Goal: Task Accomplishment & Management: Complete application form

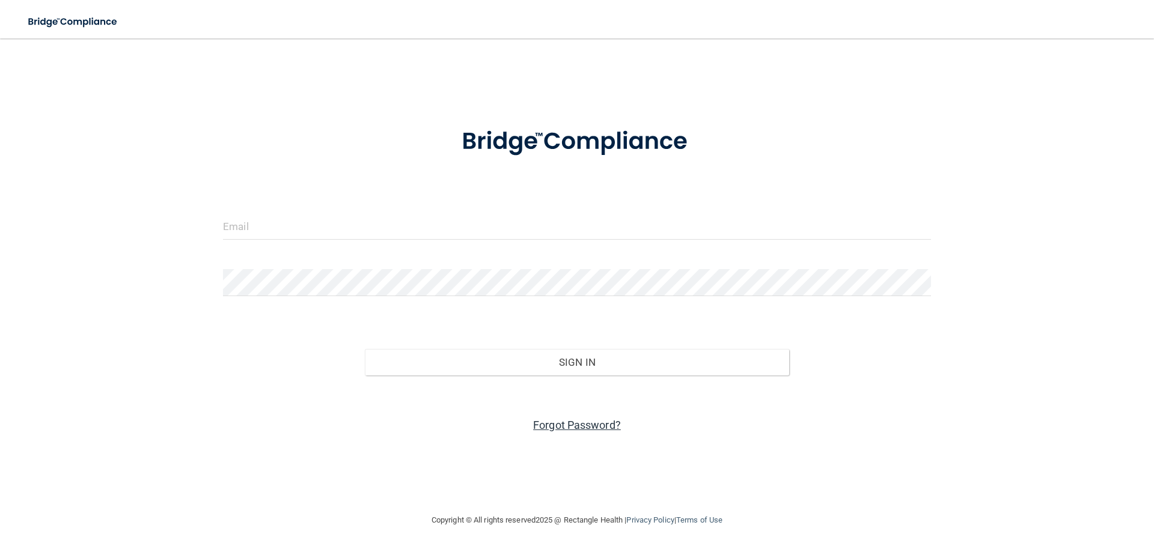
click at [564, 425] on link "Forgot Password?" at bounding box center [577, 425] width 88 height 13
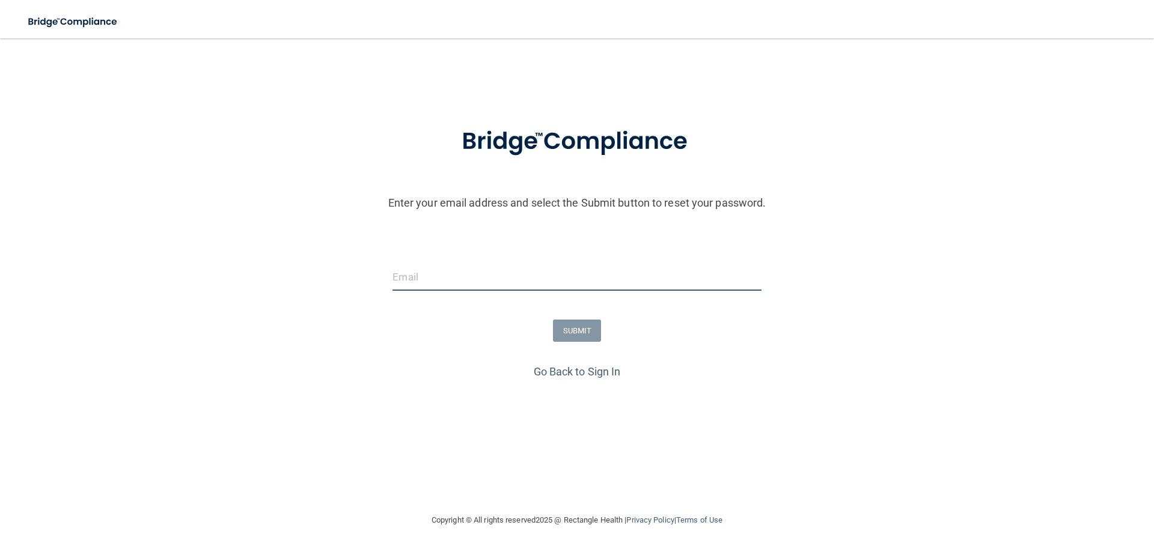
click at [483, 279] on input "email" at bounding box center [576, 277] width 368 height 27
click at [519, 277] on input "email" at bounding box center [576, 277] width 368 height 27
type input "Kaitlin@21stcenturydental.com"
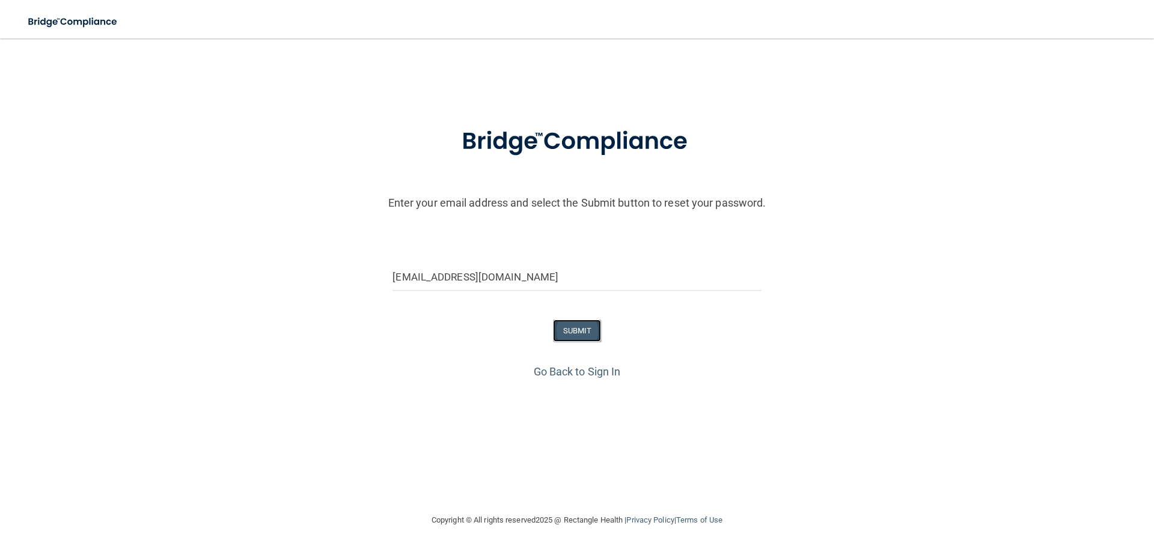
click at [588, 335] on button "SUBMIT" at bounding box center [577, 331] width 49 height 22
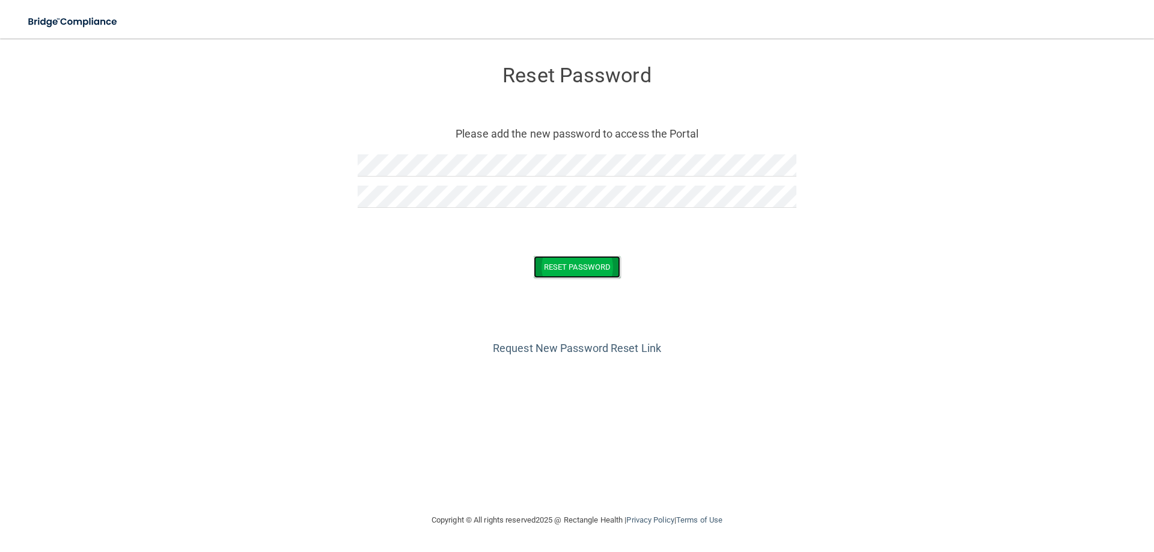
click at [591, 272] on button "Reset Password" at bounding box center [577, 267] width 87 height 22
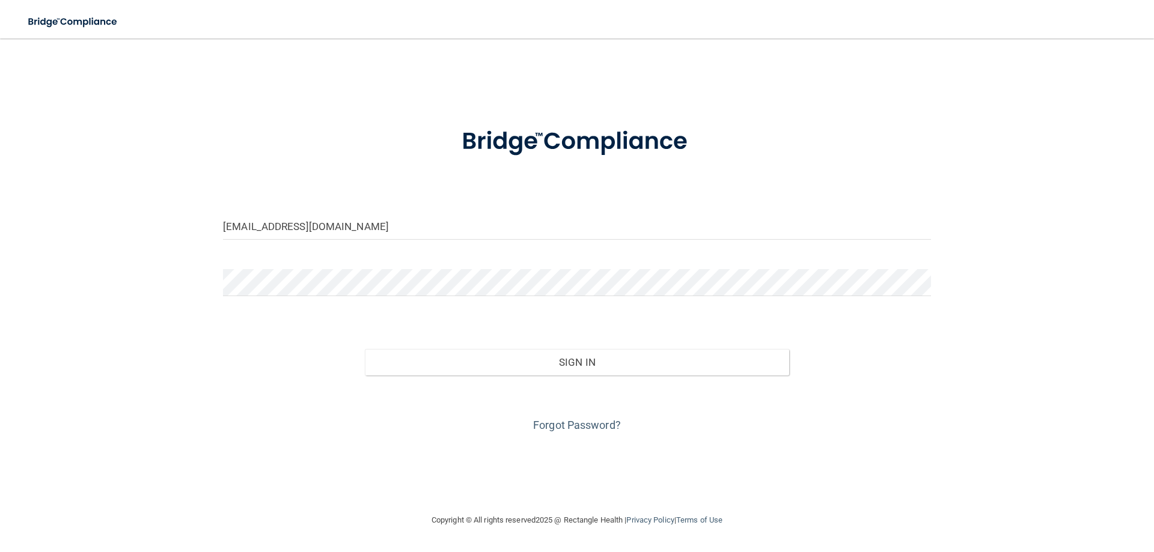
click at [365, 349] on button "Sign In" at bounding box center [577, 362] width 425 height 26
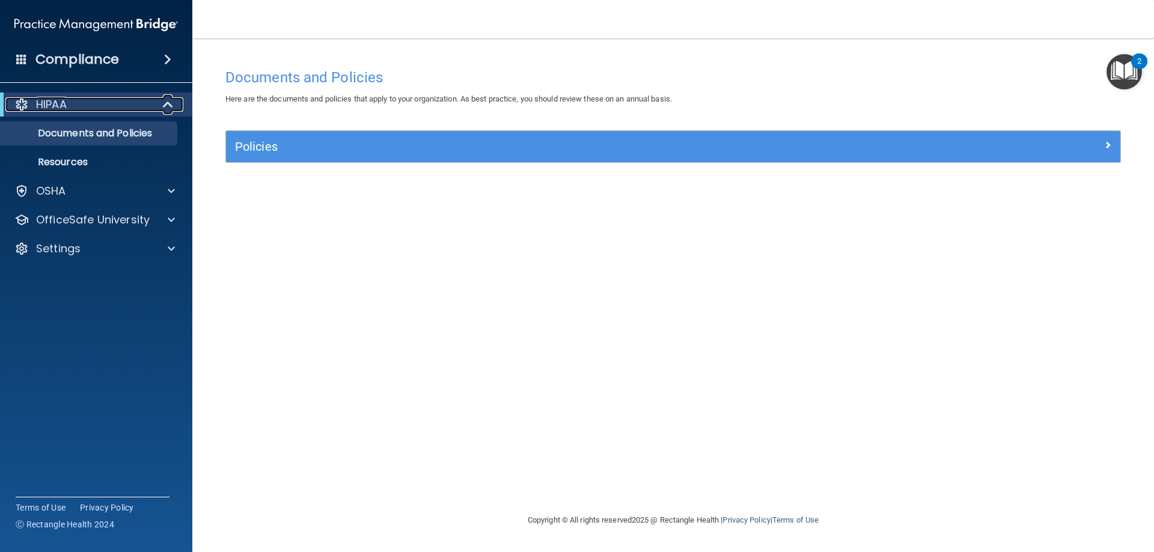
click at [126, 103] on div "HIPAA" at bounding box center [79, 104] width 148 height 14
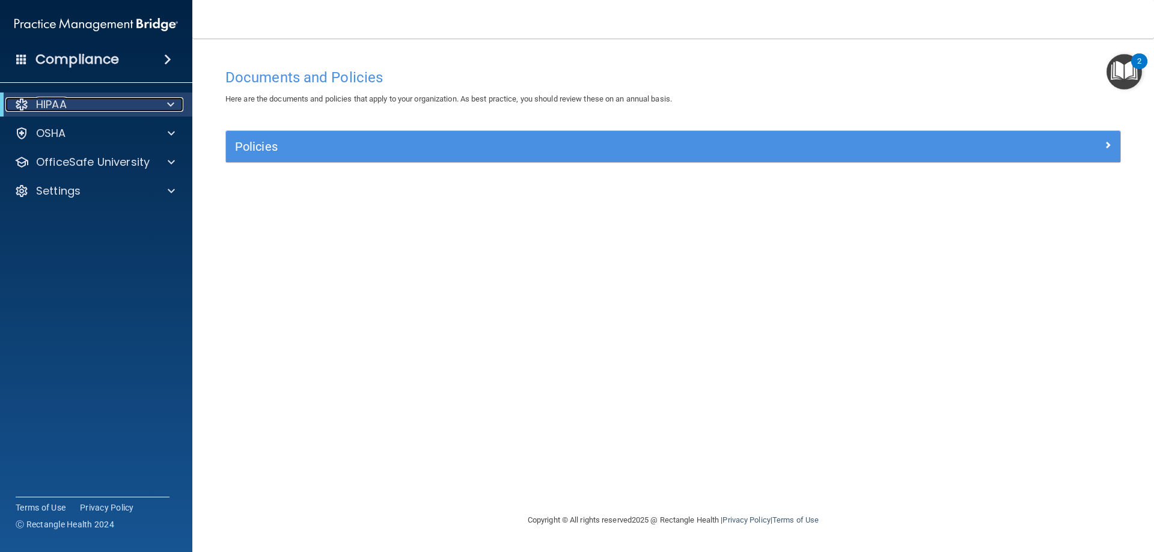
click at [126, 103] on div "HIPAA" at bounding box center [79, 104] width 148 height 14
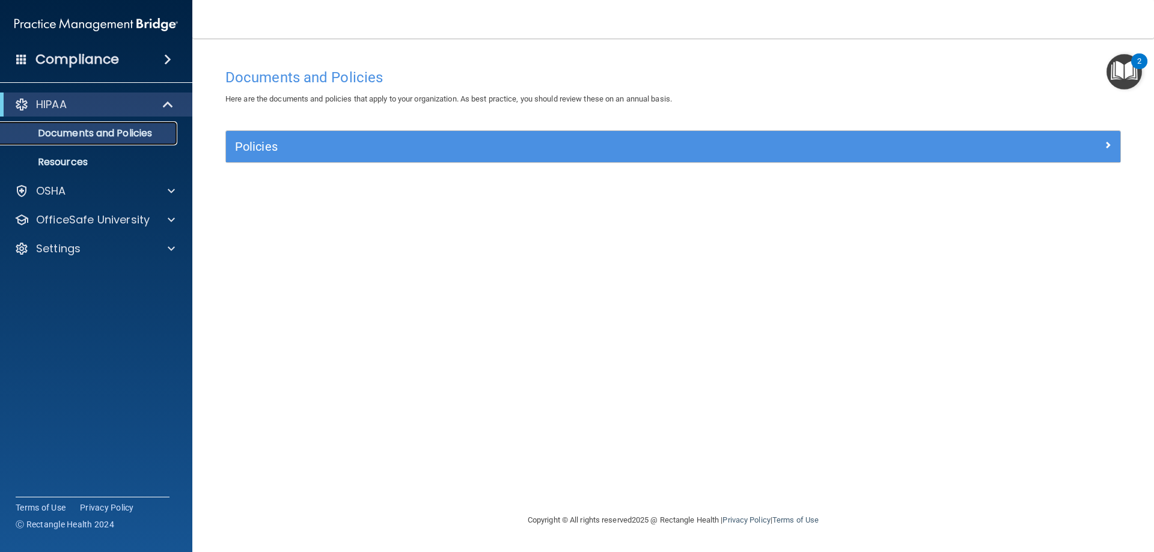
click at [103, 127] on p "Documents and Policies" at bounding box center [90, 133] width 164 height 12
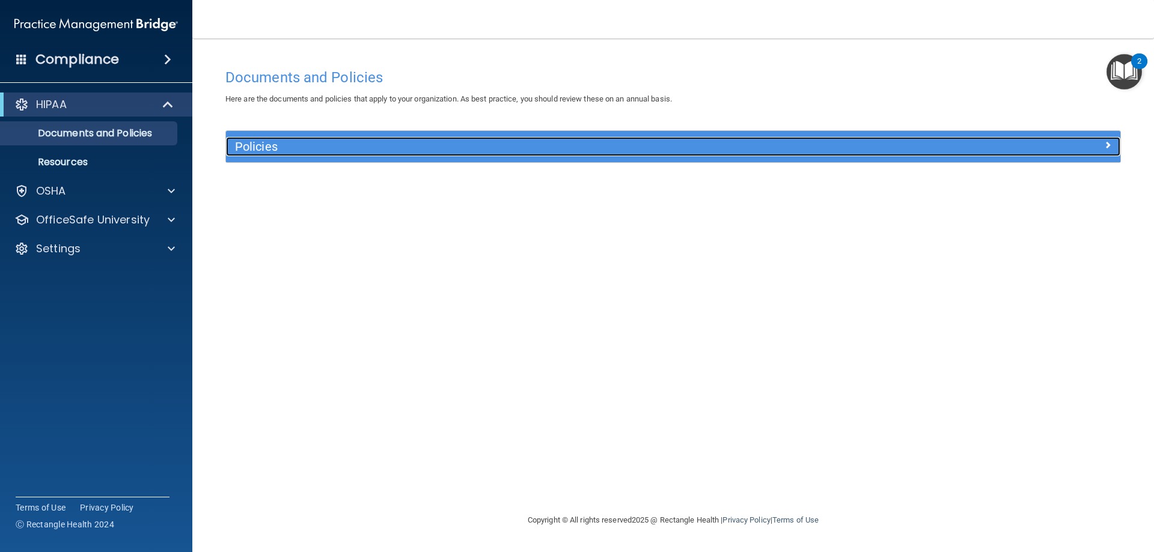
click at [245, 142] on h5 "Policies" at bounding box center [561, 146] width 653 height 13
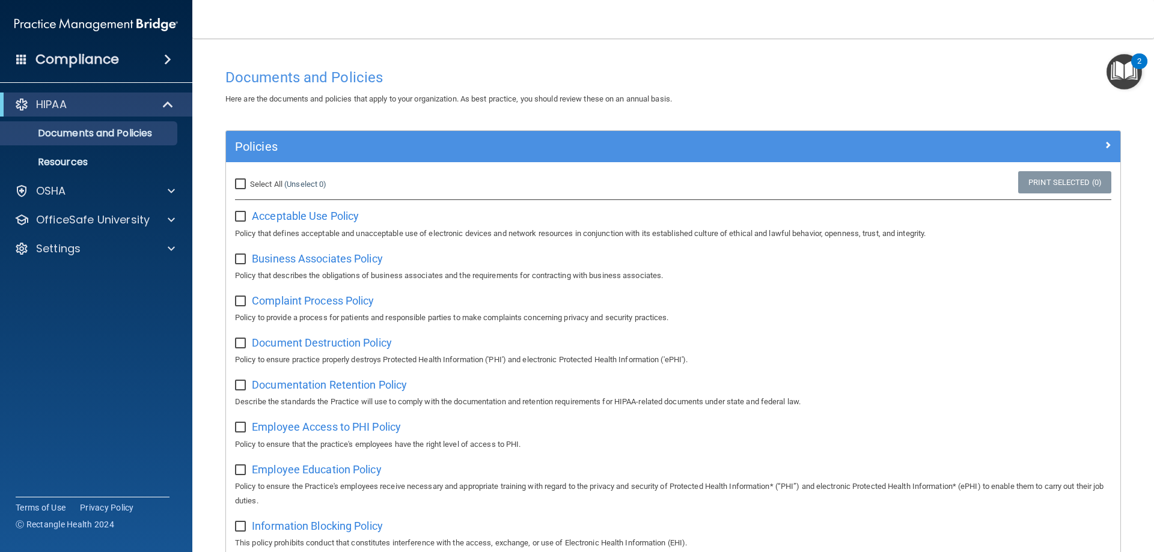
click at [244, 181] on input "Select All (Unselect 0) Unselect All" at bounding box center [242, 185] width 14 height 10
checkbox input "true"
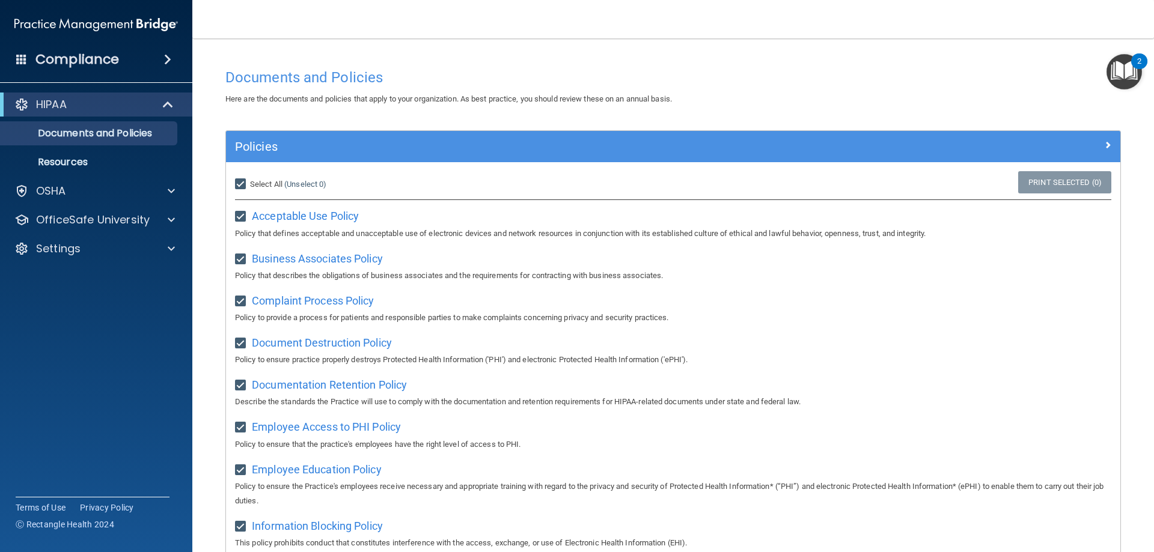
checkbox input "true"
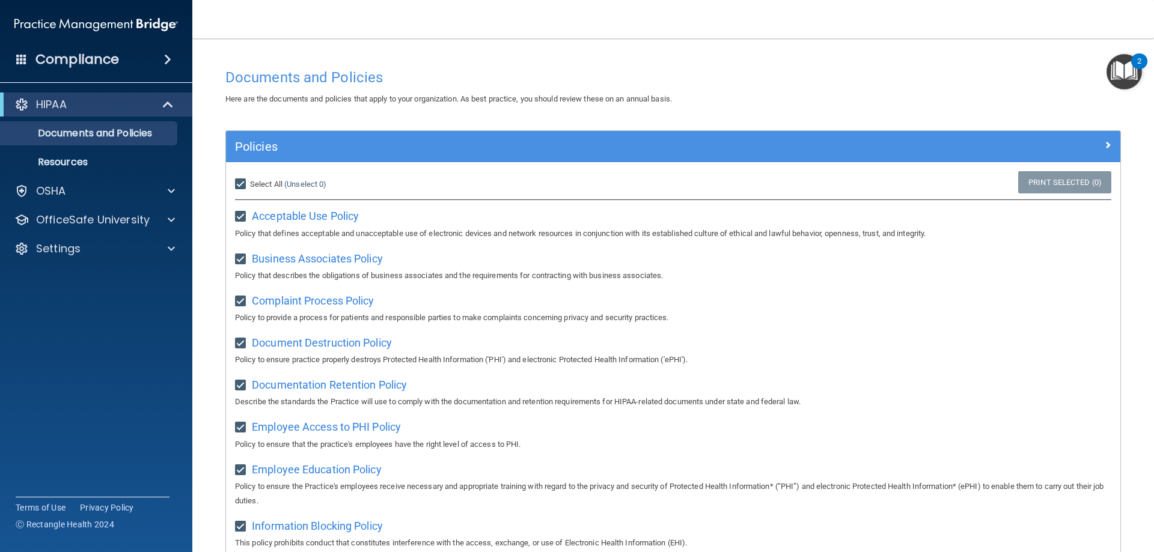
checkbox input "true"
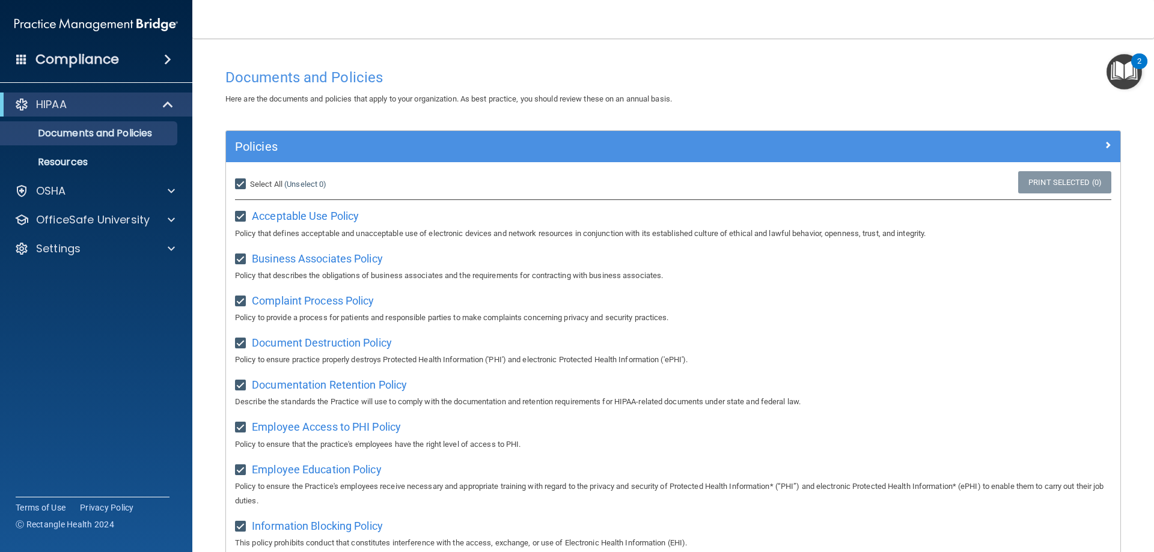
checkbox input "true"
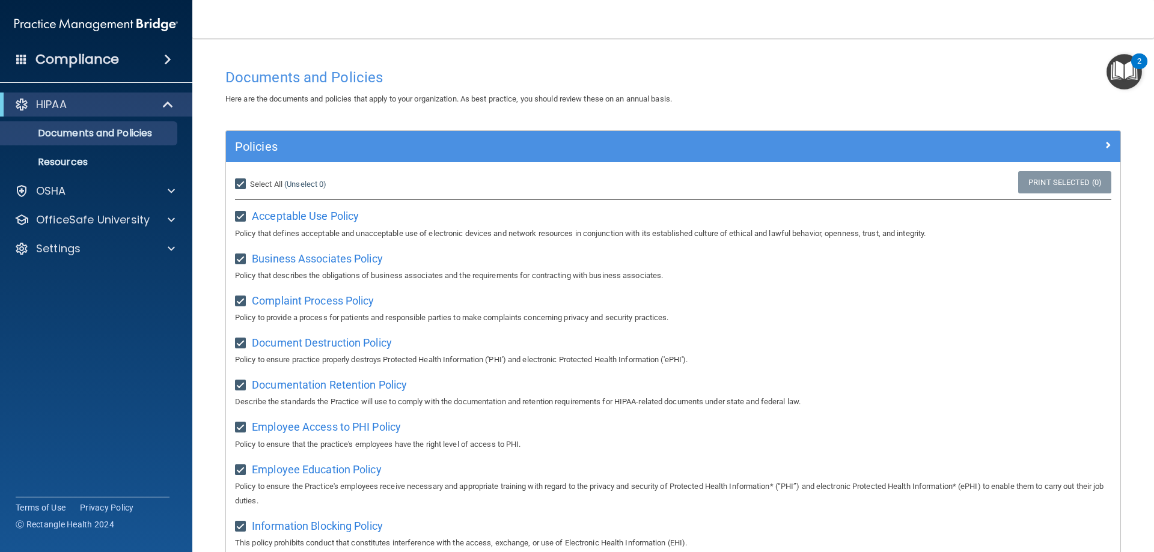
checkbox input "true"
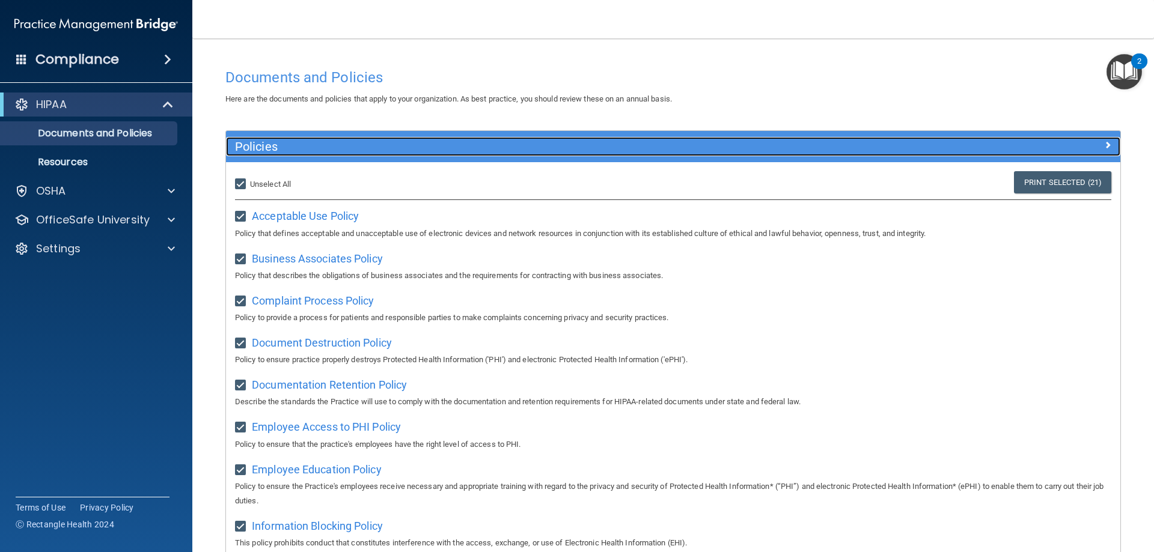
click at [1104, 144] on span at bounding box center [1107, 145] width 7 height 14
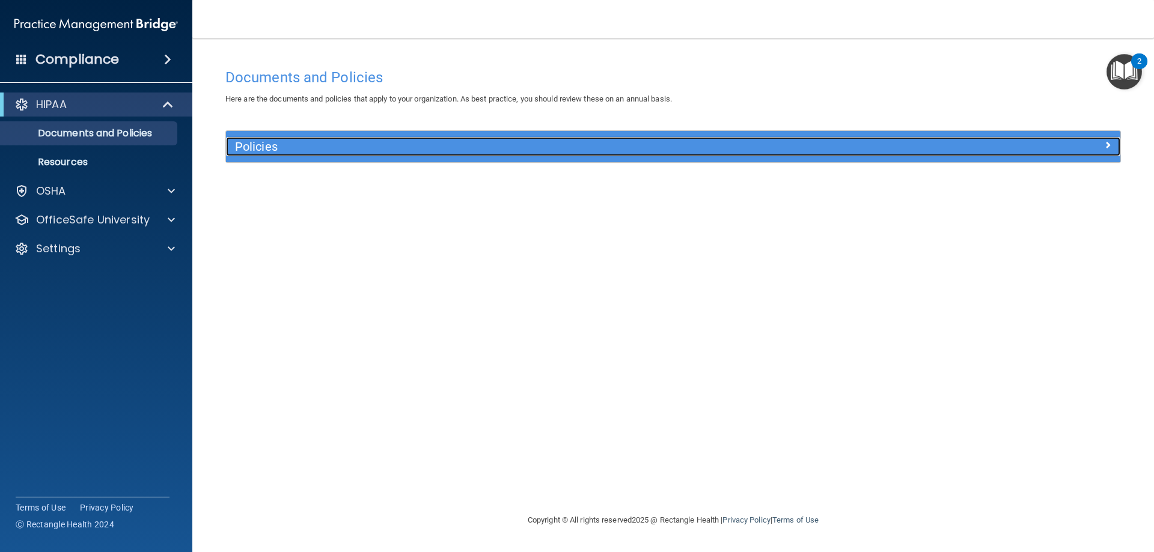
click at [1076, 151] on div at bounding box center [1009, 144] width 224 height 14
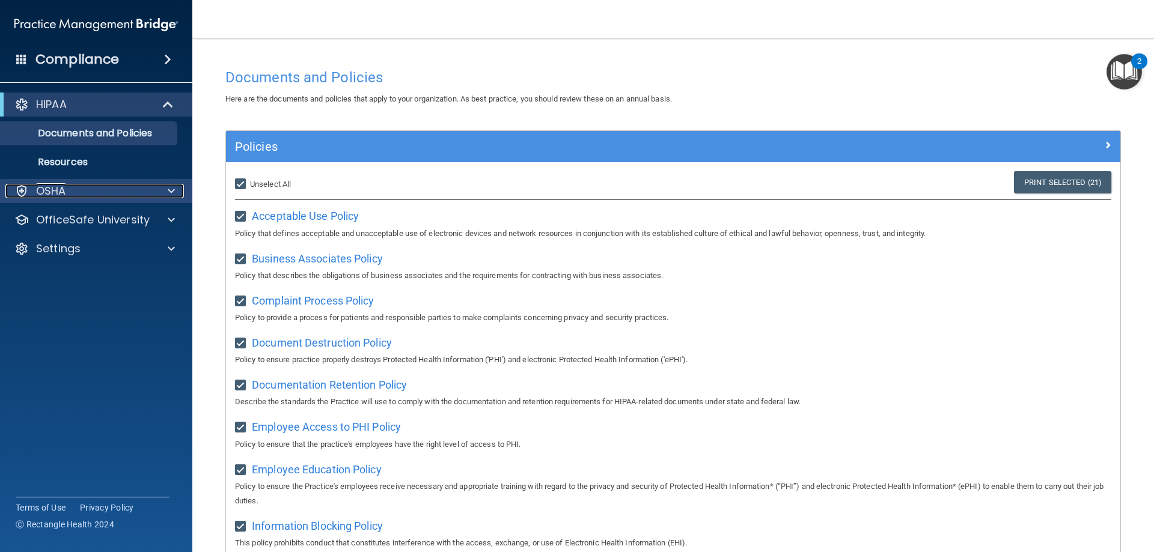
click at [142, 189] on div "OSHA" at bounding box center [79, 191] width 149 height 14
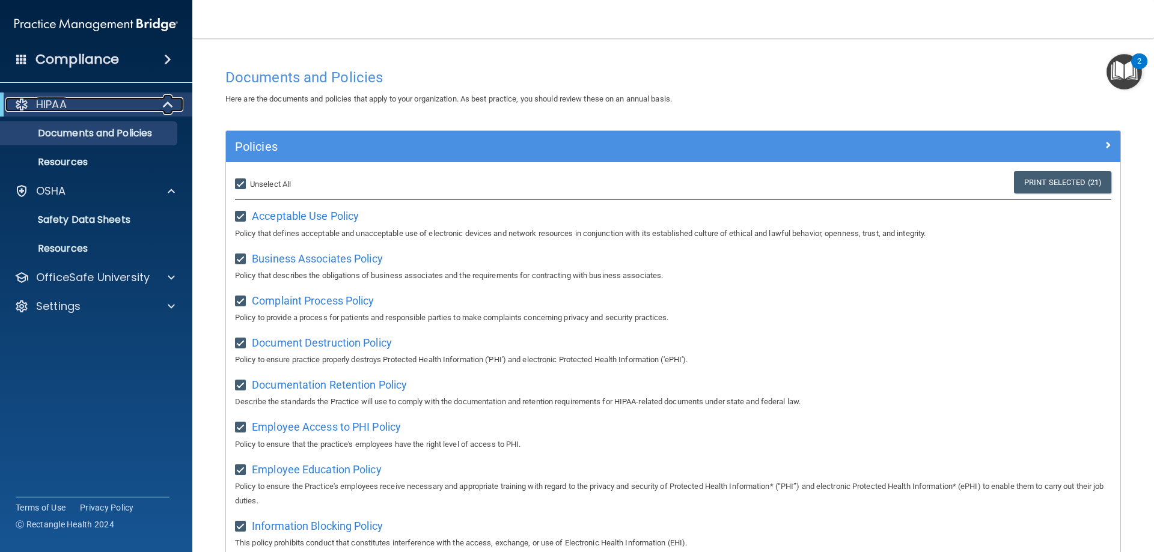
click at [157, 103] on div at bounding box center [168, 104] width 29 height 14
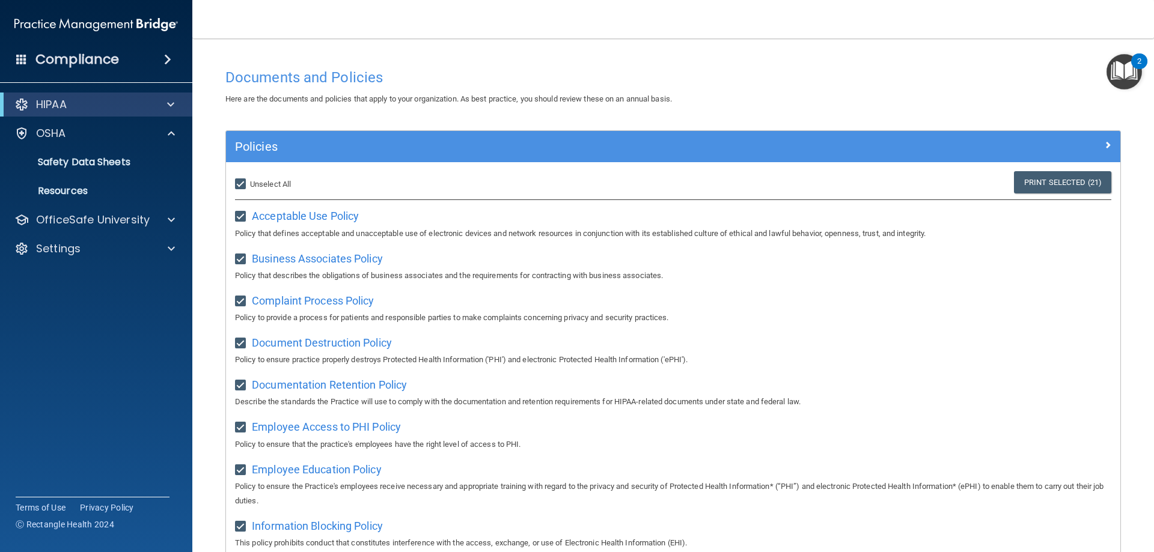
click at [21, 64] on span at bounding box center [21, 58] width 11 height 11
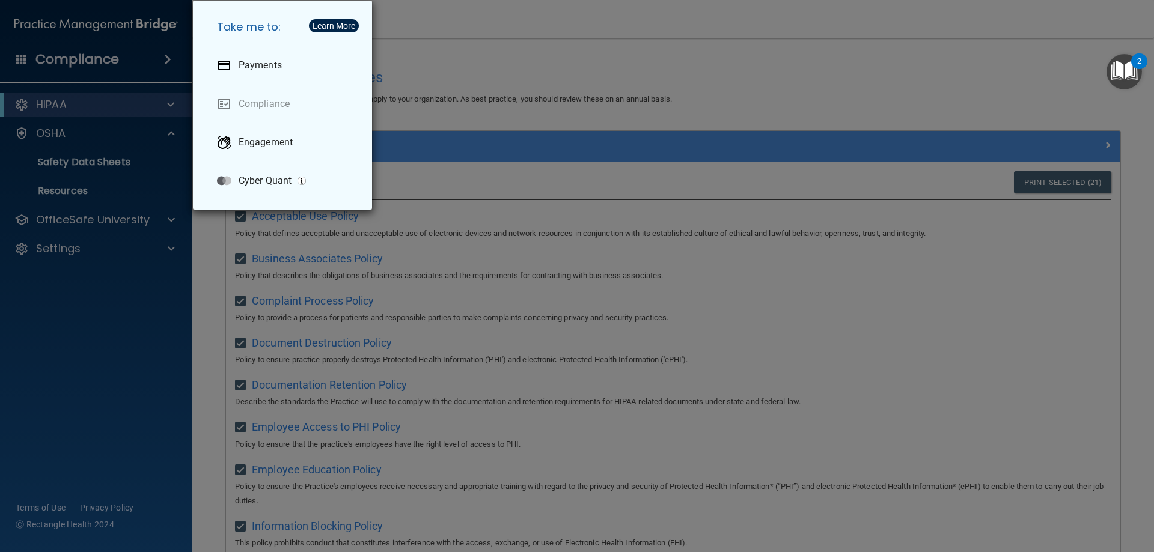
click at [496, 80] on div "Take me to: Payments Compliance Engagement Cyber Quant" at bounding box center [577, 276] width 1154 height 552
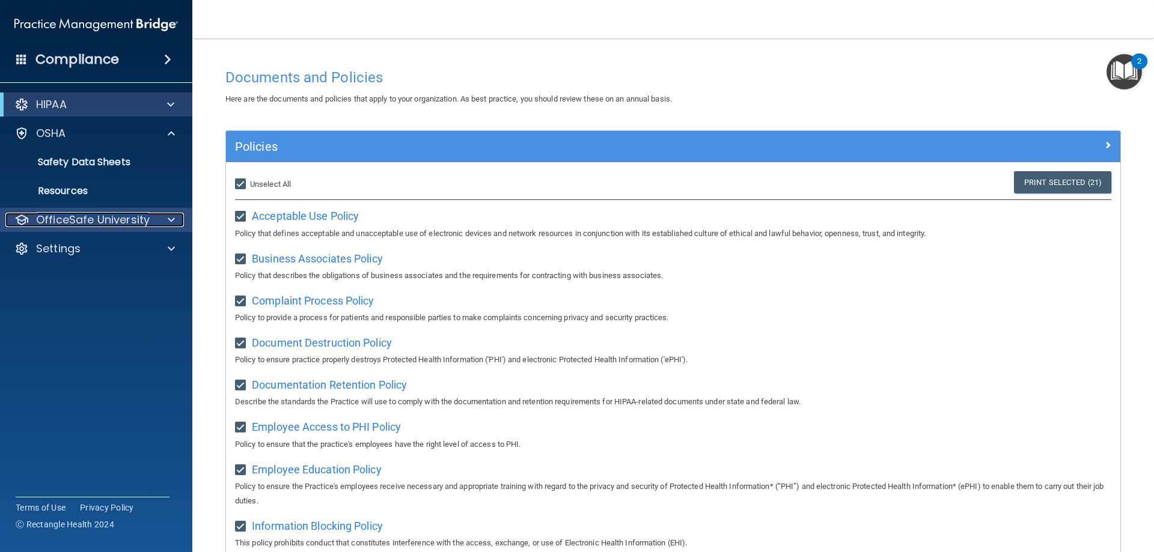
click at [106, 219] on p "OfficeSafe University" at bounding box center [93, 220] width 114 height 14
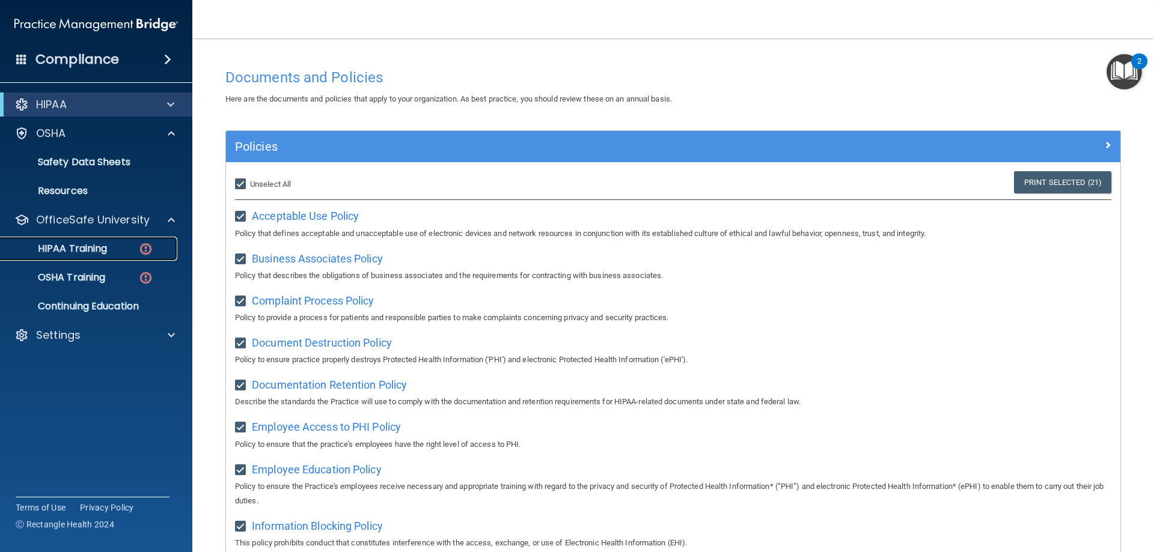
click at [106, 252] on p "HIPAA Training" at bounding box center [57, 249] width 99 height 12
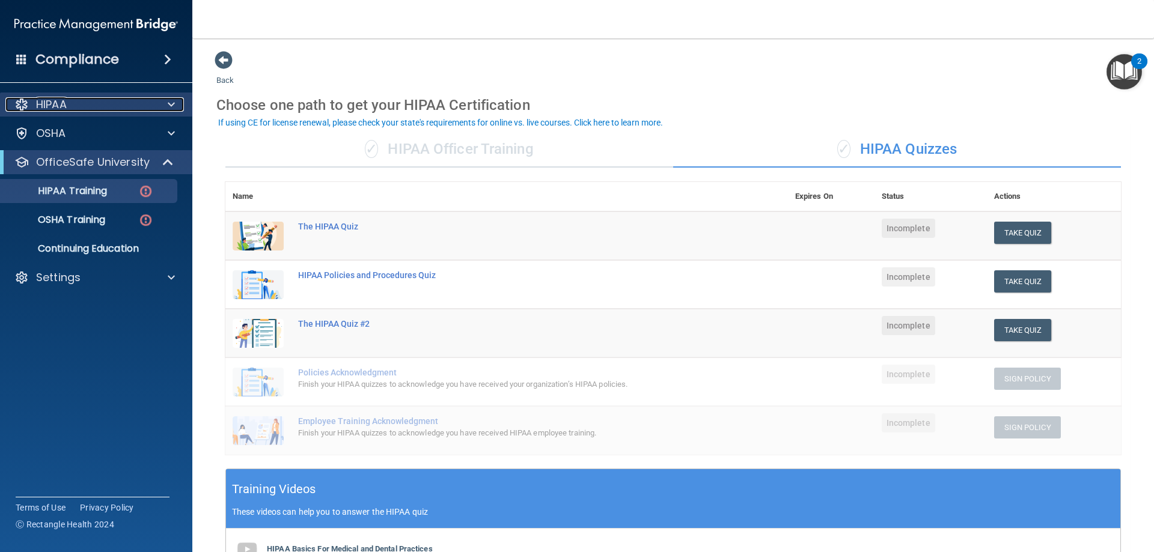
click at [142, 105] on div "HIPAA" at bounding box center [79, 104] width 149 height 14
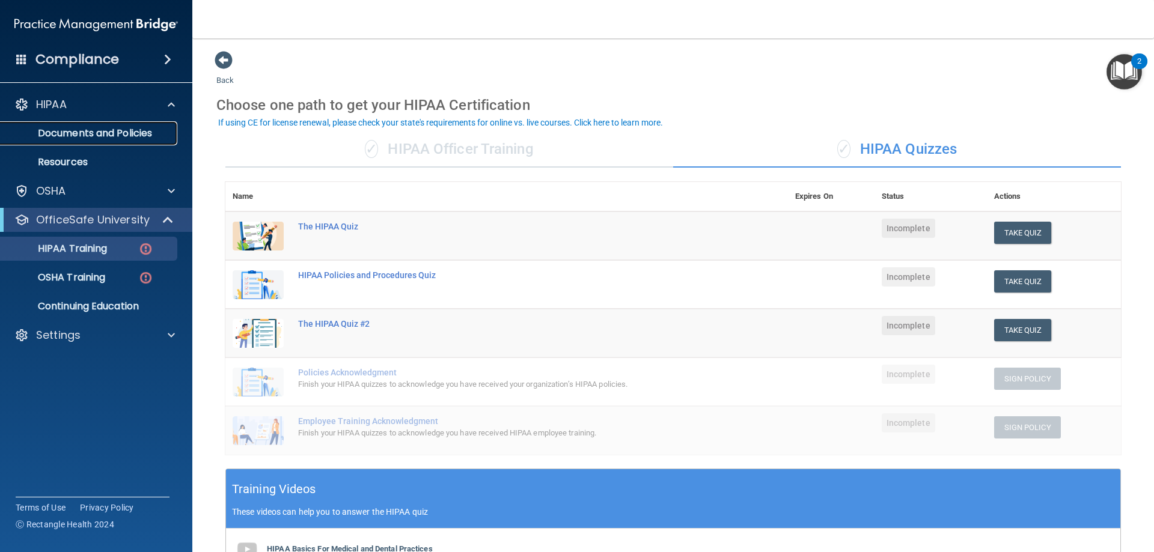
click at [106, 133] on p "Documents and Policies" at bounding box center [90, 133] width 164 height 12
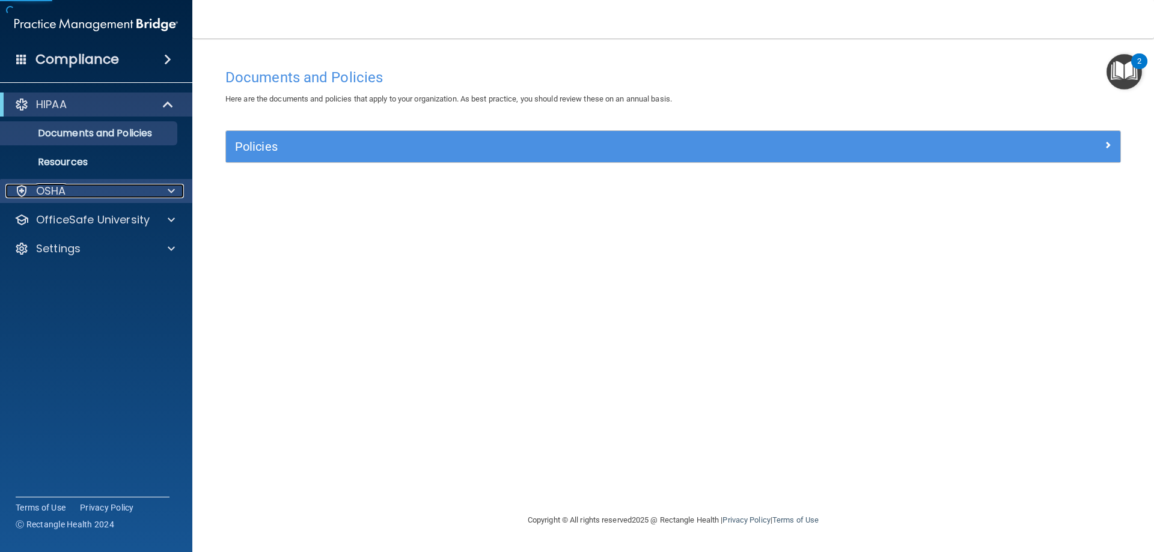
click at [109, 193] on div "OSHA" at bounding box center [79, 191] width 149 height 14
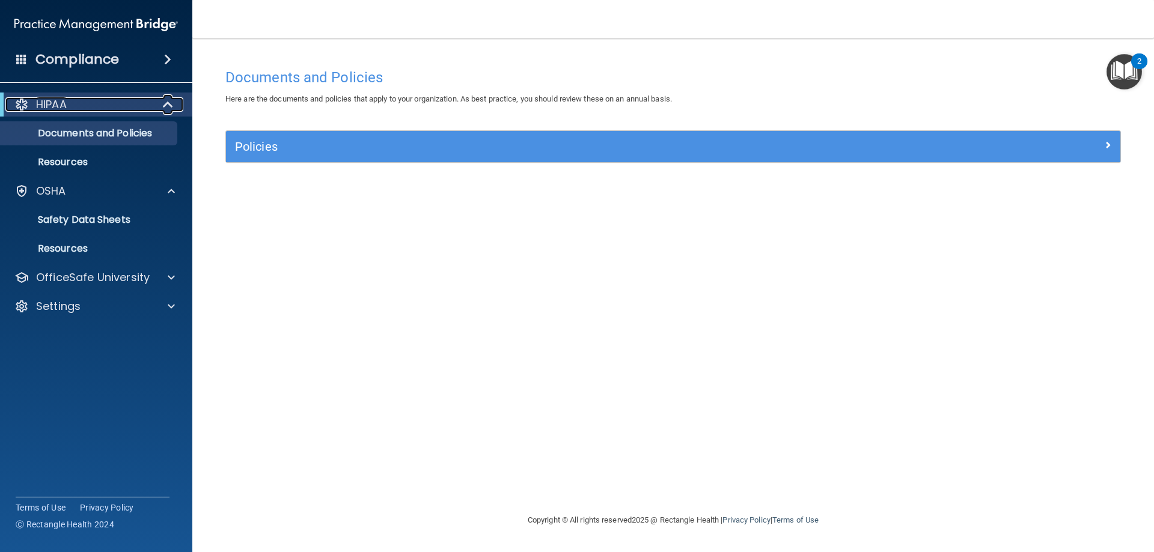
click at [100, 109] on div "HIPAA" at bounding box center [79, 104] width 148 height 14
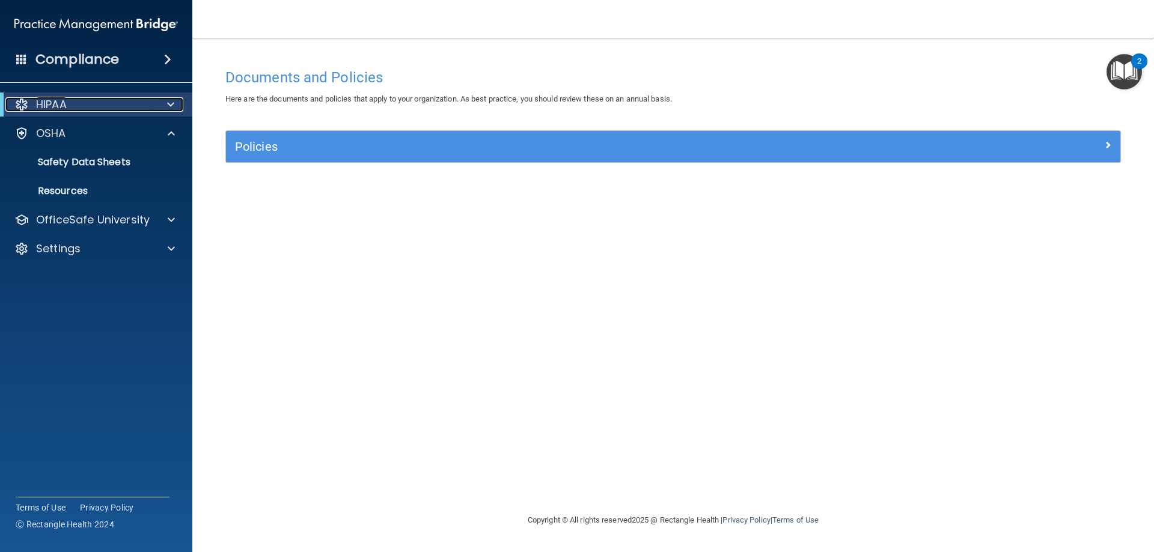
click at [165, 100] on div at bounding box center [168, 104] width 29 height 14
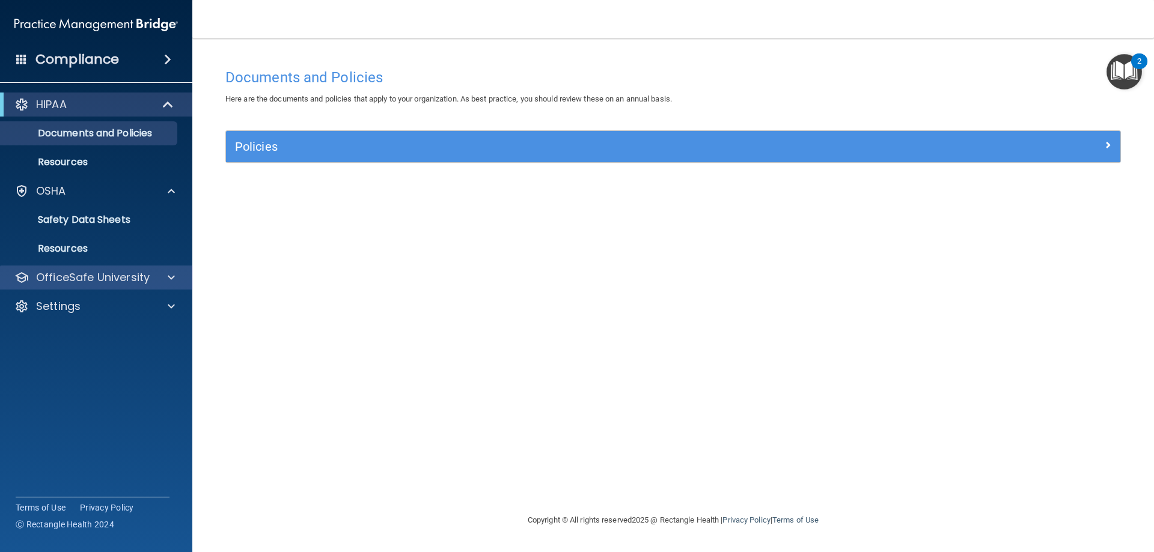
click at [87, 268] on div "OfficeSafe University" at bounding box center [96, 278] width 193 height 24
click at [144, 275] on p "OfficeSafe University" at bounding box center [93, 277] width 114 height 14
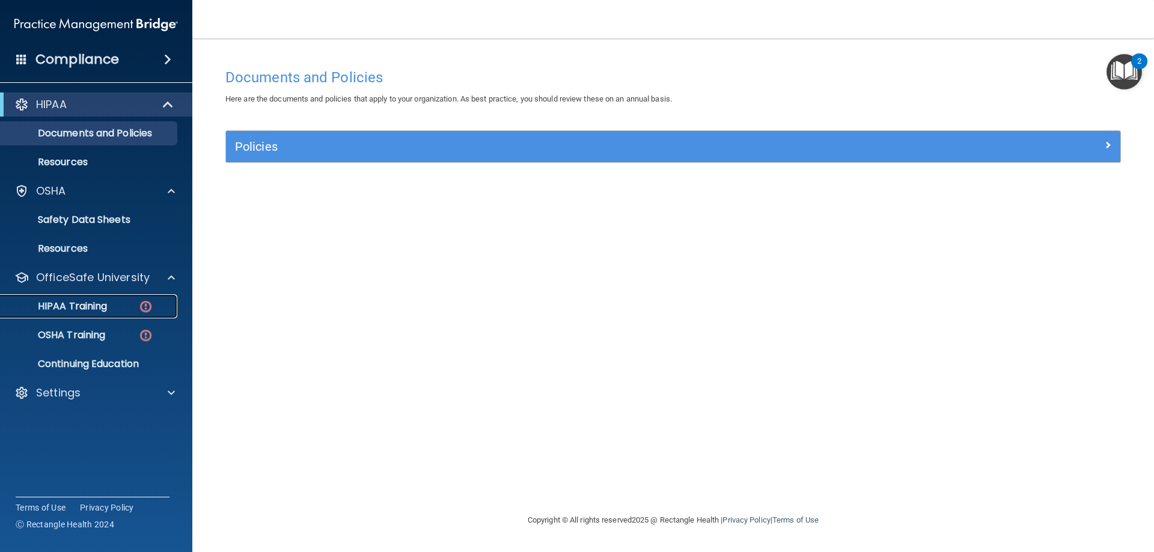
click at [117, 302] on div "HIPAA Training" at bounding box center [90, 306] width 164 height 12
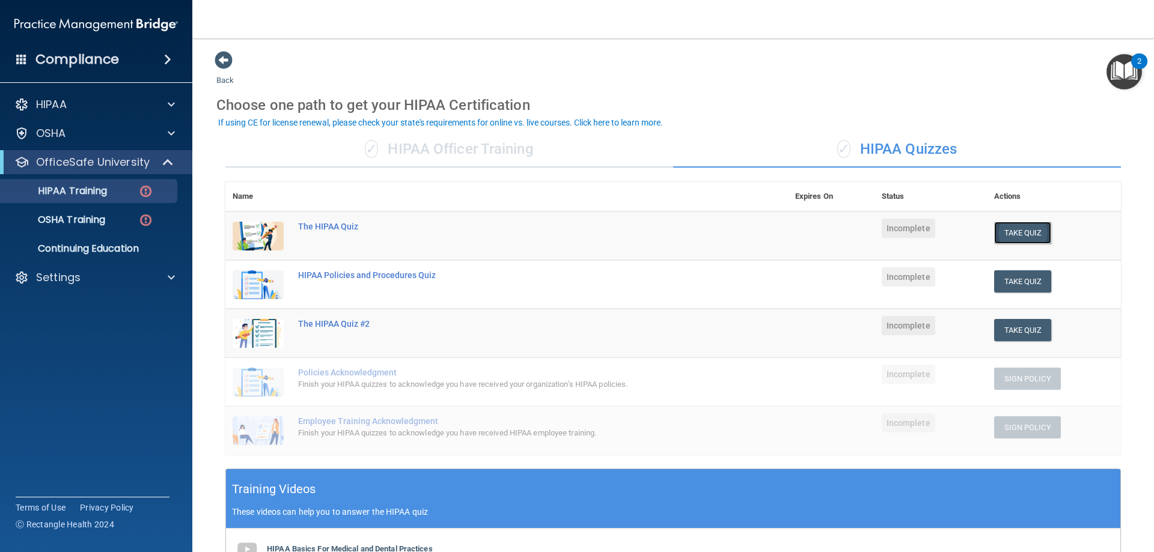
click at [997, 233] on button "Take Quiz" at bounding box center [1023, 233] width 58 height 22
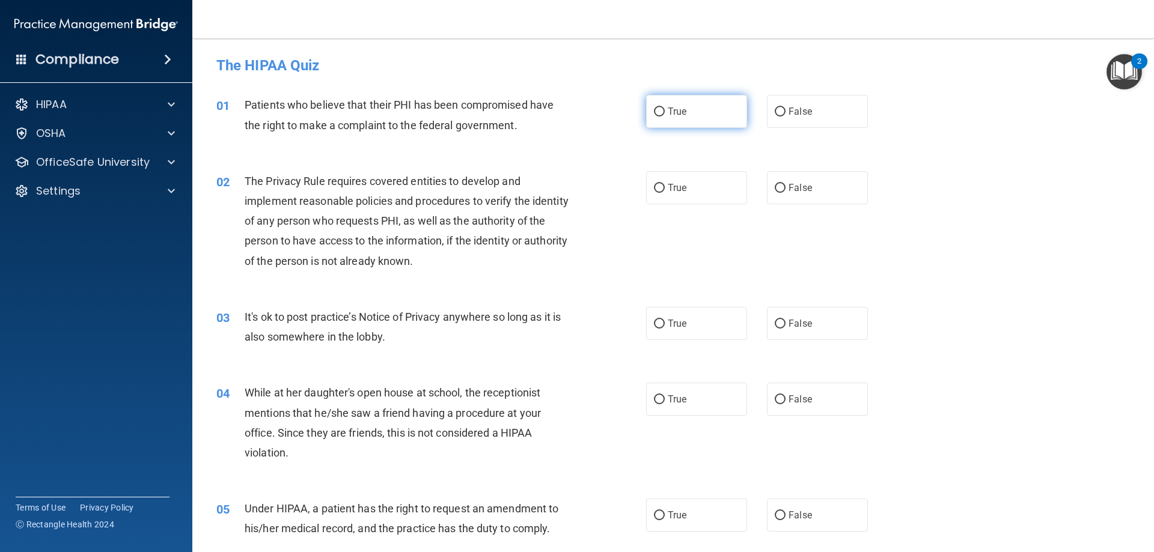
click at [683, 127] on label "True" at bounding box center [696, 111] width 101 height 33
click at [665, 117] on input "True" at bounding box center [659, 112] width 11 height 9
radio input "true"
click at [722, 195] on label "True" at bounding box center [696, 187] width 101 height 33
click at [665, 193] on input "True" at bounding box center [659, 188] width 11 height 9
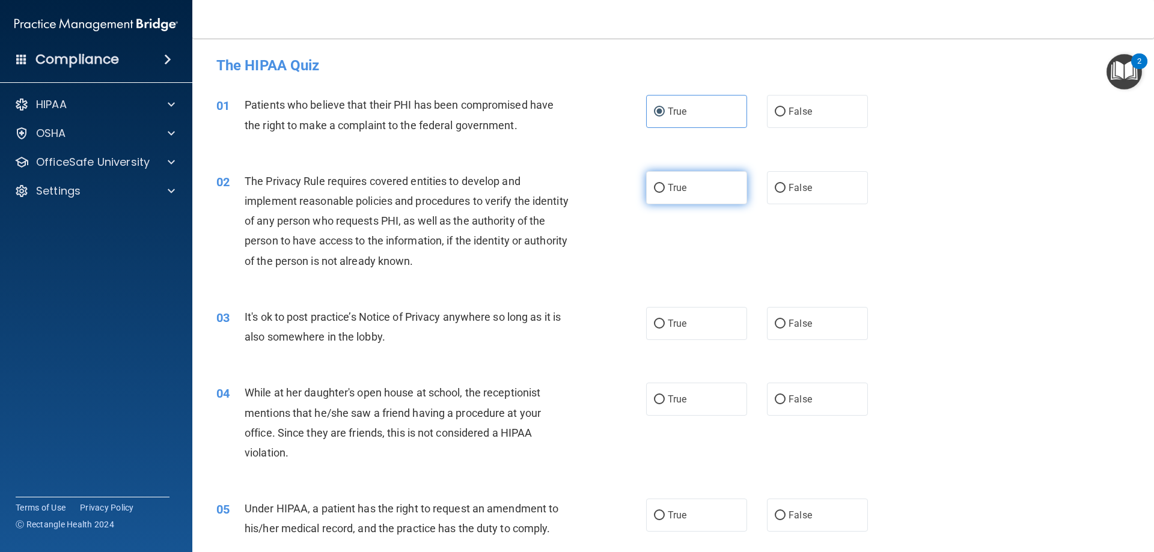
radio input "true"
click at [806, 321] on label "False" at bounding box center [817, 323] width 101 height 33
click at [785, 321] on input "False" at bounding box center [780, 324] width 11 height 9
radio input "true"
click at [800, 393] on label "False" at bounding box center [817, 399] width 101 height 33
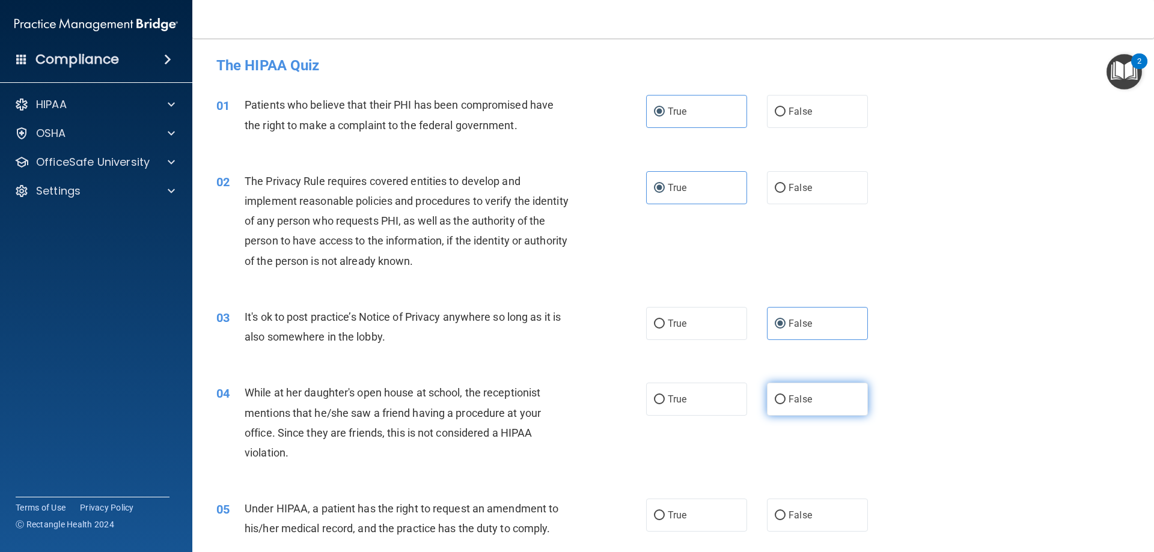
click at [785, 395] on input "False" at bounding box center [780, 399] width 11 height 9
radio input "true"
drag, startPoint x: 794, startPoint y: 518, endPoint x: 787, endPoint y: 484, distance: 35.1
click at [794, 517] on span "False" at bounding box center [799, 515] width 23 height 11
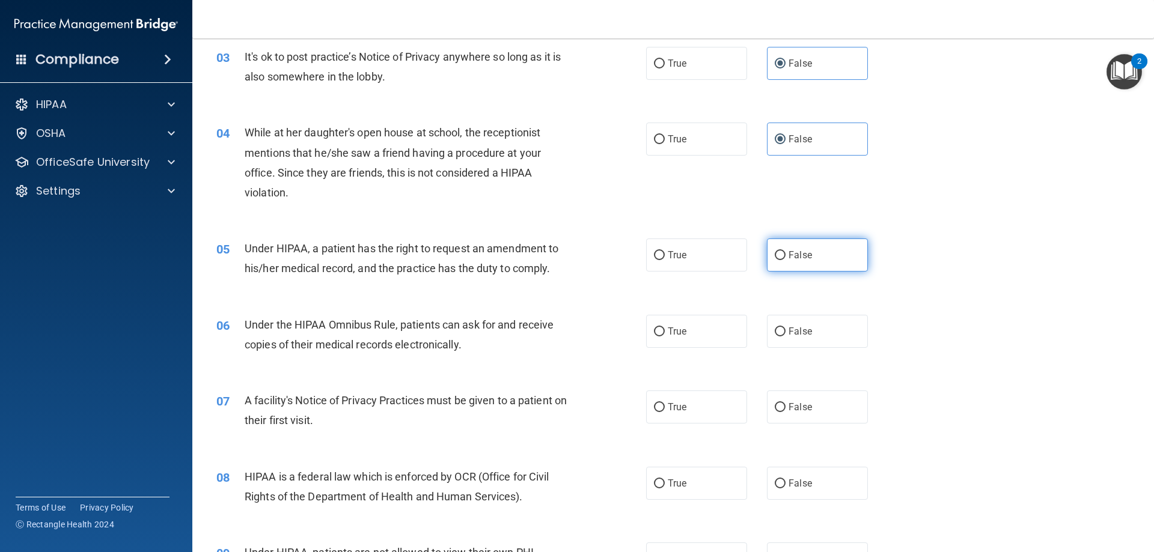
click at [824, 268] on label "False" at bounding box center [817, 255] width 101 height 33
click at [785, 260] on input "False" at bounding box center [780, 255] width 11 height 9
radio input "true"
click at [685, 338] on label "True" at bounding box center [696, 331] width 101 height 33
click at [665, 337] on input "True" at bounding box center [659, 331] width 11 height 9
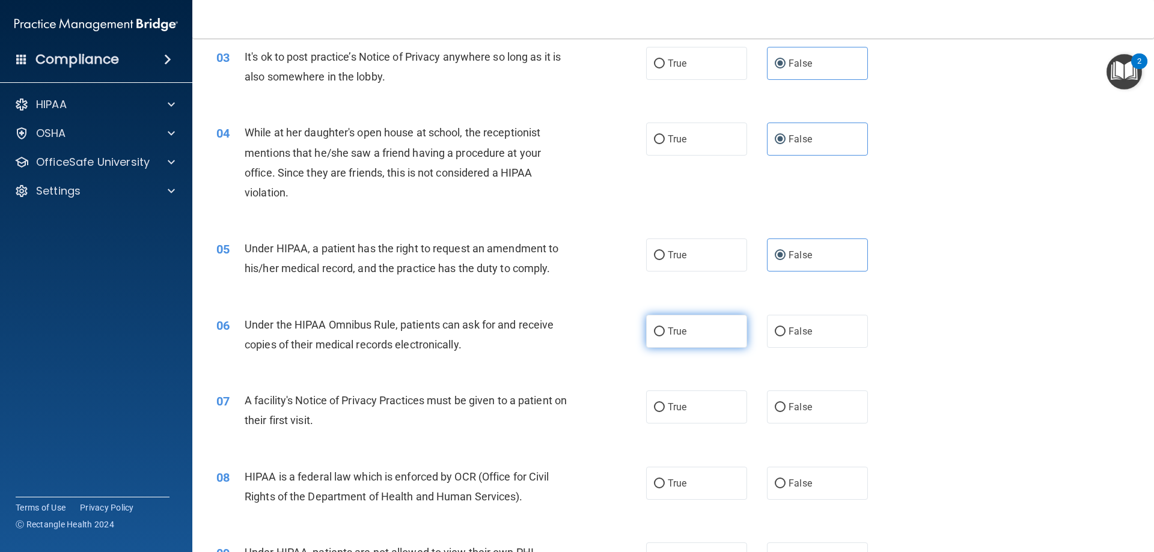
radio input "true"
click at [686, 400] on label "True" at bounding box center [696, 407] width 101 height 33
click at [665, 403] on input "True" at bounding box center [659, 407] width 11 height 9
radio input "true"
click at [672, 480] on span "True" at bounding box center [677, 483] width 19 height 11
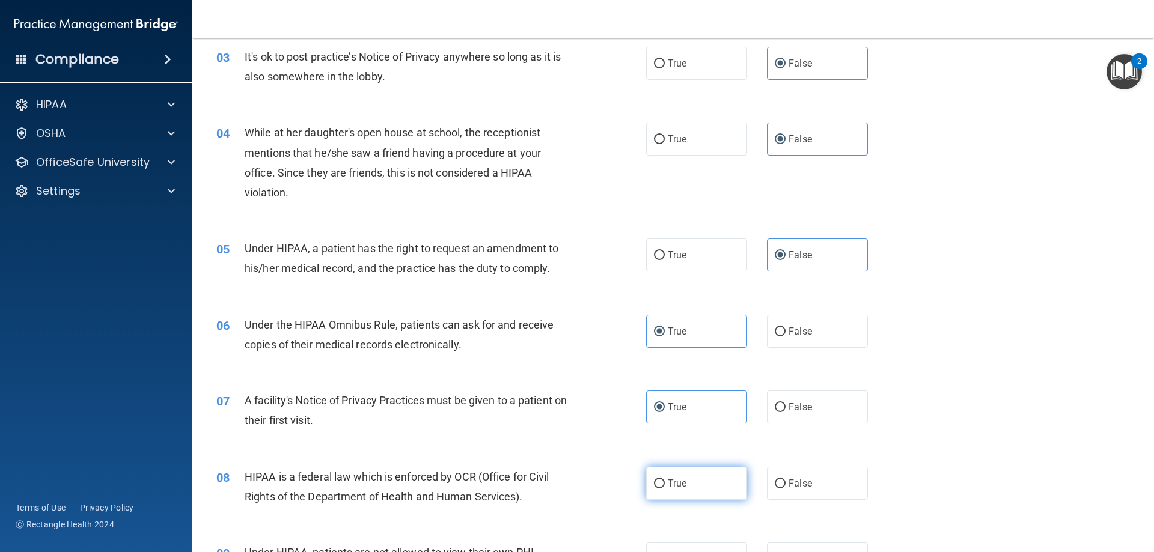
click at [665, 480] on input "True" at bounding box center [659, 484] width 11 height 9
radio input "true"
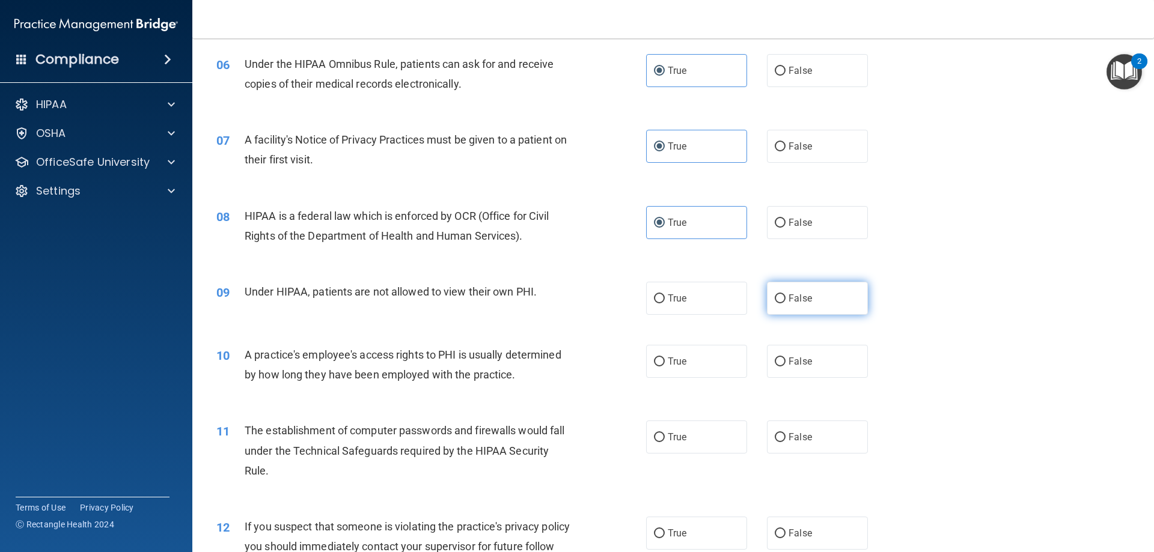
click at [811, 299] on label "False" at bounding box center [817, 298] width 101 height 33
click at [785, 299] on input "False" at bounding box center [780, 298] width 11 height 9
radio input "true"
click at [795, 362] on span "False" at bounding box center [799, 361] width 23 height 11
click at [785, 362] on input "False" at bounding box center [780, 362] width 11 height 9
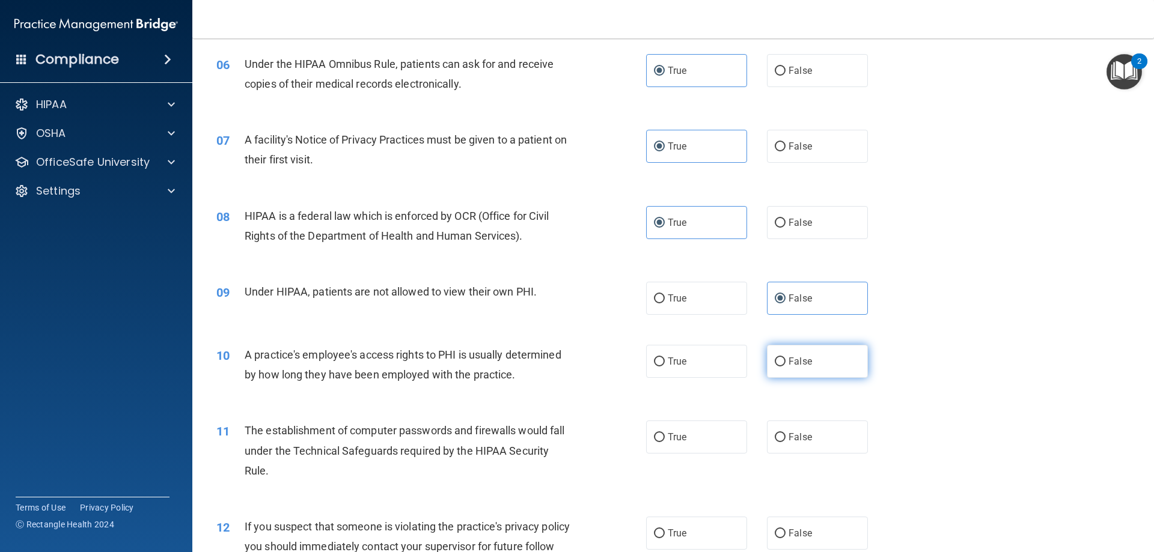
radio input "true"
click at [716, 441] on label "True" at bounding box center [696, 437] width 101 height 33
click at [665, 441] on input "True" at bounding box center [659, 437] width 11 height 9
radio input "true"
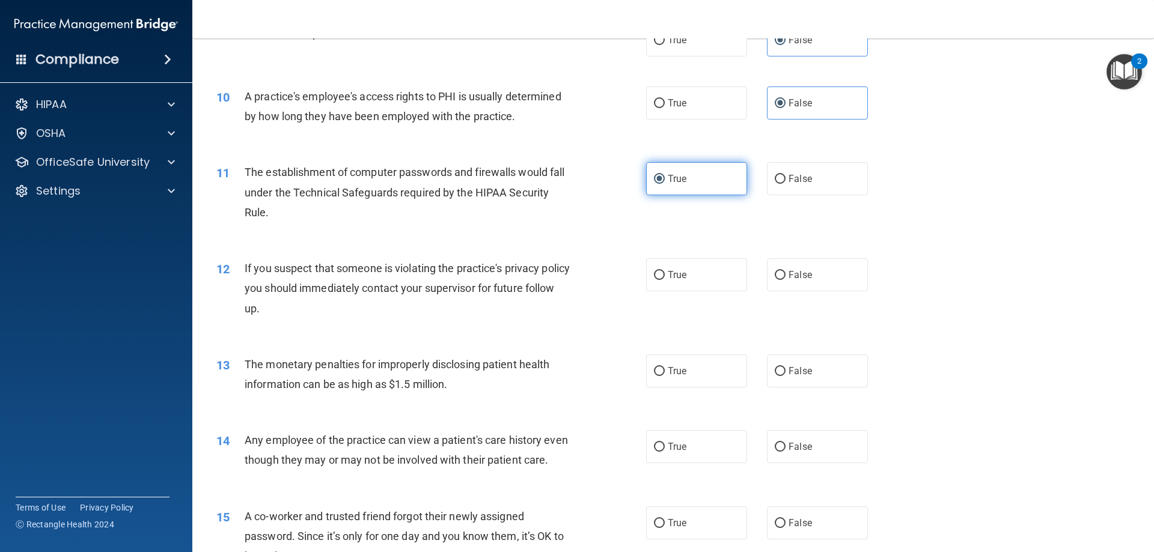
scroll to position [781, 0]
click at [708, 272] on label "True" at bounding box center [696, 273] width 101 height 33
click at [665, 272] on input "True" at bounding box center [659, 273] width 11 height 9
radio input "true"
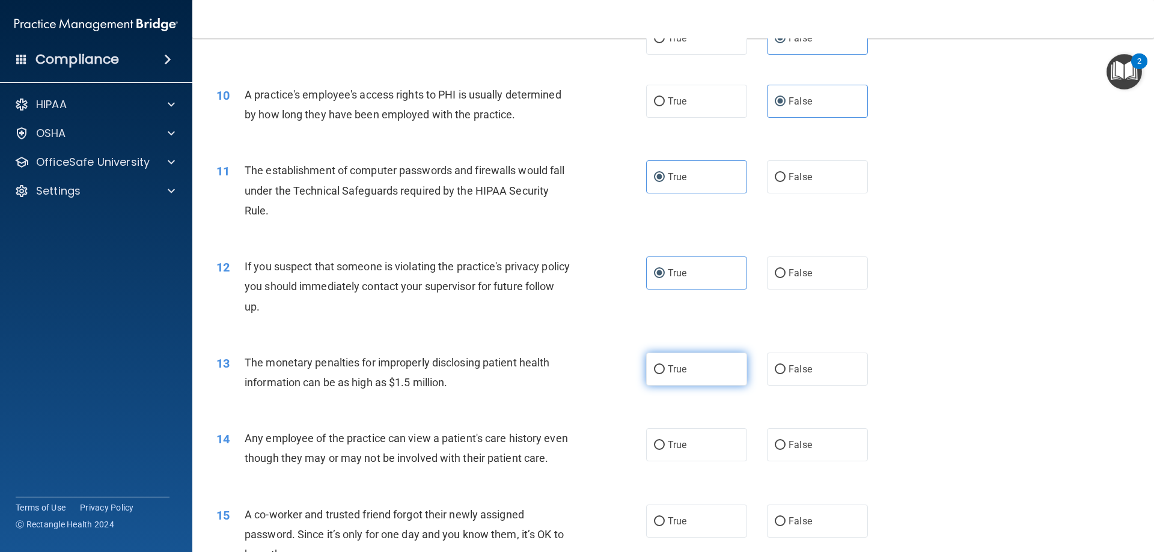
click at [686, 367] on label "True" at bounding box center [696, 369] width 101 height 33
click at [665, 367] on input "True" at bounding box center [659, 369] width 11 height 9
radio input "true"
click at [808, 375] on label "False" at bounding box center [817, 369] width 101 height 33
click at [785, 374] on input "False" at bounding box center [780, 369] width 11 height 9
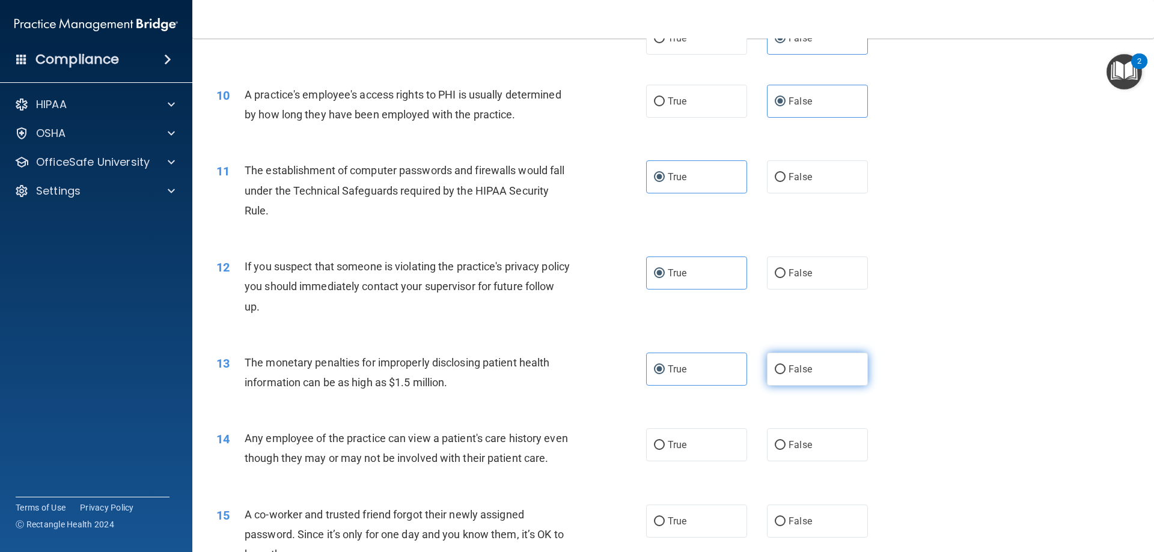
radio input "true"
radio input "false"
click at [798, 434] on label "False" at bounding box center [817, 444] width 101 height 33
click at [785, 441] on input "False" at bounding box center [780, 445] width 11 height 9
radio input "true"
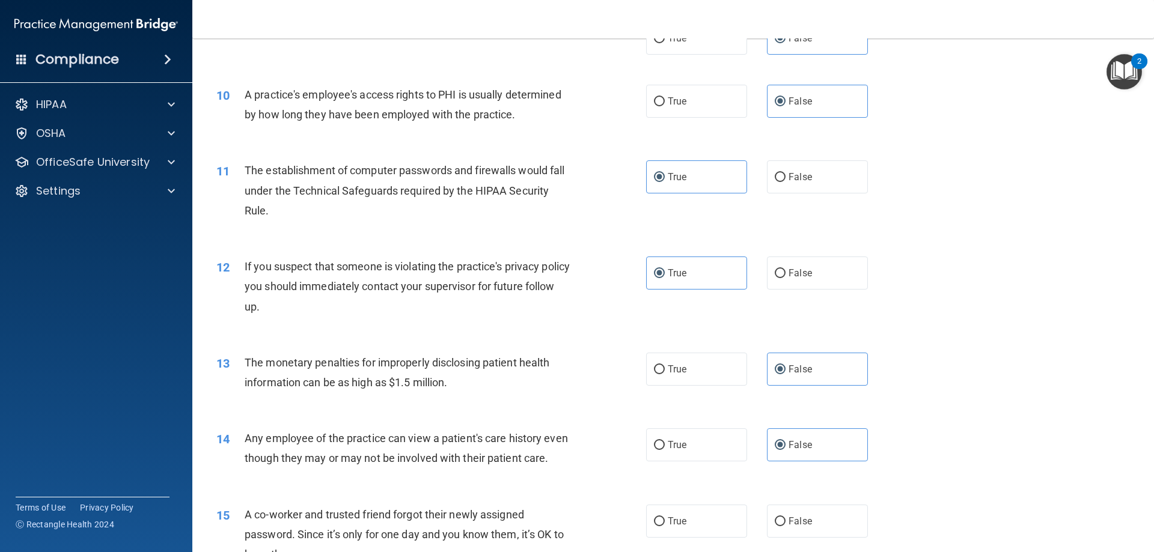
scroll to position [1041, 0]
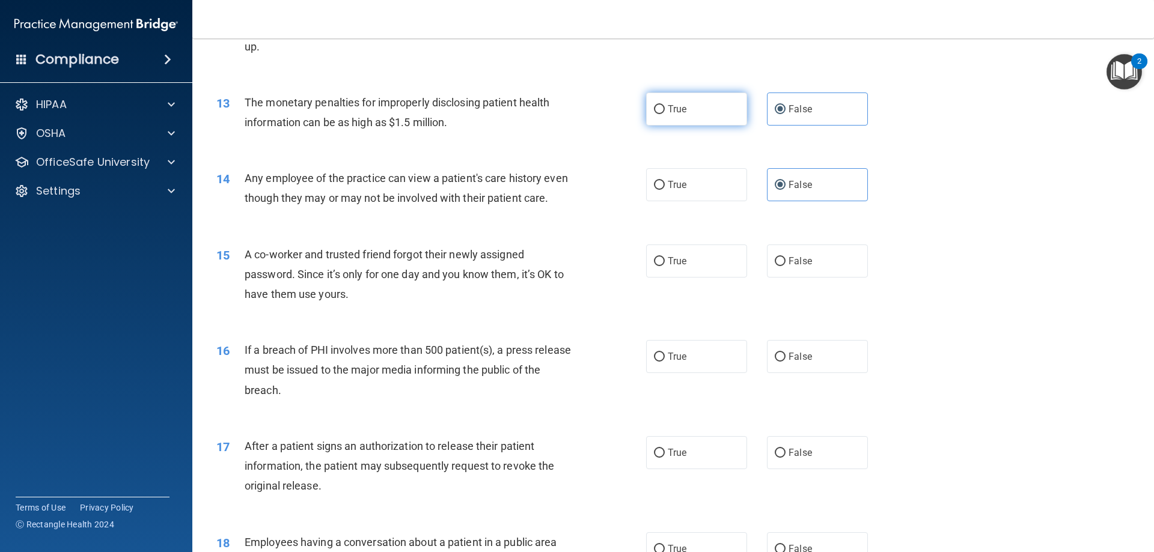
click at [686, 118] on label "True" at bounding box center [696, 109] width 101 height 33
click at [665, 114] on input "True" at bounding box center [659, 109] width 11 height 9
radio input "true"
radio input "false"
click at [791, 267] on span "False" at bounding box center [799, 260] width 23 height 11
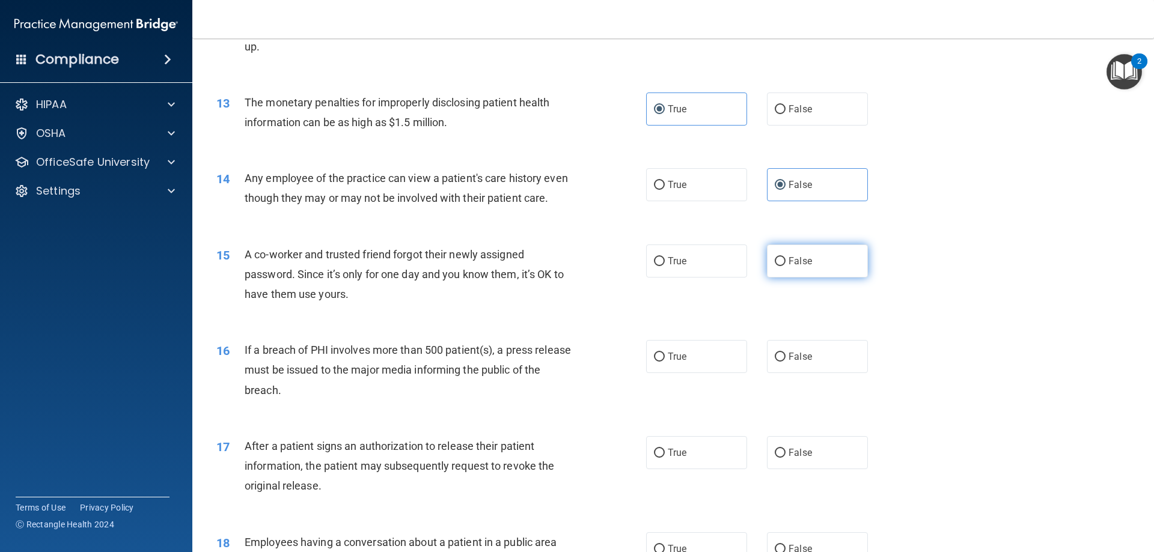
click at [785, 266] on input "False" at bounding box center [780, 261] width 11 height 9
radio input "true"
click at [662, 373] on label "True" at bounding box center [696, 356] width 101 height 33
click at [662, 362] on input "True" at bounding box center [659, 357] width 11 height 9
radio input "true"
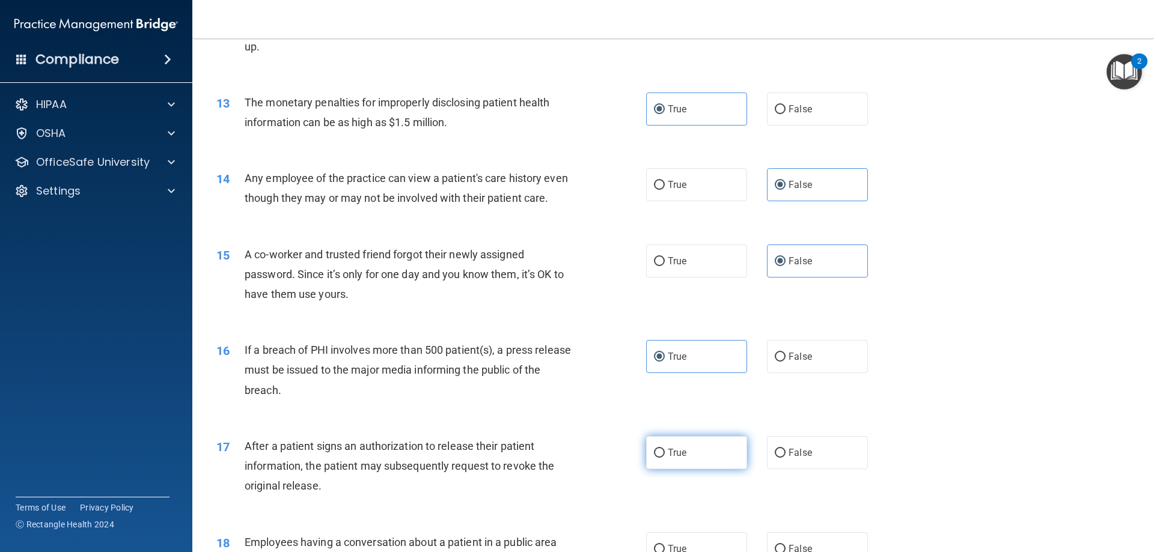
click at [668, 458] on span "True" at bounding box center [677, 452] width 19 height 11
click at [663, 458] on input "True" at bounding box center [659, 453] width 11 height 9
radio input "true"
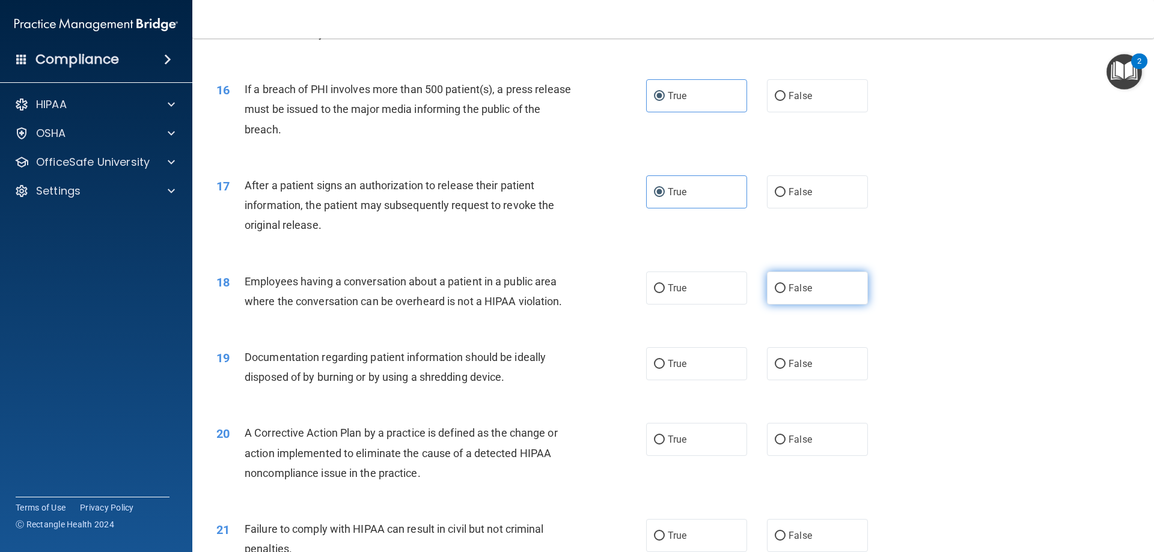
click at [784, 302] on label "False" at bounding box center [817, 288] width 101 height 33
click at [784, 293] on input "False" at bounding box center [780, 288] width 11 height 9
radio input "true"
click at [683, 380] on label "True" at bounding box center [696, 363] width 101 height 33
click at [665, 369] on input "True" at bounding box center [659, 364] width 11 height 9
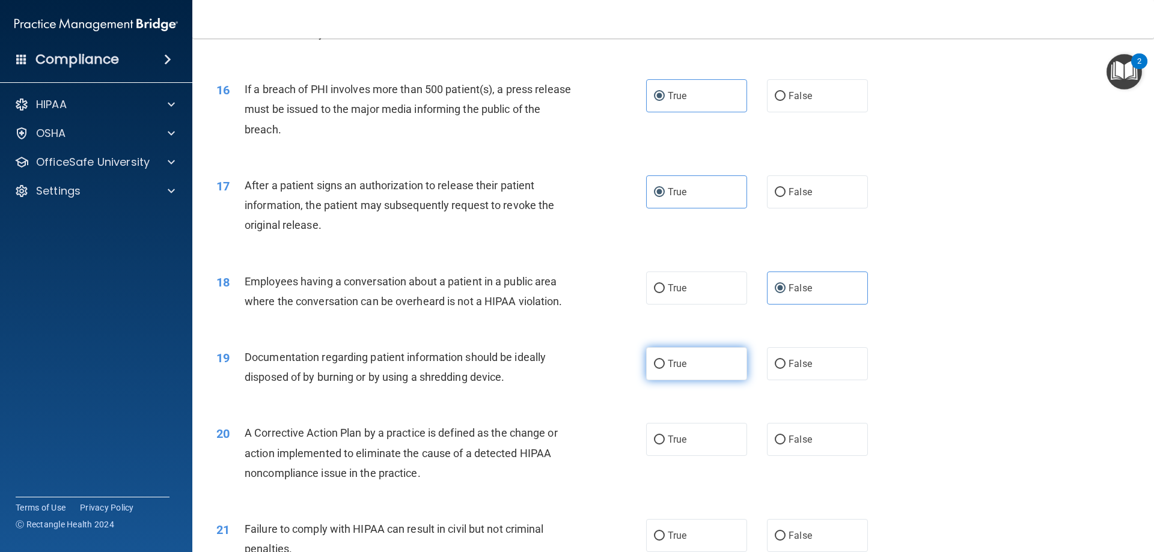
radio input "true"
click at [659, 454] on label "True" at bounding box center [696, 439] width 101 height 33
click at [659, 445] on input "True" at bounding box center [659, 440] width 11 height 9
radio input "true"
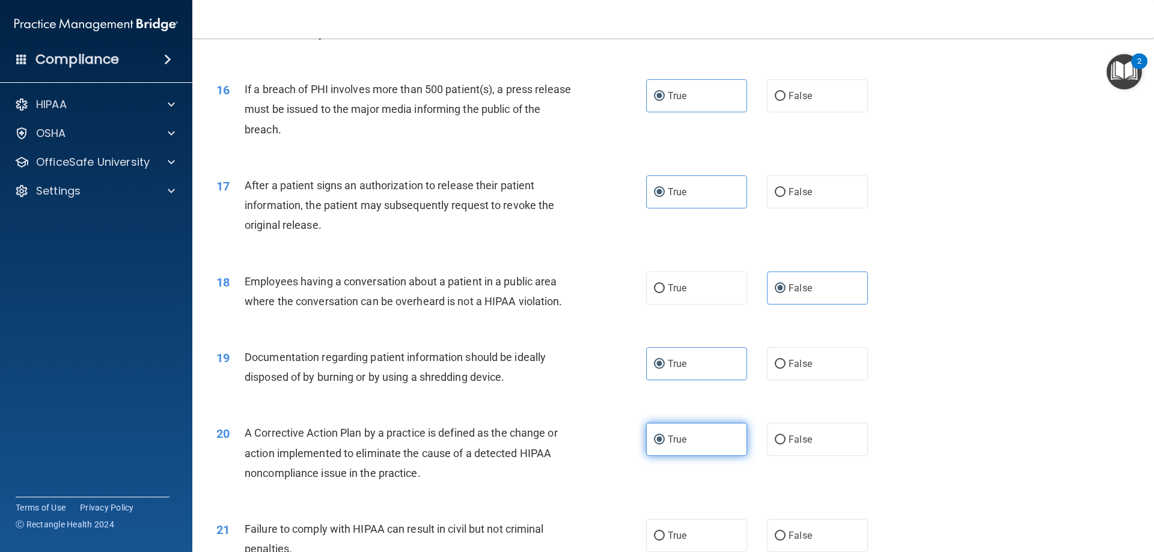
scroll to position [1562, 0]
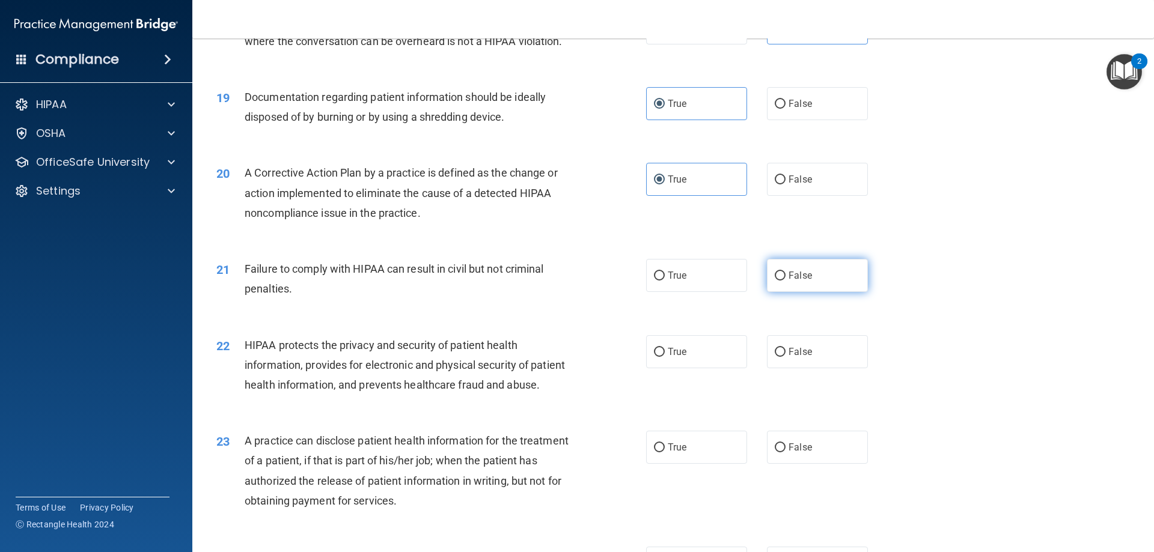
click at [781, 292] on label "False" at bounding box center [817, 275] width 101 height 33
click at [781, 281] on input "False" at bounding box center [780, 276] width 11 height 9
radio input "true"
click at [702, 368] on label "True" at bounding box center [696, 351] width 101 height 33
click at [665, 357] on input "True" at bounding box center [659, 352] width 11 height 9
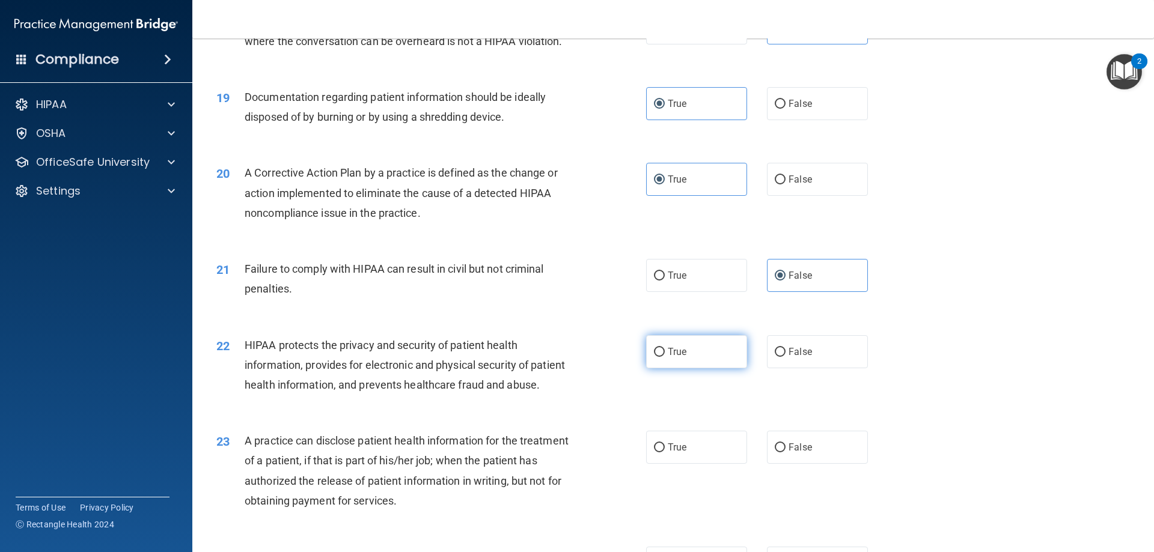
radio input "true"
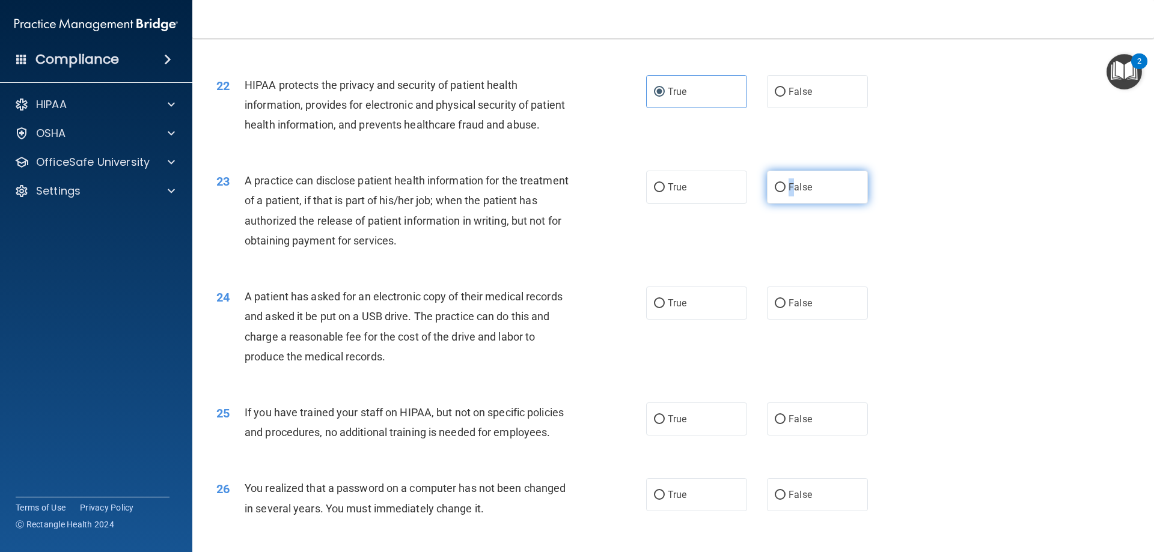
click at [788, 193] on span "False" at bounding box center [799, 186] width 23 height 11
drag, startPoint x: 775, startPoint y: 225, endPoint x: 776, endPoint y: 235, distance: 9.6
click at [775, 192] on input "False" at bounding box center [780, 187] width 11 height 9
radio input "true"
click at [693, 320] on label "True" at bounding box center [696, 303] width 101 height 33
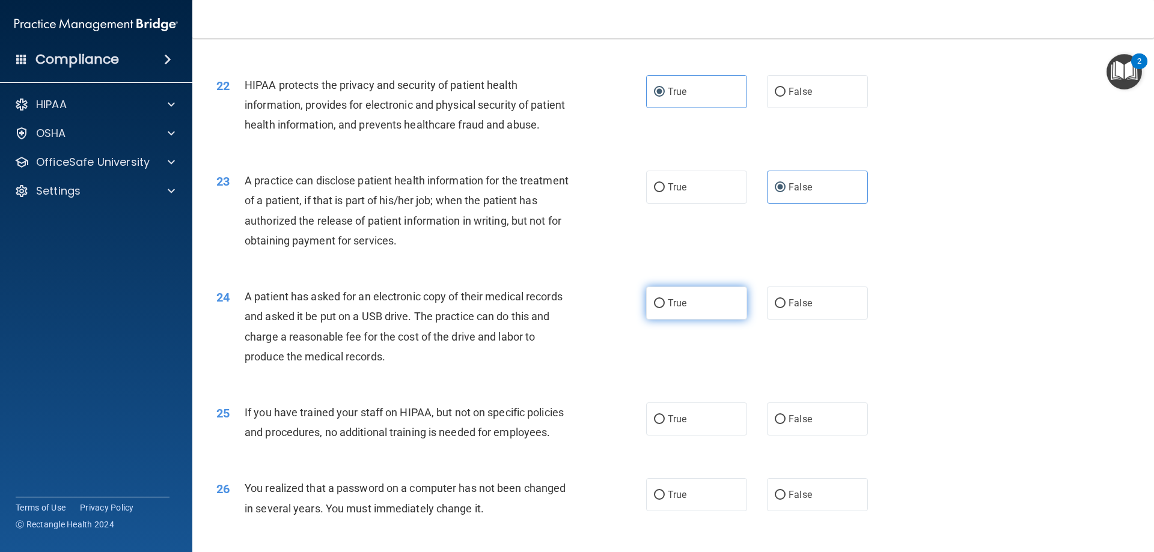
click at [665, 308] on input "True" at bounding box center [659, 303] width 11 height 9
radio input "true"
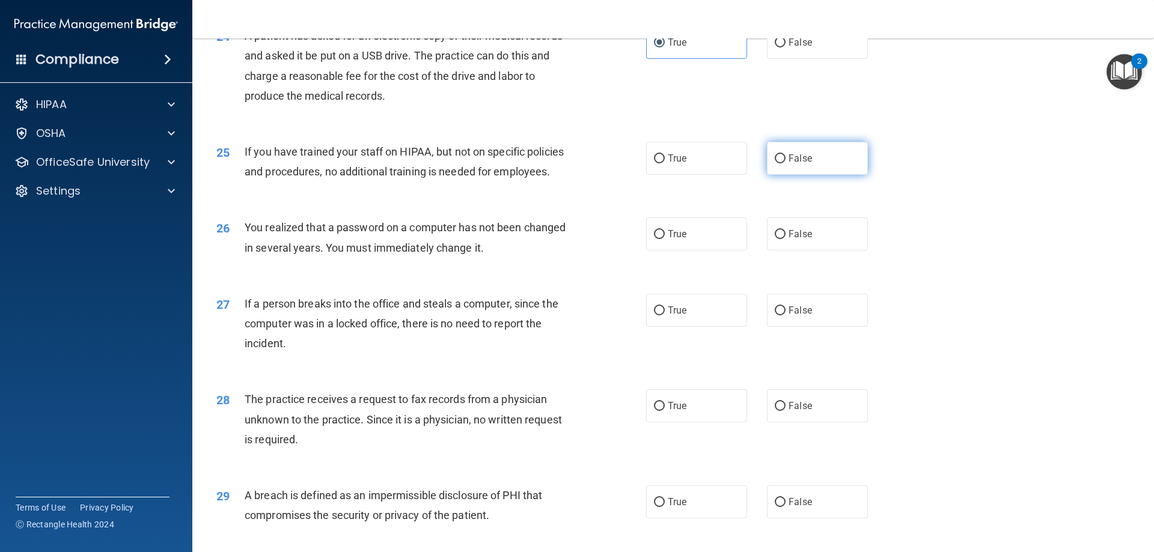
click at [783, 175] on label "False" at bounding box center [817, 158] width 101 height 33
click at [783, 163] on input "False" at bounding box center [780, 158] width 11 height 9
radio input "true"
click at [702, 251] on label "True" at bounding box center [696, 234] width 101 height 33
click at [665, 239] on input "True" at bounding box center [659, 234] width 11 height 9
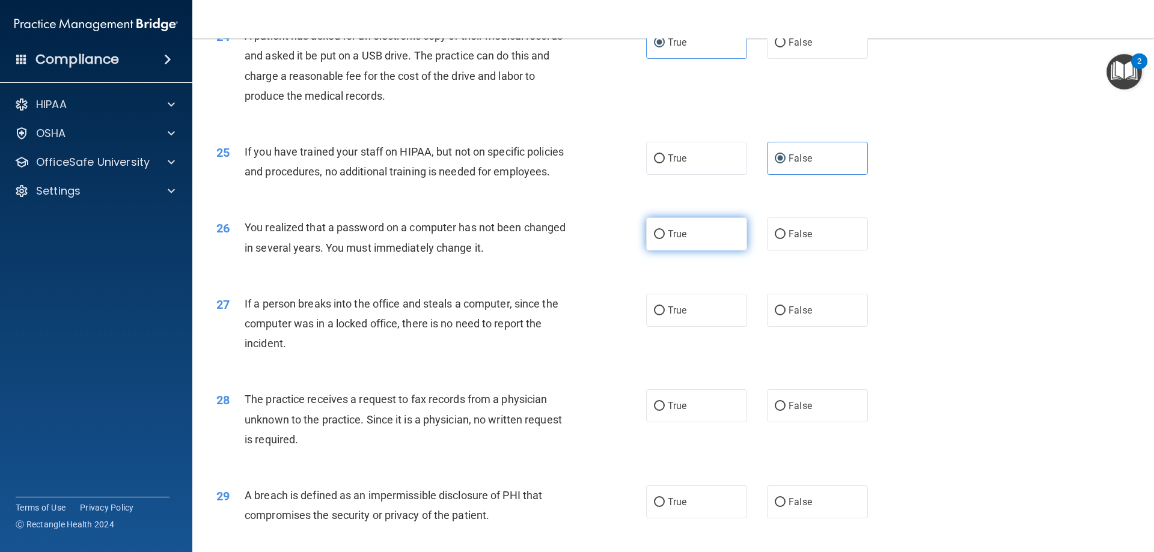
radio input "true"
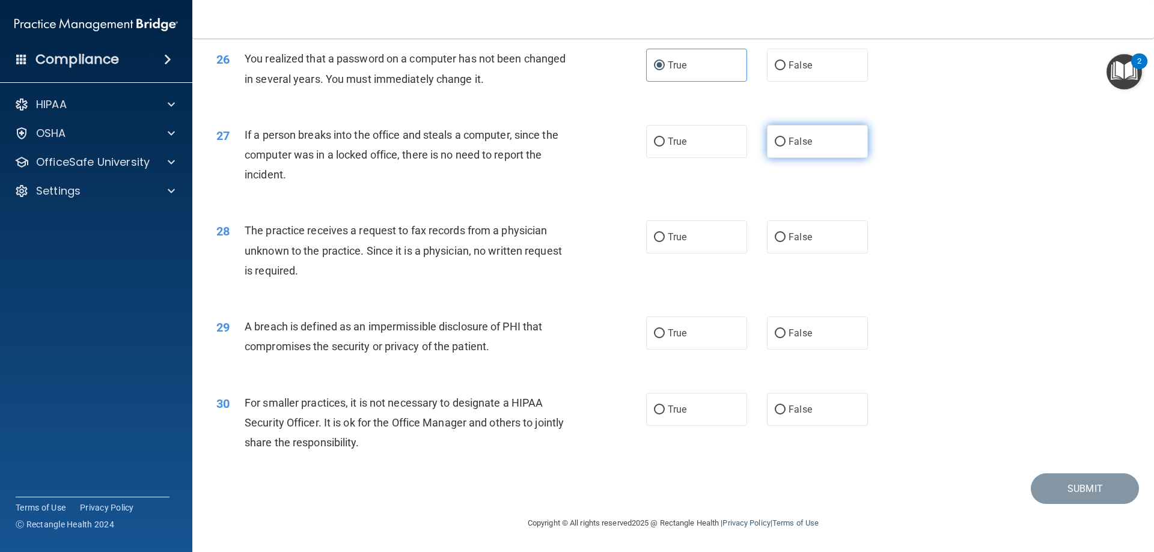
click at [789, 144] on span "False" at bounding box center [799, 141] width 23 height 11
click at [785, 144] on input "False" at bounding box center [780, 142] width 11 height 9
radio input "true"
click at [767, 232] on label "False" at bounding box center [817, 237] width 101 height 33
click at [775, 233] on input "False" at bounding box center [780, 237] width 11 height 9
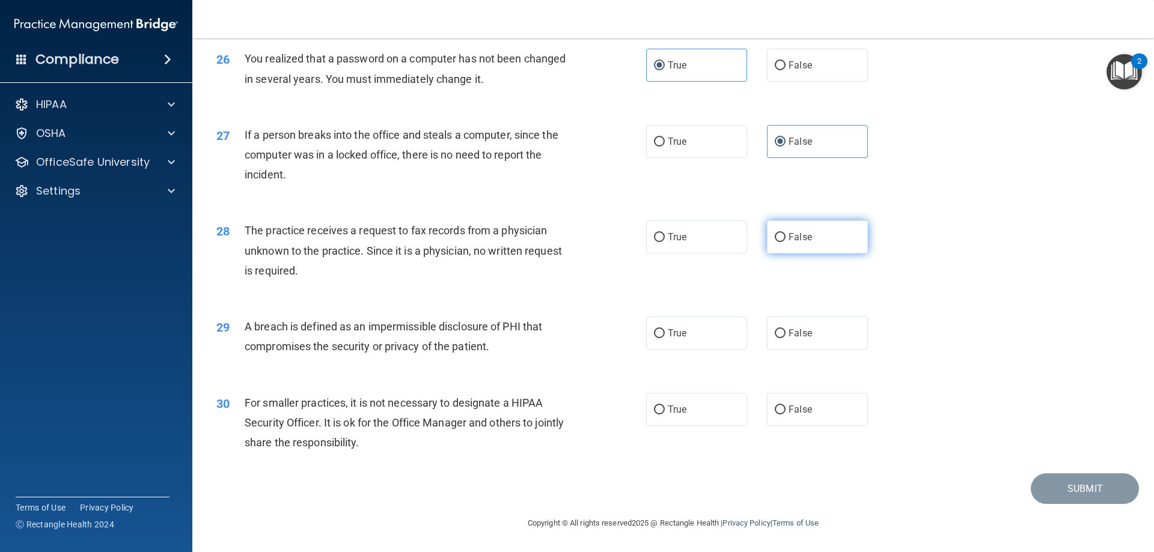
radio input "true"
click at [653, 324] on label "True" at bounding box center [696, 333] width 101 height 33
click at [654, 329] on input "True" at bounding box center [659, 333] width 11 height 9
radio input "true"
click at [773, 415] on label "False" at bounding box center [817, 409] width 101 height 33
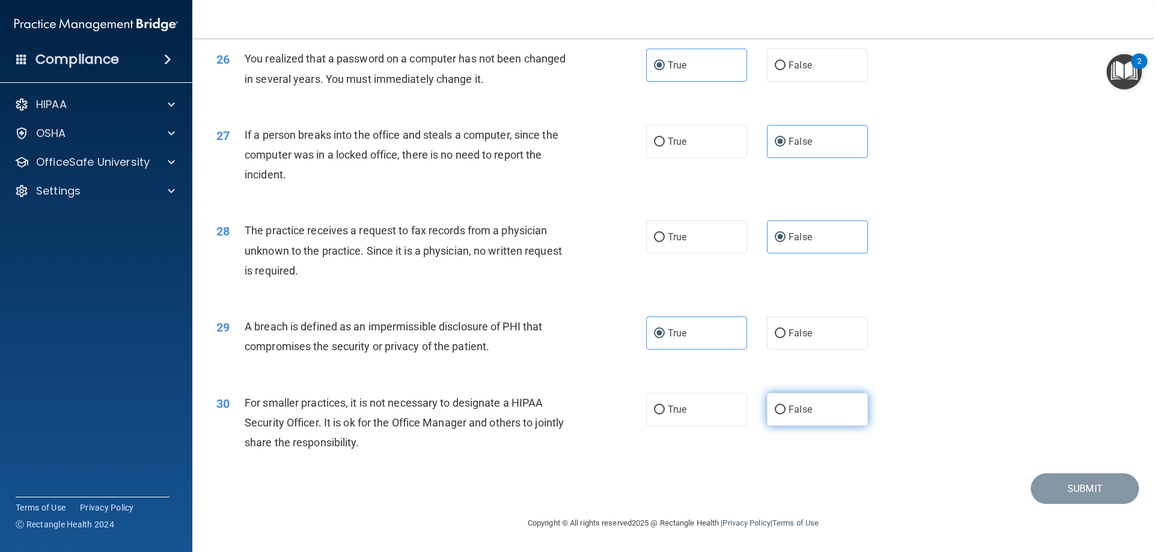
click at [775, 415] on input "False" at bounding box center [780, 410] width 11 height 9
radio input "true"
click at [1085, 486] on button "Submit" at bounding box center [1085, 489] width 108 height 31
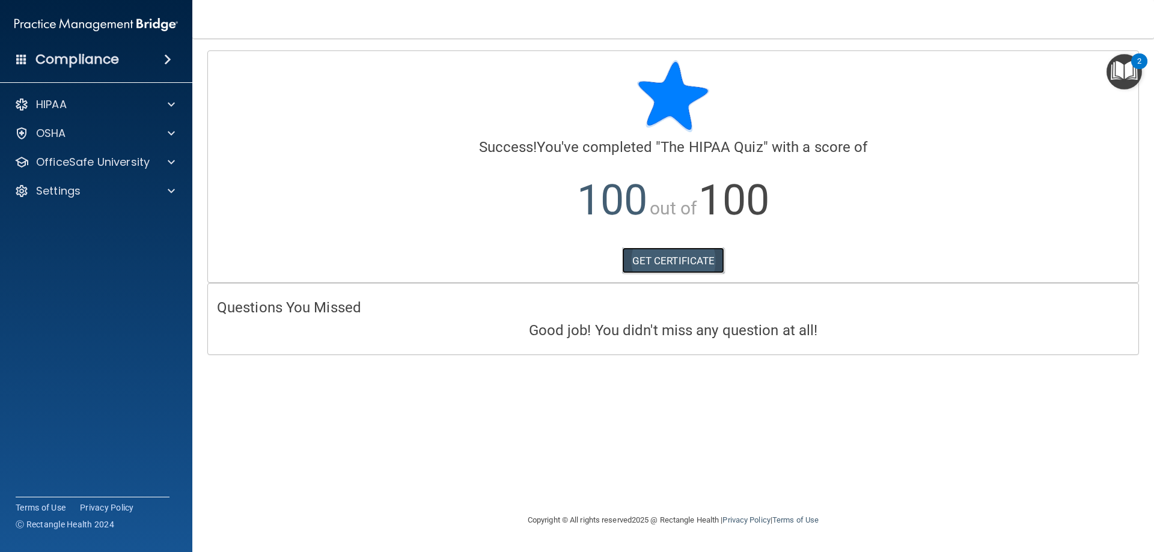
click at [703, 260] on link "GET CERTIFICATE" at bounding box center [673, 261] width 103 height 26
click at [99, 157] on p "OfficeSafe University" at bounding box center [93, 162] width 114 height 14
click at [95, 190] on p "HIPAA Training" at bounding box center [57, 191] width 99 height 12
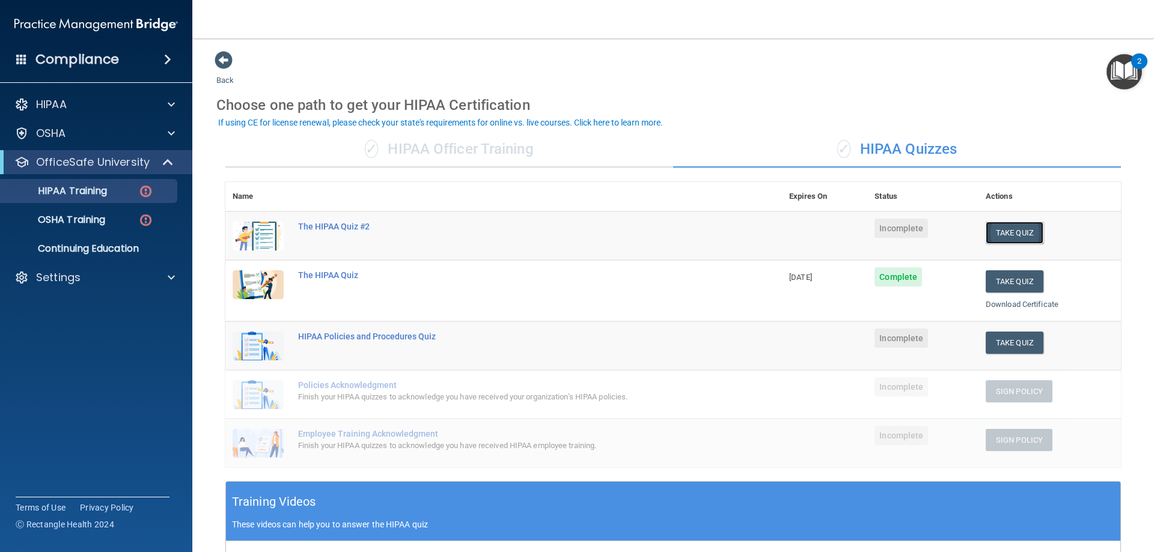
click at [1016, 235] on button "Take Quiz" at bounding box center [1014, 233] width 58 height 22
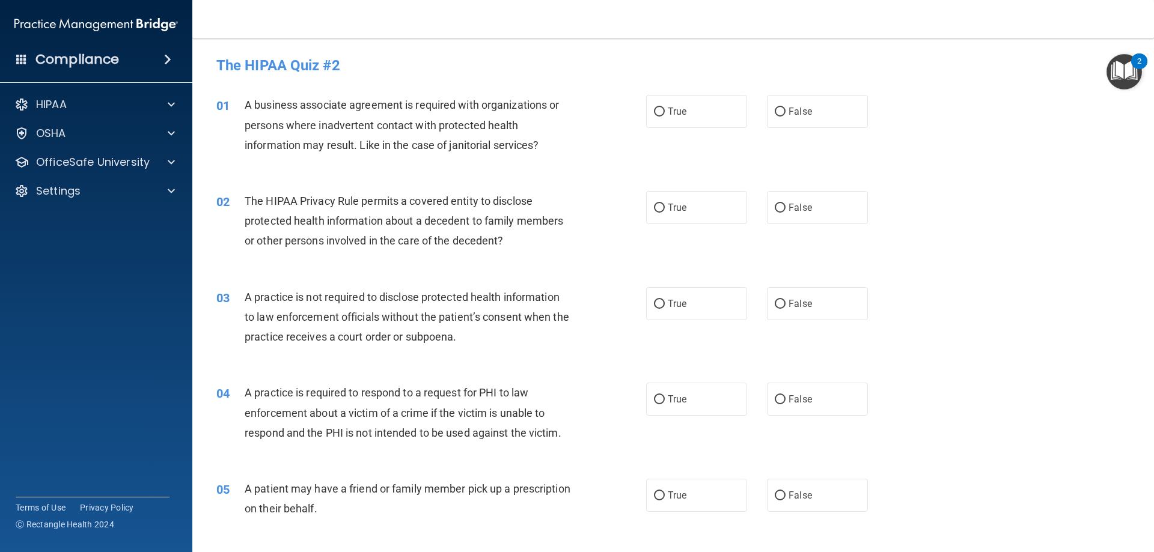
drag, startPoint x: 730, startPoint y: 125, endPoint x: 748, endPoint y: 120, distance: 18.2
click at [737, 122] on label "True" at bounding box center [696, 111] width 101 height 33
click at [665, 117] on input "True" at bounding box center [659, 112] width 11 height 9
radio input "true"
click at [767, 117] on label "False" at bounding box center [817, 111] width 101 height 33
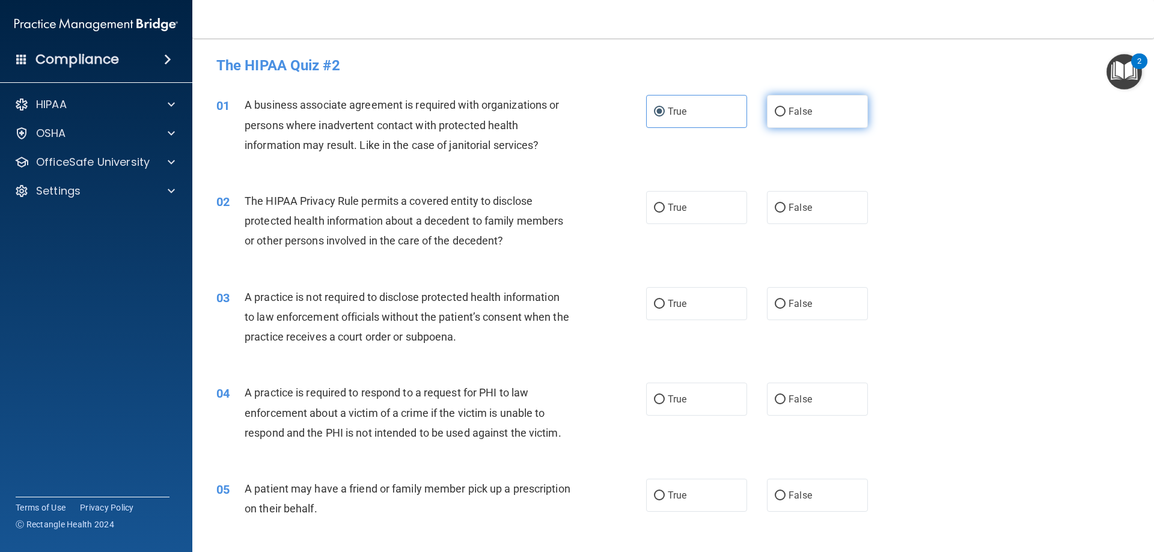
click at [775, 117] on input "False" at bounding box center [780, 112] width 11 height 9
radio input "true"
radio input "false"
click at [715, 209] on label "True" at bounding box center [696, 207] width 101 height 33
click at [665, 209] on input "True" at bounding box center [659, 208] width 11 height 9
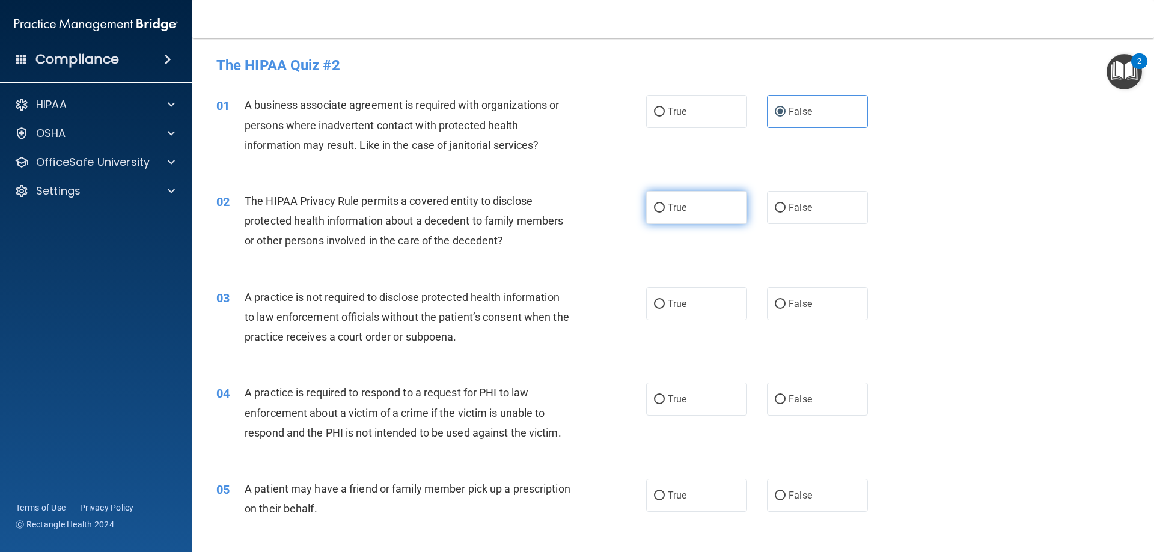
radio input "true"
click at [788, 312] on label "False" at bounding box center [817, 303] width 101 height 33
click at [785, 309] on input "False" at bounding box center [780, 304] width 11 height 9
radio input "true"
click at [687, 391] on label "True" at bounding box center [696, 399] width 101 height 33
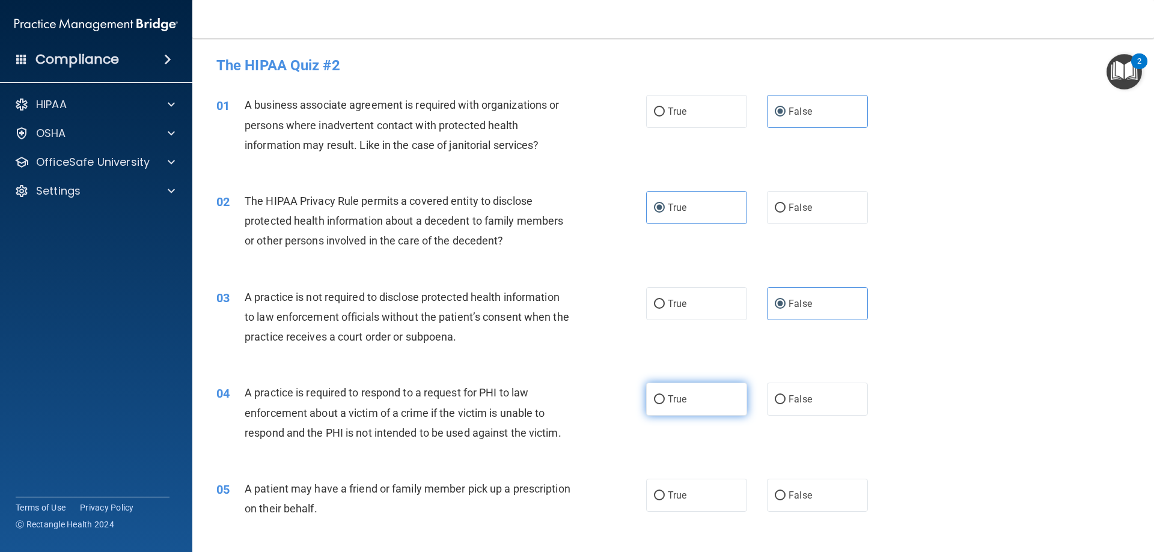
click at [665, 395] on input "True" at bounding box center [659, 399] width 11 height 9
radio input "true"
click at [681, 493] on span "True" at bounding box center [677, 495] width 19 height 11
click at [665, 493] on input "True" at bounding box center [659, 496] width 11 height 9
radio input "true"
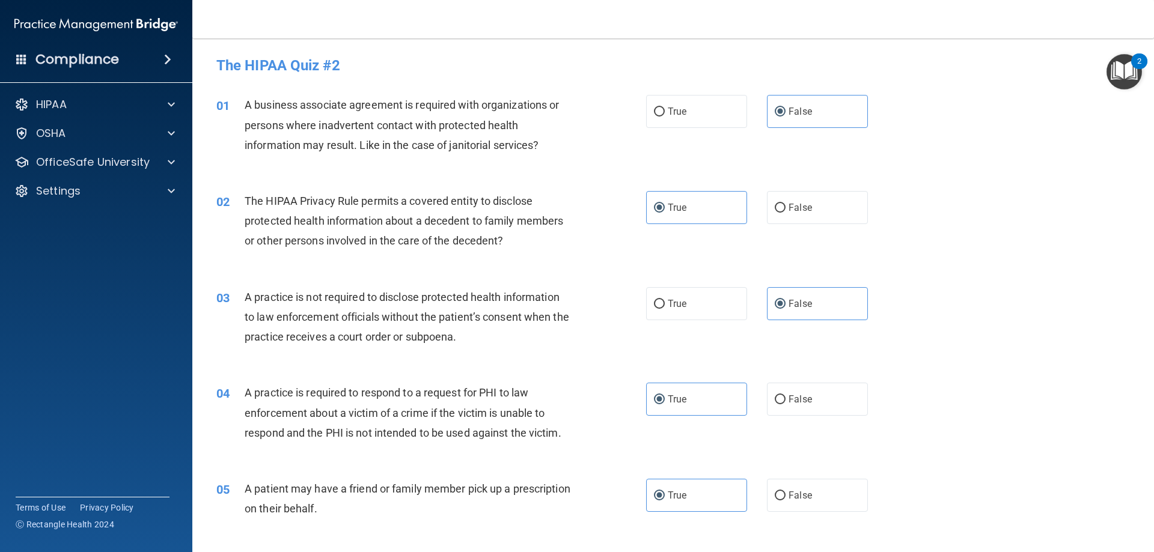
scroll to position [260, 0]
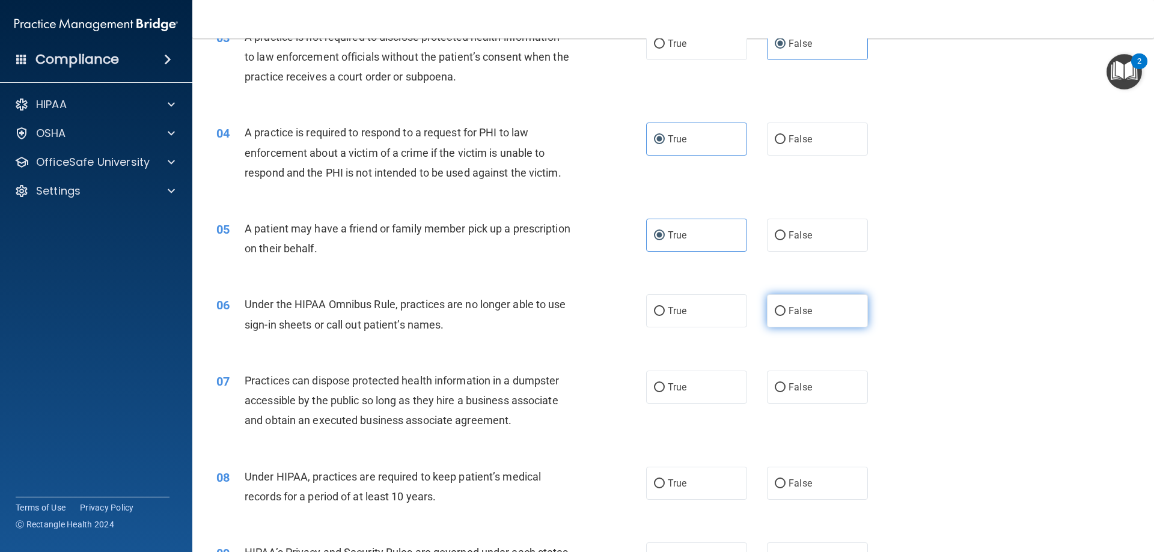
click at [801, 318] on label "False" at bounding box center [817, 310] width 101 height 33
click at [785, 316] on input "False" at bounding box center [780, 311] width 11 height 9
radio input "true"
click at [802, 380] on label "False" at bounding box center [817, 387] width 101 height 33
click at [785, 383] on input "False" at bounding box center [780, 387] width 11 height 9
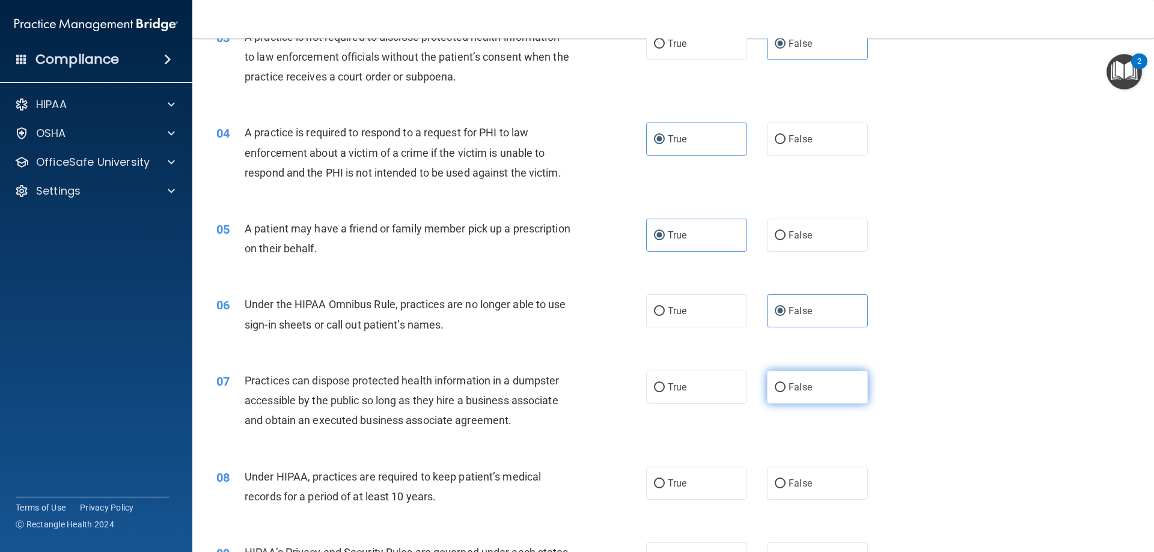
radio input "true"
click at [794, 486] on span "False" at bounding box center [799, 483] width 23 height 11
click at [785, 486] on input "False" at bounding box center [780, 484] width 11 height 9
radio input "true"
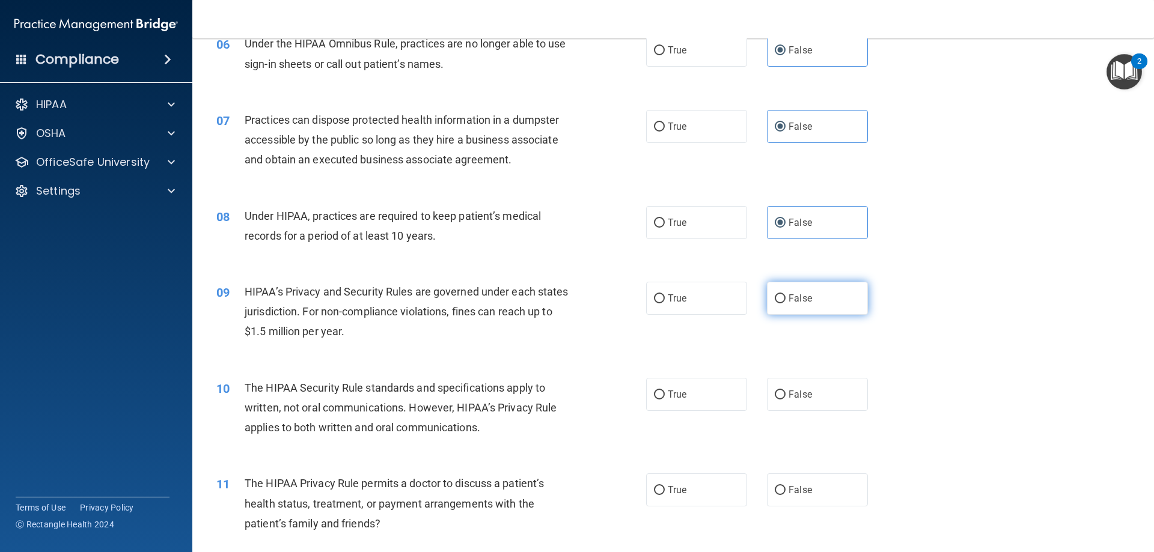
click at [810, 301] on label "False" at bounding box center [817, 298] width 101 height 33
click at [785, 301] on input "False" at bounding box center [780, 298] width 11 height 9
radio input "true"
click at [724, 398] on label "True" at bounding box center [696, 394] width 101 height 33
click at [665, 398] on input "True" at bounding box center [659, 395] width 11 height 9
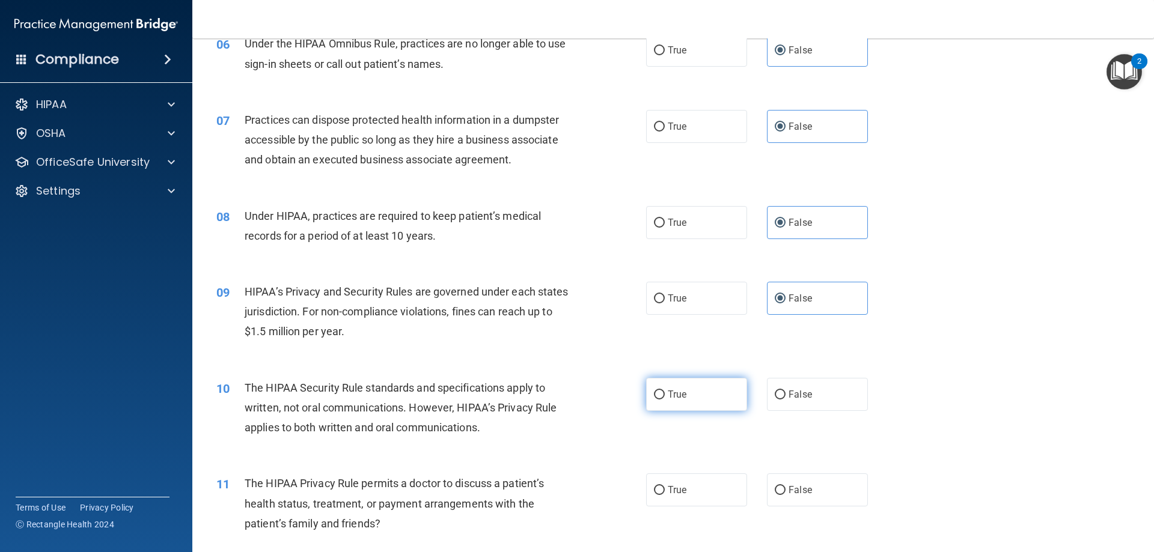
radio input "true"
click at [707, 480] on label "True" at bounding box center [696, 490] width 101 height 33
click at [665, 486] on input "True" at bounding box center [659, 490] width 11 height 9
radio input "true"
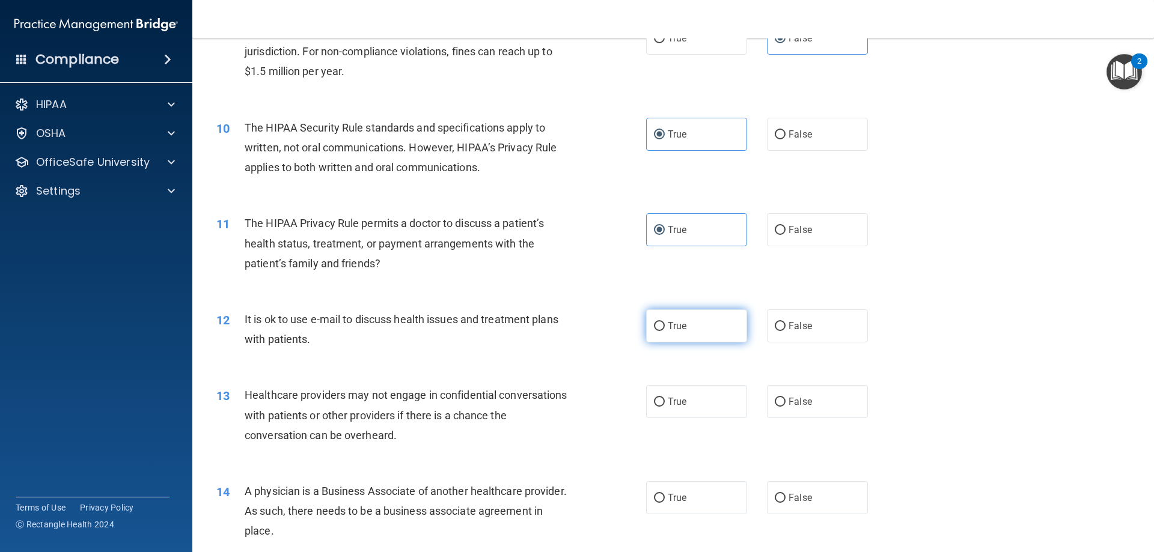
click at [703, 328] on label "True" at bounding box center [696, 325] width 101 height 33
click at [665, 328] on input "True" at bounding box center [659, 326] width 11 height 9
radio input "true"
click at [780, 409] on label "False" at bounding box center [817, 401] width 101 height 33
click at [780, 407] on input "False" at bounding box center [780, 402] width 11 height 9
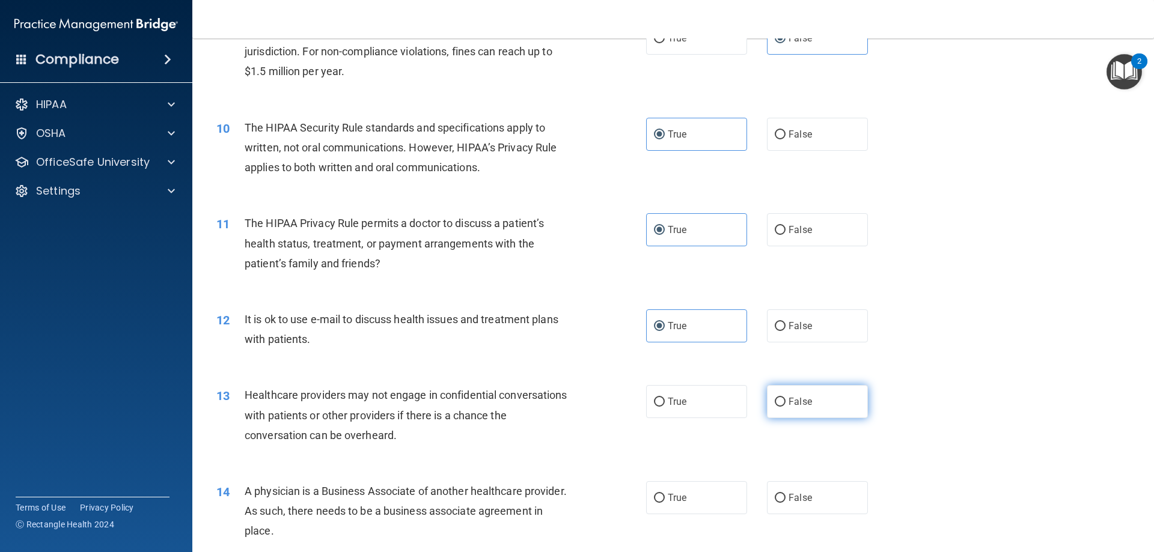
radio input "true"
click at [778, 489] on label "False" at bounding box center [817, 497] width 101 height 33
click at [778, 494] on input "False" at bounding box center [780, 498] width 11 height 9
radio input "true"
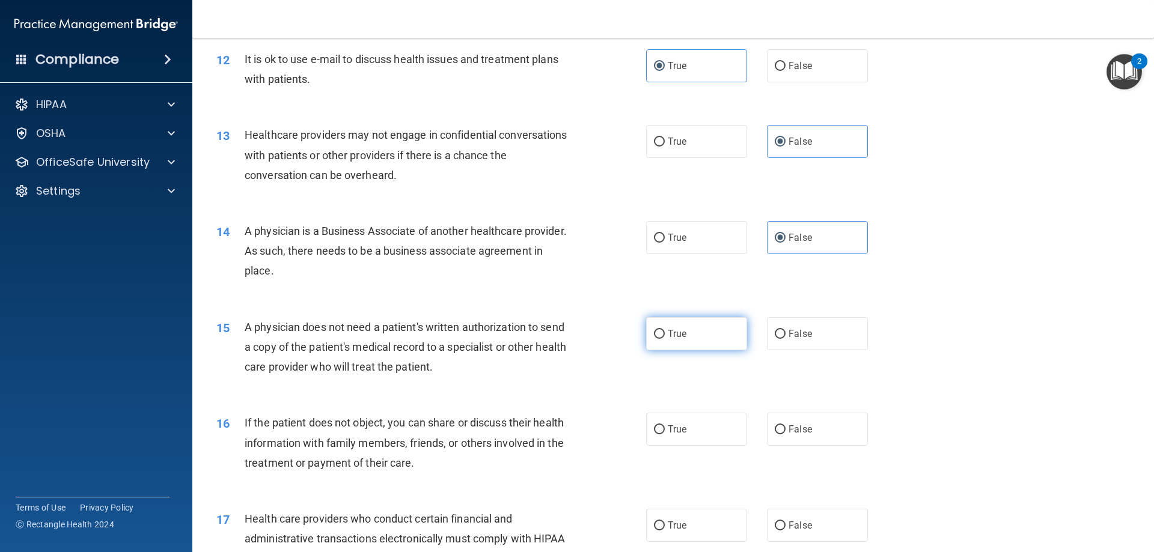
click at [668, 343] on label "True" at bounding box center [696, 333] width 101 height 33
click at [665, 339] on input "True" at bounding box center [659, 334] width 11 height 9
radio input "true"
click at [668, 428] on span "True" at bounding box center [677, 429] width 19 height 11
click at [665, 428] on input "True" at bounding box center [659, 429] width 11 height 9
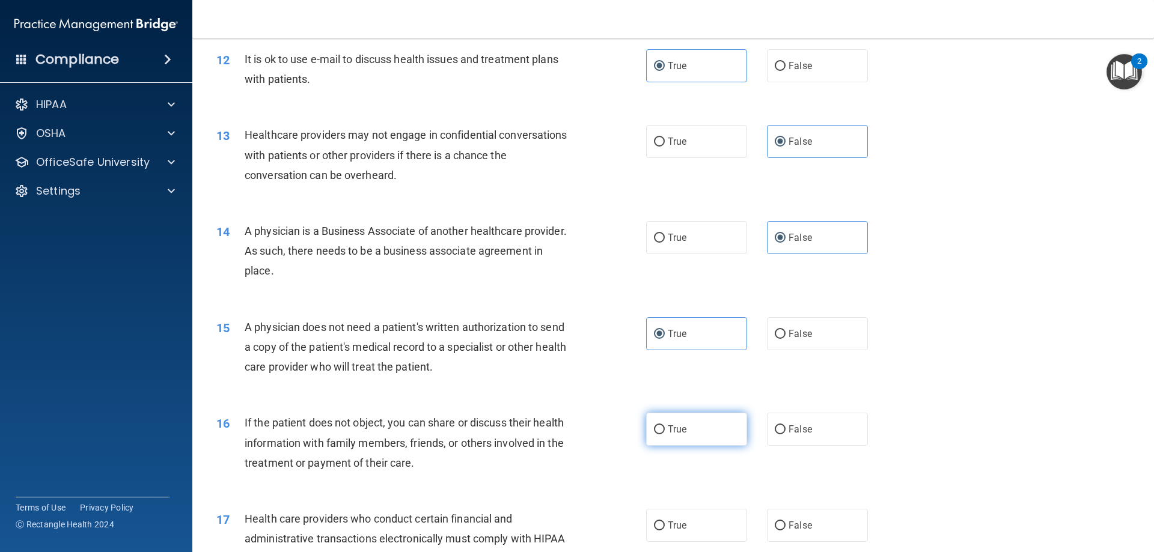
radio input "true"
click at [678, 523] on span "True" at bounding box center [677, 525] width 19 height 11
click at [665, 523] on input "True" at bounding box center [659, 526] width 11 height 9
radio input "true"
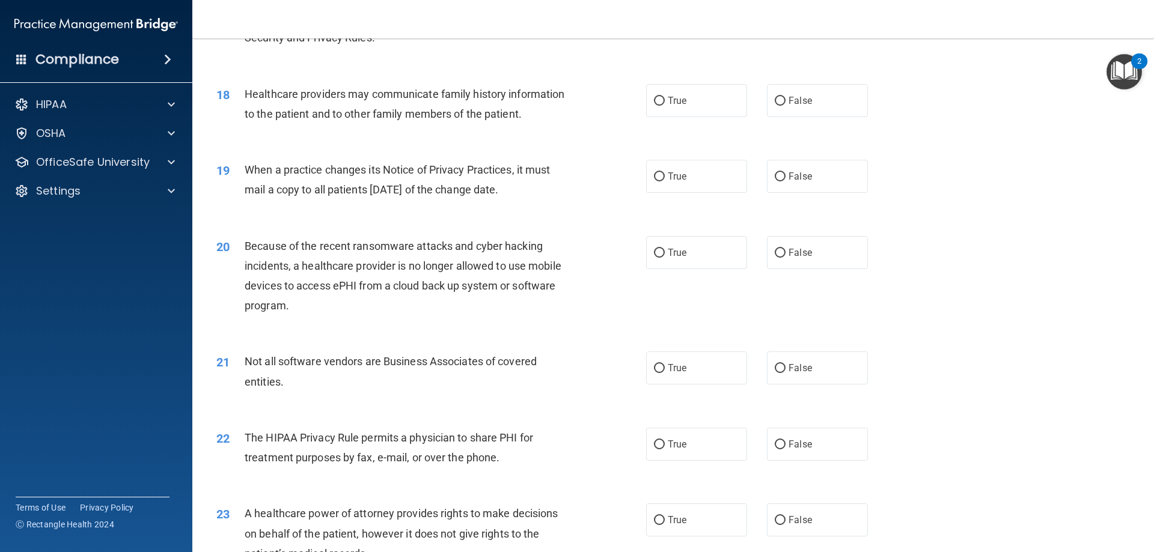
scroll to position [1302, 0]
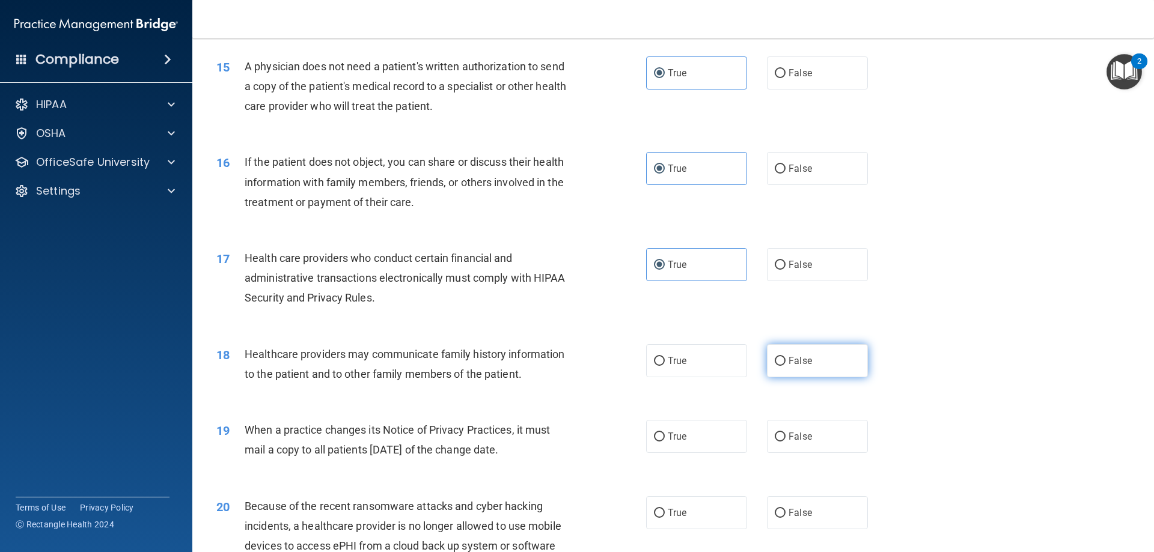
click at [779, 369] on label "False" at bounding box center [817, 360] width 101 height 33
click at [779, 366] on input "False" at bounding box center [780, 361] width 11 height 9
radio input "true"
click at [809, 433] on label "False" at bounding box center [817, 436] width 101 height 33
click at [785, 433] on input "False" at bounding box center [780, 437] width 11 height 9
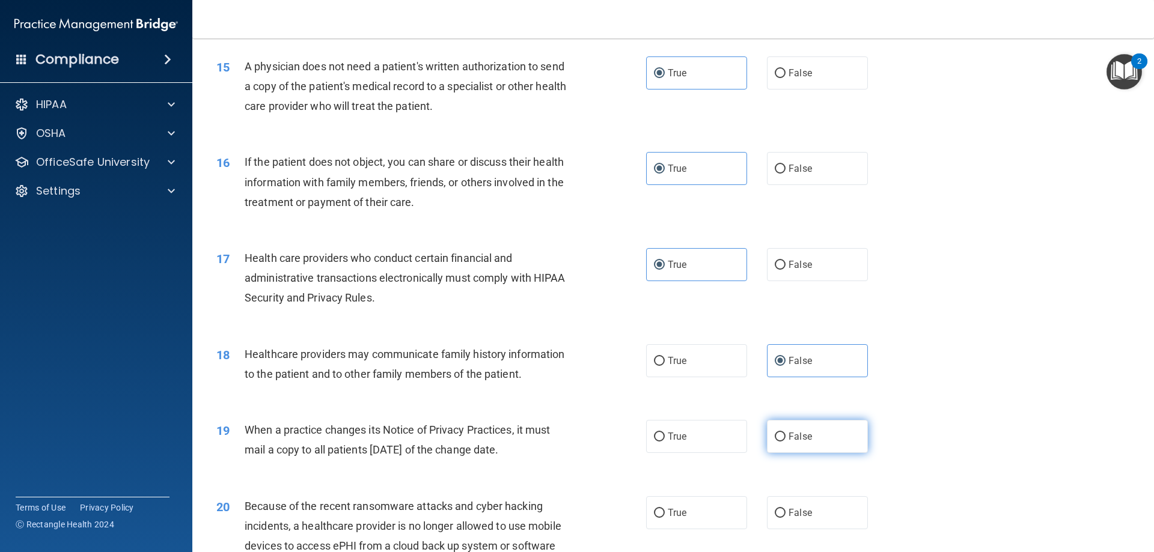
radio input "true"
click at [803, 513] on span "False" at bounding box center [799, 512] width 23 height 11
click at [785, 513] on input "False" at bounding box center [780, 513] width 11 height 9
radio input "true"
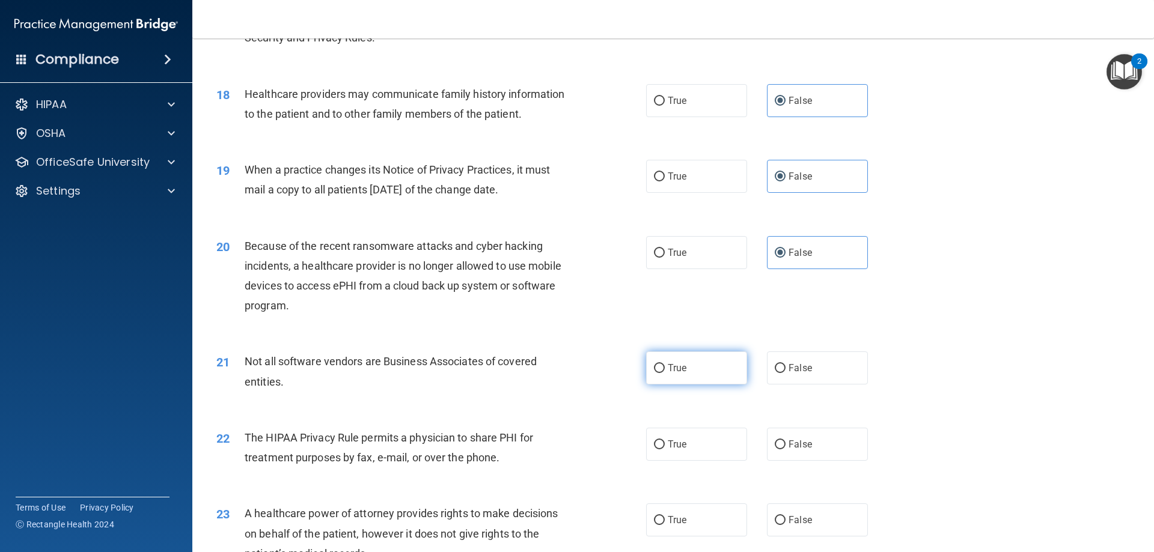
click at [726, 365] on label "True" at bounding box center [696, 368] width 101 height 33
click at [665, 365] on input "True" at bounding box center [659, 368] width 11 height 9
radio input "true"
click at [704, 454] on label "True" at bounding box center [696, 444] width 101 height 33
click at [665, 449] on input "True" at bounding box center [659, 444] width 11 height 9
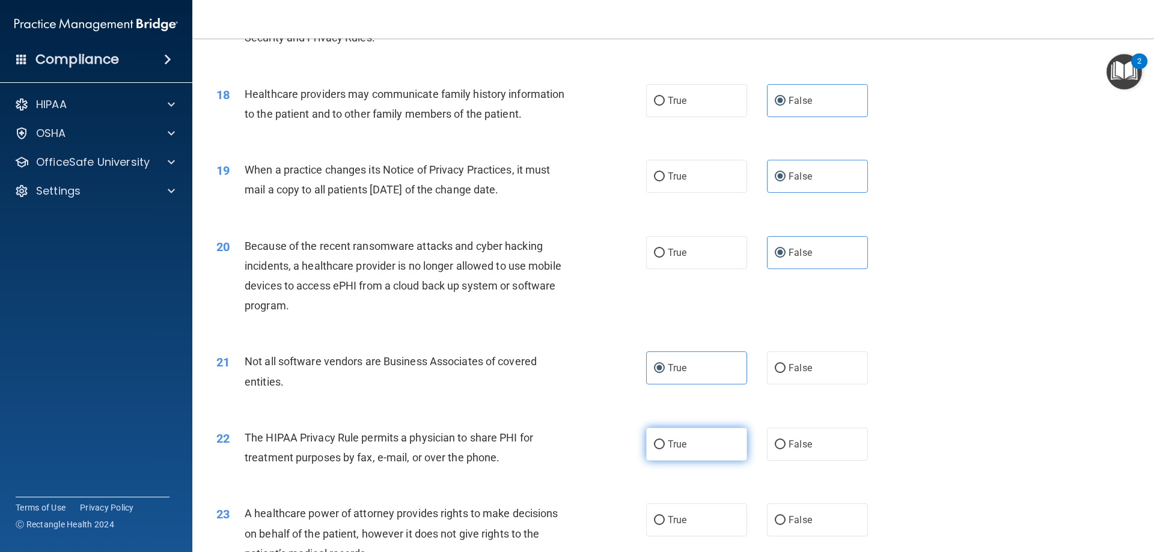
radio input "true"
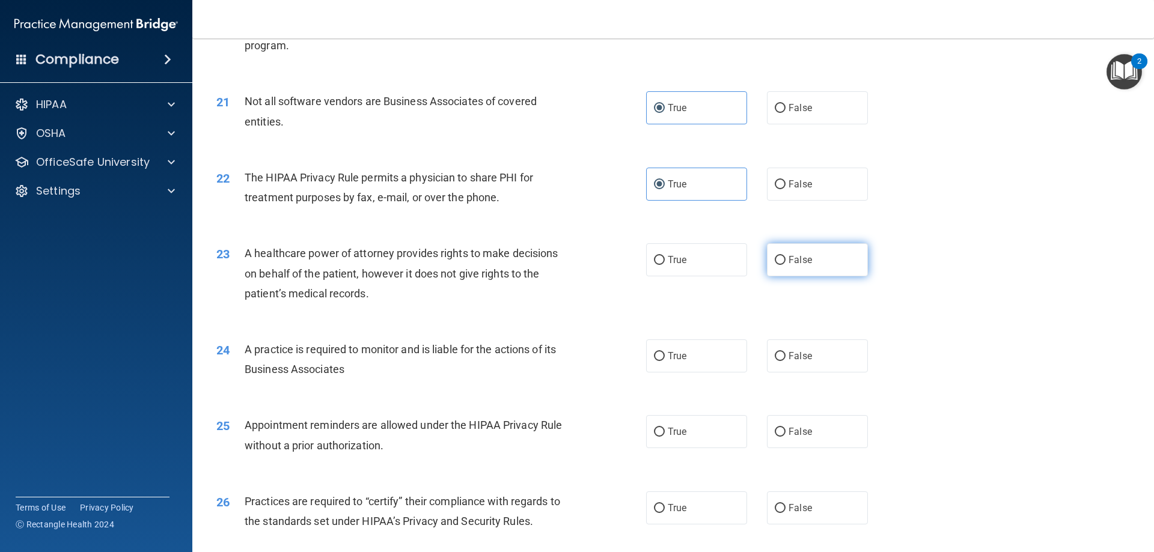
click at [792, 270] on label "False" at bounding box center [817, 259] width 101 height 33
click at [785, 265] on input "False" at bounding box center [780, 260] width 11 height 9
radio input "true"
click at [783, 349] on label "False" at bounding box center [817, 356] width 101 height 33
click at [783, 352] on input "False" at bounding box center [780, 356] width 11 height 9
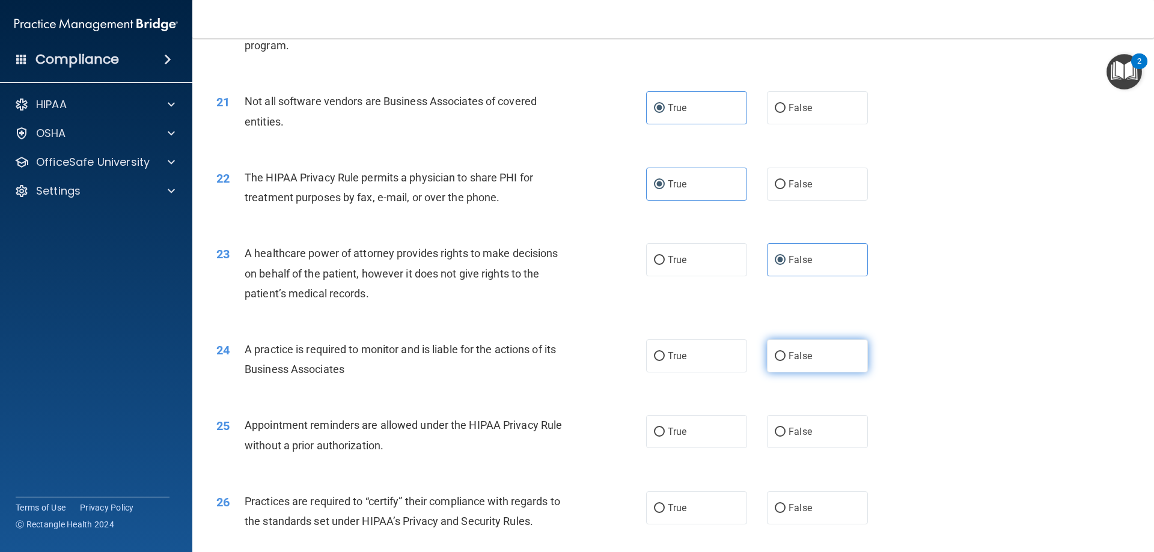
radio input "true"
click at [680, 427] on span "True" at bounding box center [677, 431] width 19 height 11
click at [665, 428] on input "True" at bounding box center [659, 432] width 11 height 9
radio input "true"
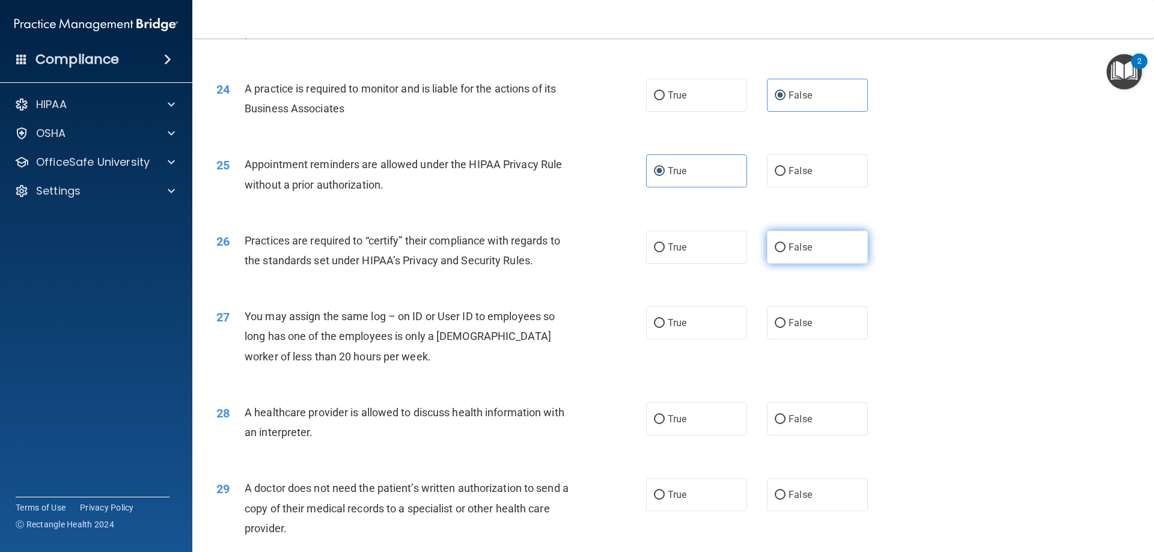
click at [795, 252] on span "False" at bounding box center [799, 247] width 23 height 11
click at [785, 252] on input "False" at bounding box center [780, 247] width 11 height 9
radio input "true"
click at [780, 321] on label "False" at bounding box center [817, 322] width 101 height 33
click at [780, 321] on input "False" at bounding box center [780, 323] width 11 height 9
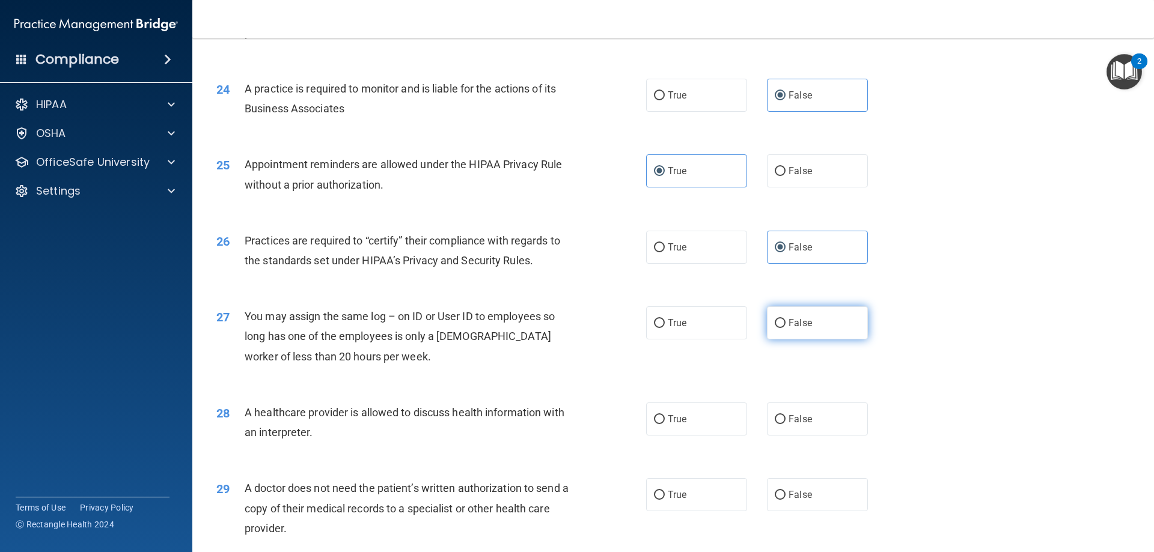
radio input "true"
click at [662, 410] on label "True" at bounding box center [696, 419] width 101 height 33
click at [662, 415] on input "True" at bounding box center [659, 419] width 11 height 9
radio input "true"
click at [674, 502] on label "True" at bounding box center [696, 494] width 101 height 33
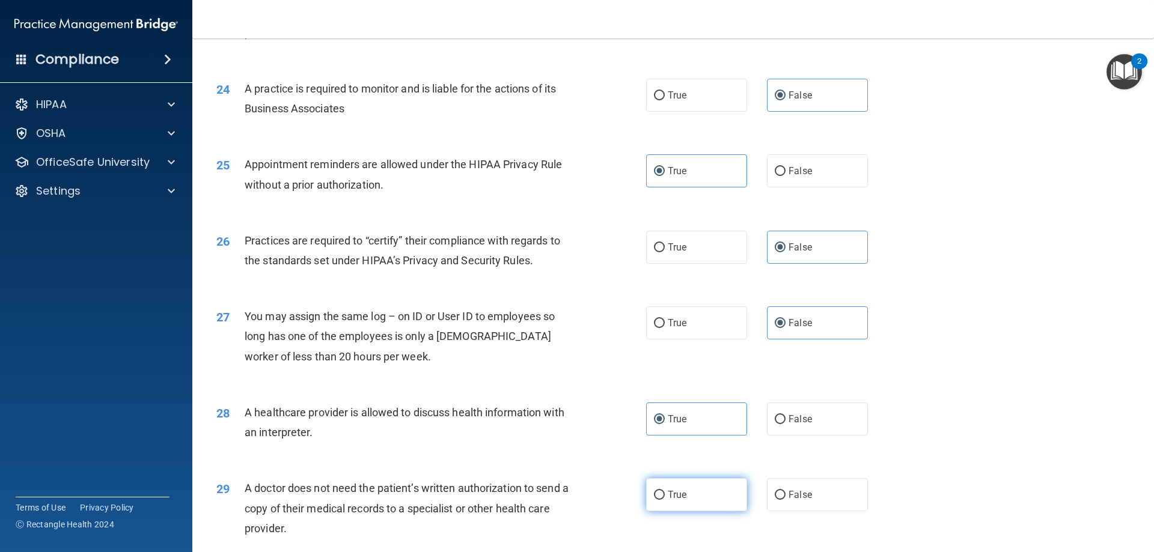
click at [665, 500] on input "True" at bounding box center [659, 495] width 11 height 9
radio input "true"
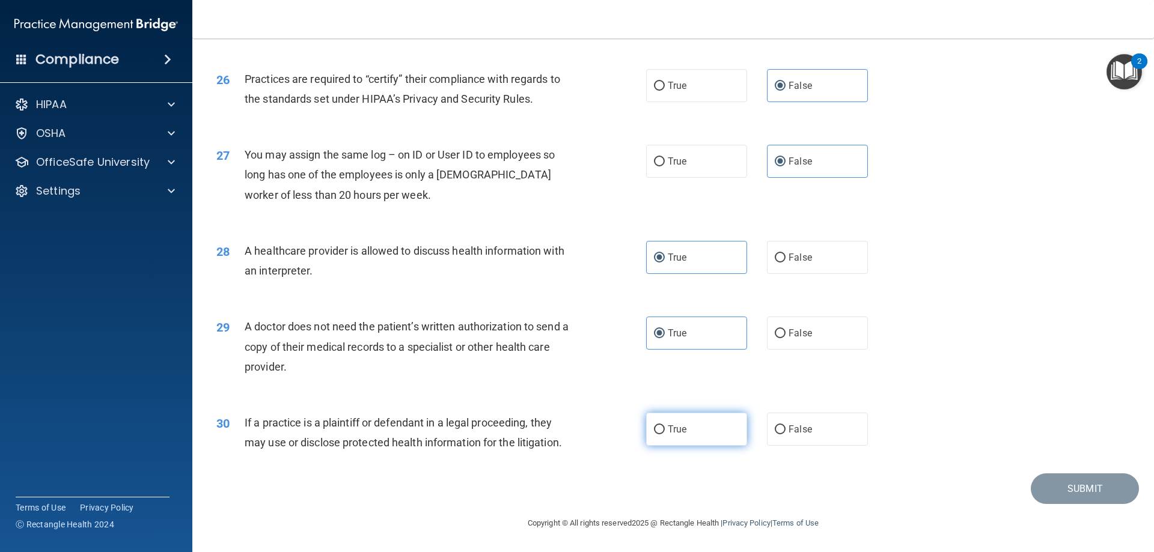
click at [676, 422] on label "True" at bounding box center [696, 429] width 101 height 33
click at [665, 425] on input "True" at bounding box center [659, 429] width 11 height 9
radio input "true"
click at [1034, 483] on button "Submit" at bounding box center [1085, 489] width 108 height 31
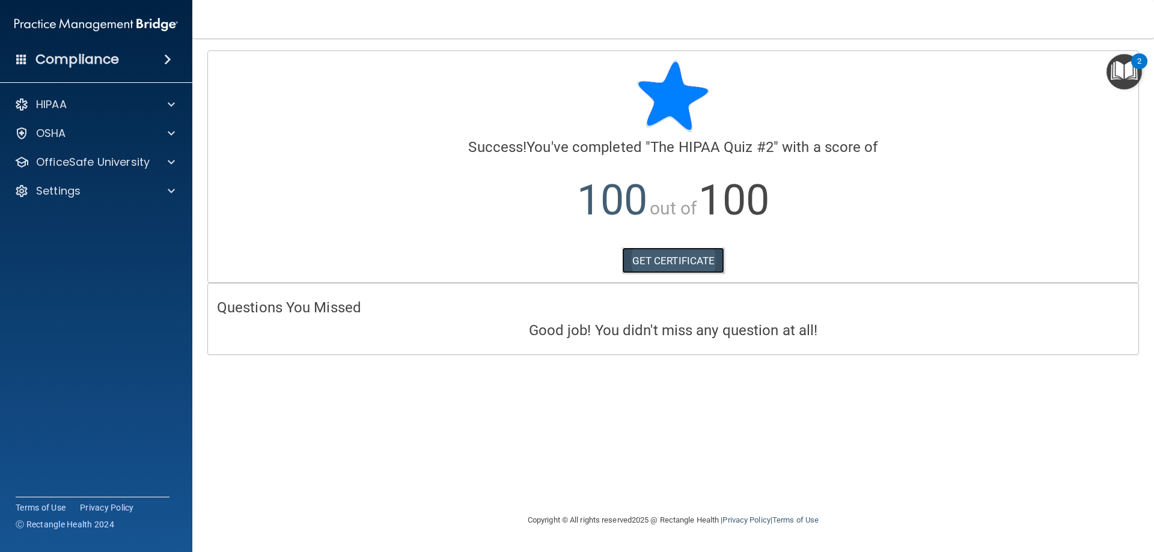
click at [683, 263] on link "GET CERTIFICATE" at bounding box center [673, 261] width 103 height 26
click at [97, 162] on p "OfficeSafe University" at bounding box center [93, 162] width 114 height 14
click at [102, 193] on p "HIPAA Training" at bounding box center [57, 191] width 99 height 12
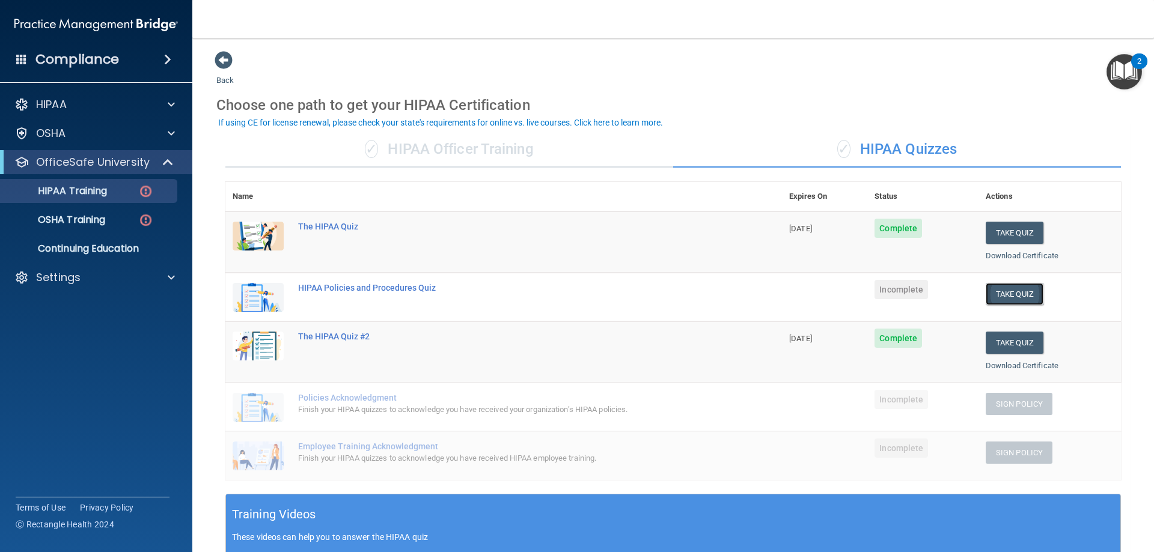
click at [1002, 297] on button "Take Quiz" at bounding box center [1014, 294] width 58 height 22
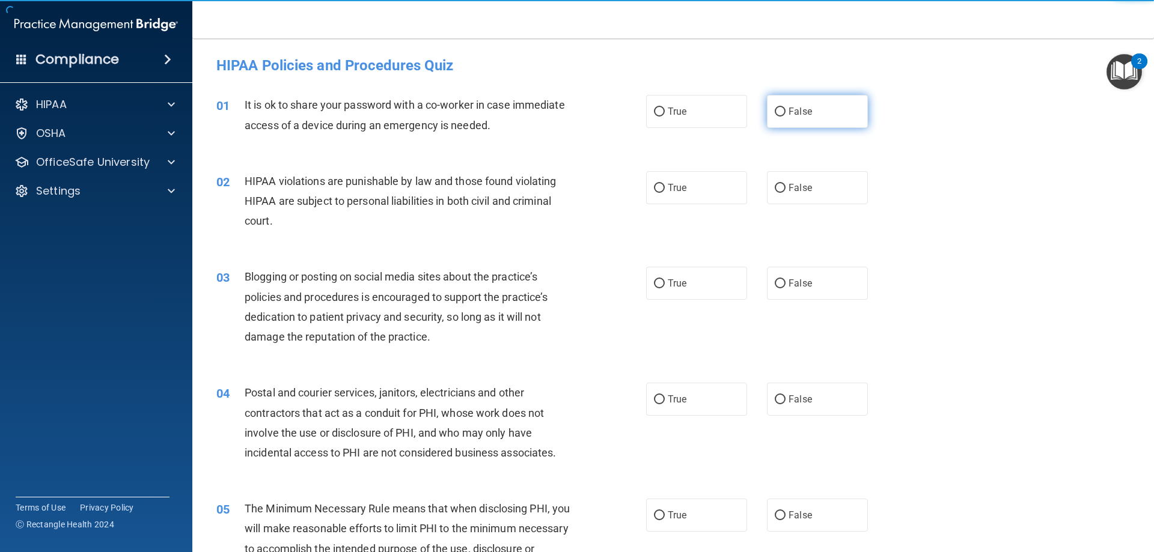
click at [850, 106] on label "False" at bounding box center [817, 111] width 101 height 33
click at [785, 108] on input "False" at bounding box center [780, 112] width 11 height 9
radio input "true"
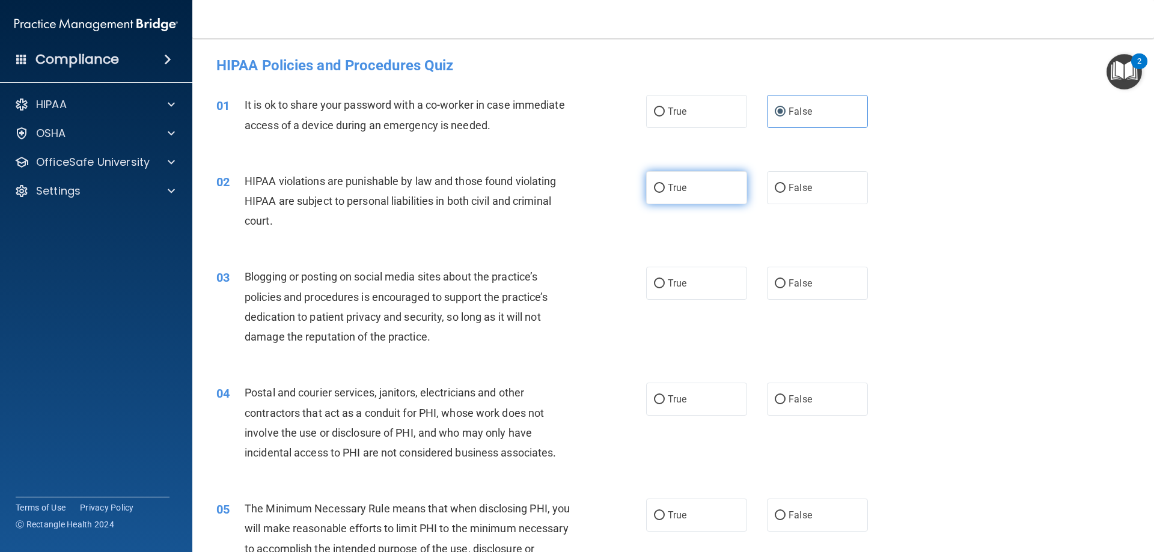
click at [684, 190] on label "True" at bounding box center [696, 187] width 101 height 33
click at [665, 190] on input "True" at bounding box center [659, 188] width 11 height 9
radio input "true"
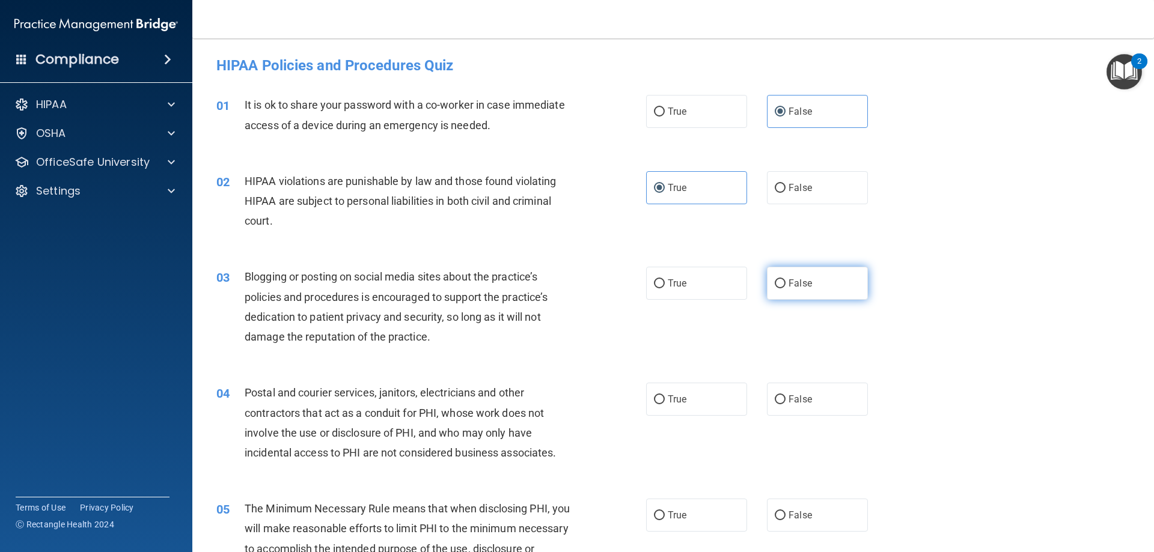
click at [794, 282] on span "False" at bounding box center [799, 283] width 23 height 11
click at [785, 282] on input "False" at bounding box center [780, 283] width 11 height 9
radio input "true"
click at [686, 401] on label "True" at bounding box center [696, 399] width 101 height 33
click at [665, 401] on input "True" at bounding box center [659, 399] width 11 height 9
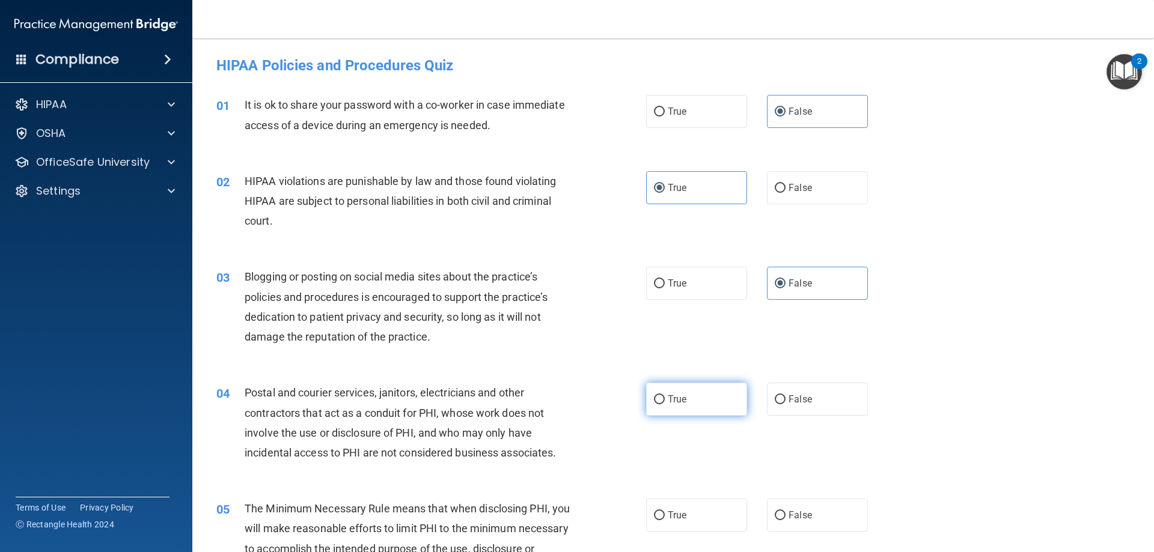
radio input "true"
click at [674, 523] on label "True" at bounding box center [696, 515] width 101 height 33
click at [665, 520] on input "True" at bounding box center [659, 515] width 11 height 9
radio input "true"
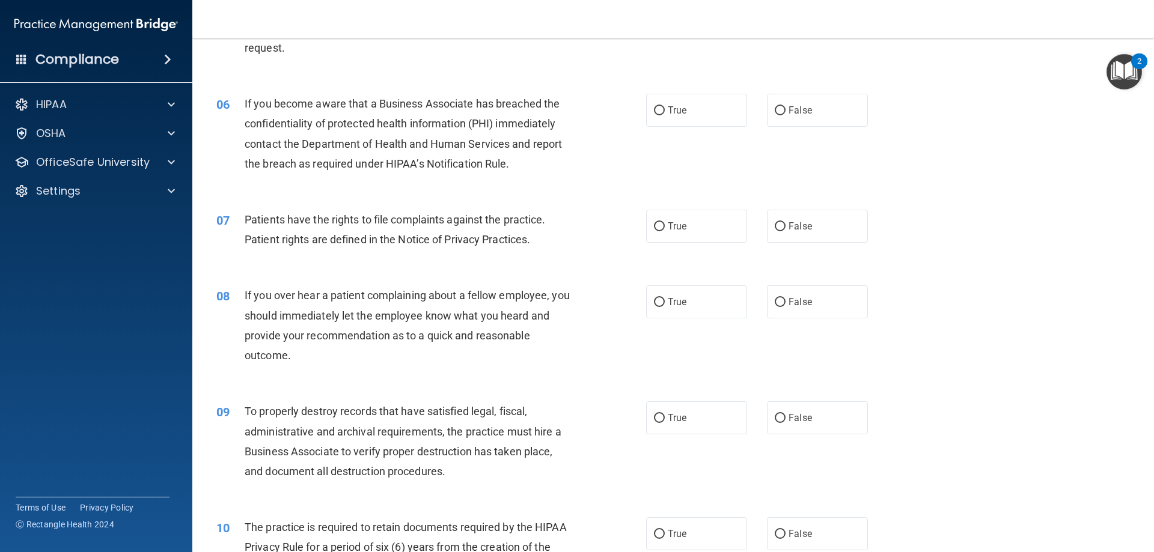
scroll to position [260, 0]
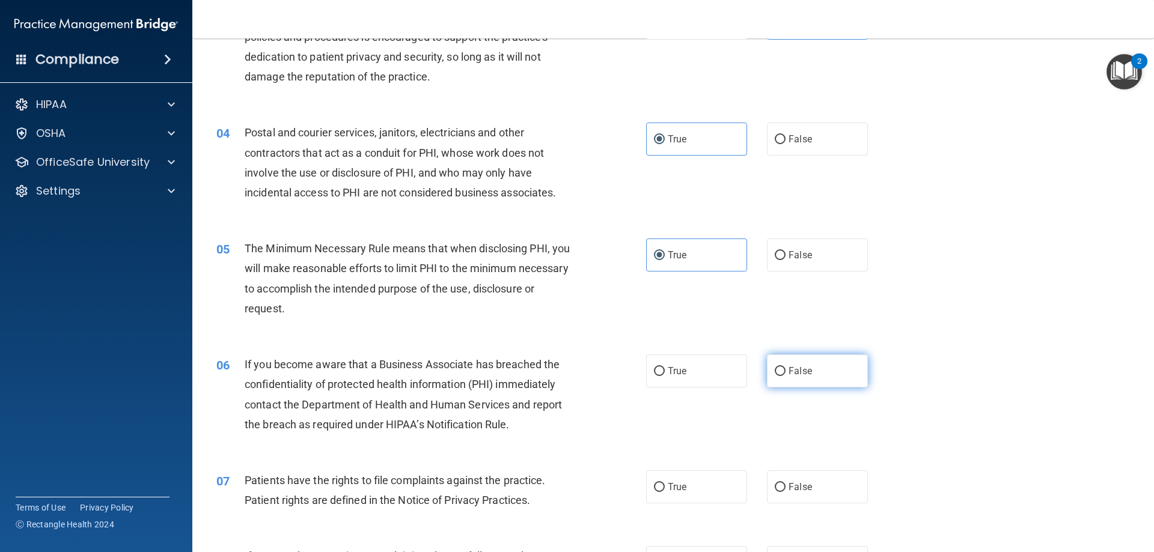
click at [812, 376] on label "False" at bounding box center [817, 371] width 101 height 33
click at [785, 376] on input "False" at bounding box center [780, 371] width 11 height 9
radio input "true"
click at [722, 489] on label "True" at bounding box center [696, 487] width 101 height 33
click at [665, 489] on input "True" at bounding box center [659, 487] width 11 height 9
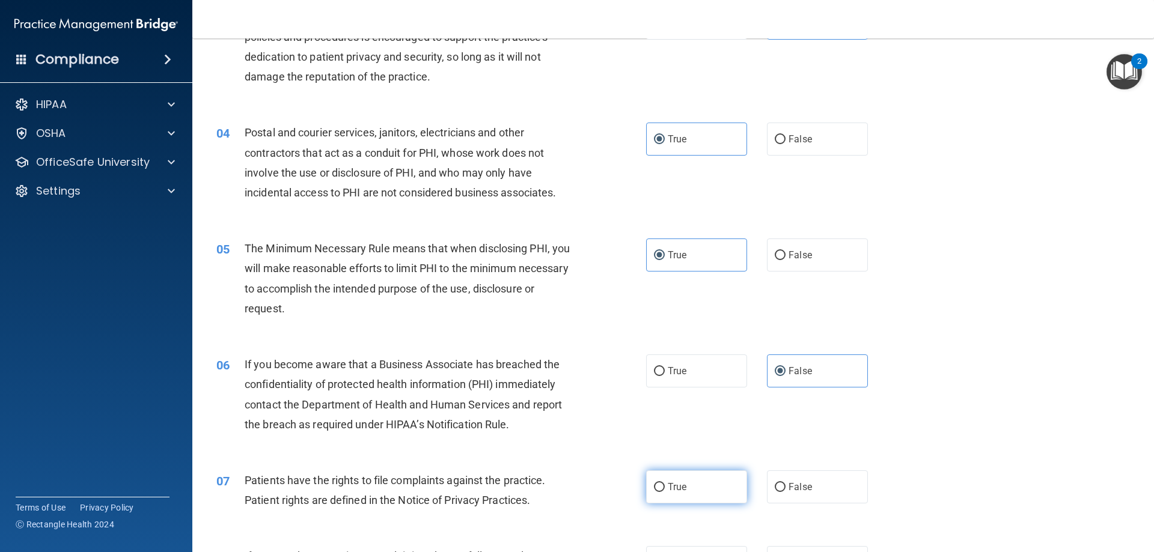
radio input "true"
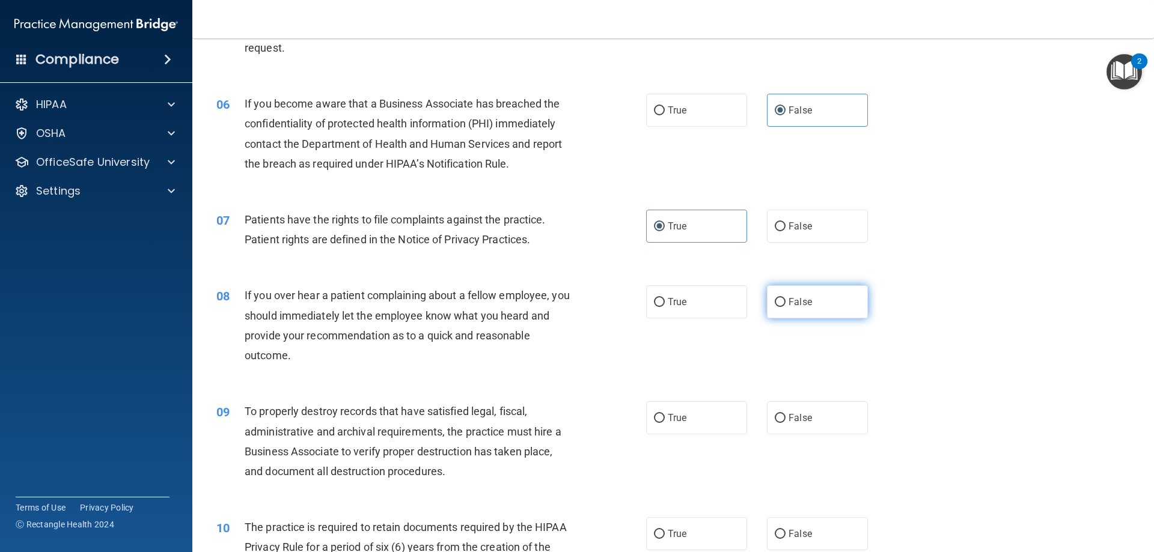
click at [797, 313] on label "False" at bounding box center [817, 301] width 101 height 33
click at [785, 307] on input "False" at bounding box center [780, 302] width 11 height 9
radio input "true"
click at [776, 416] on input "False" at bounding box center [780, 418] width 11 height 9
radio input "true"
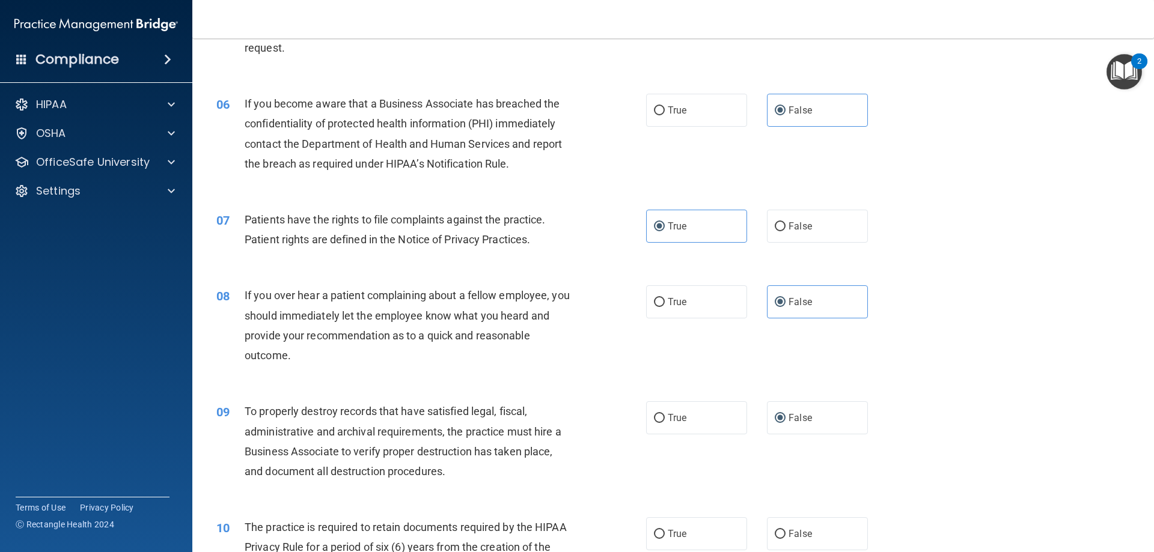
scroll to position [781, 0]
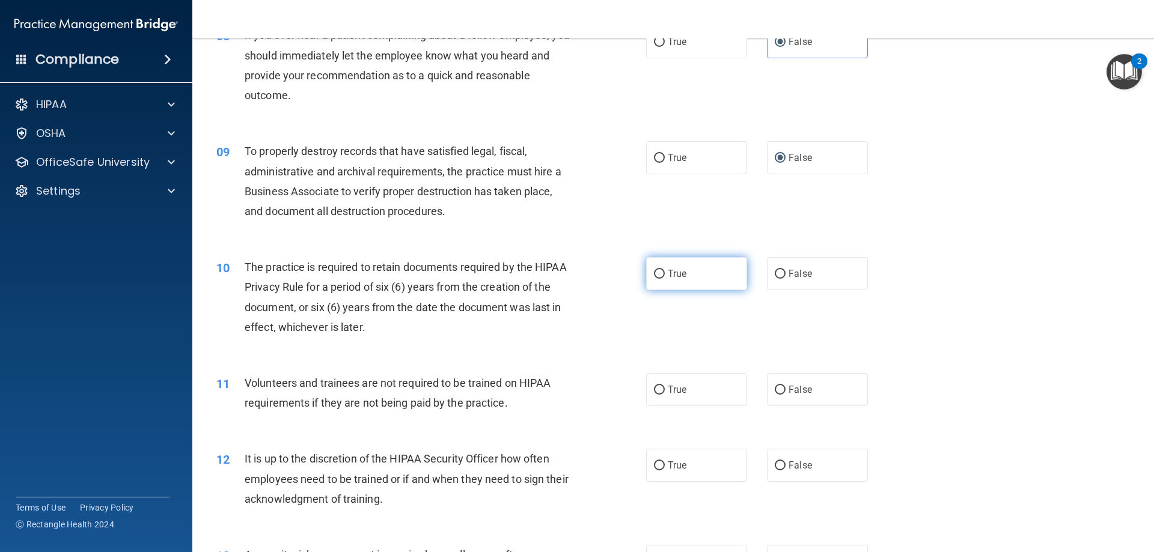
click at [705, 280] on label "True" at bounding box center [696, 273] width 101 height 33
click at [665, 279] on input "True" at bounding box center [659, 274] width 11 height 9
radio input "true"
click at [798, 384] on span "False" at bounding box center [799, 389] width 23 height 11
click at [785, 386] on input "False" at bounding box center [780, 390] width 11 height 9
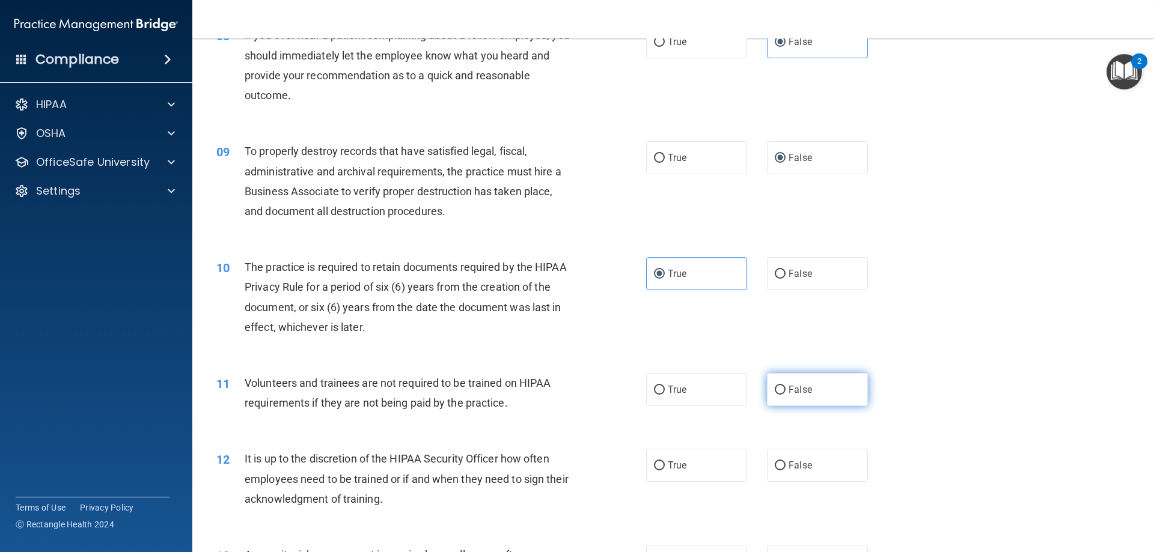
radio input "true"
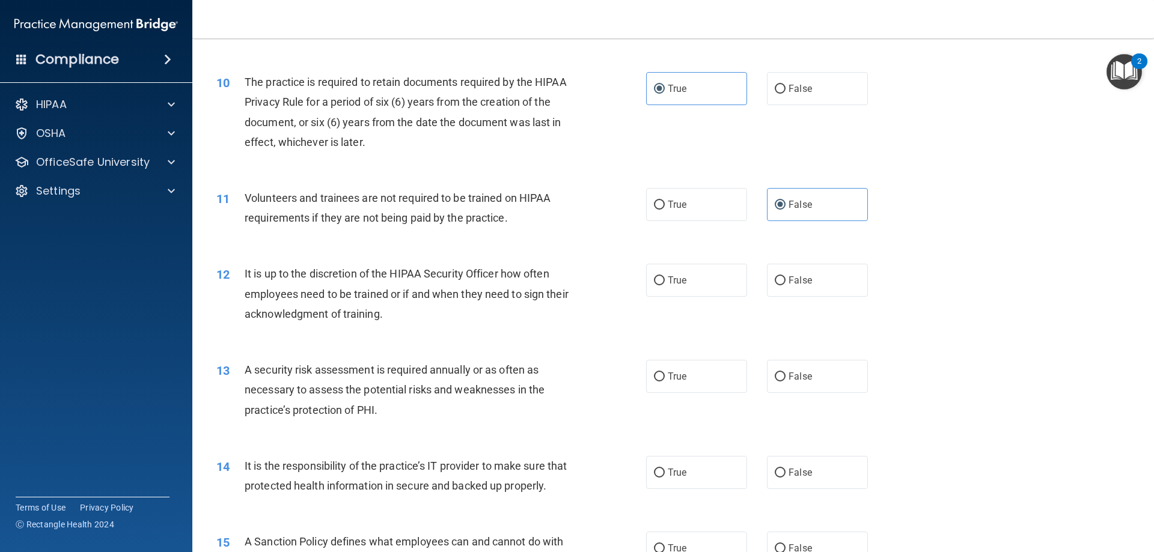
scroll to position [1041, 0]
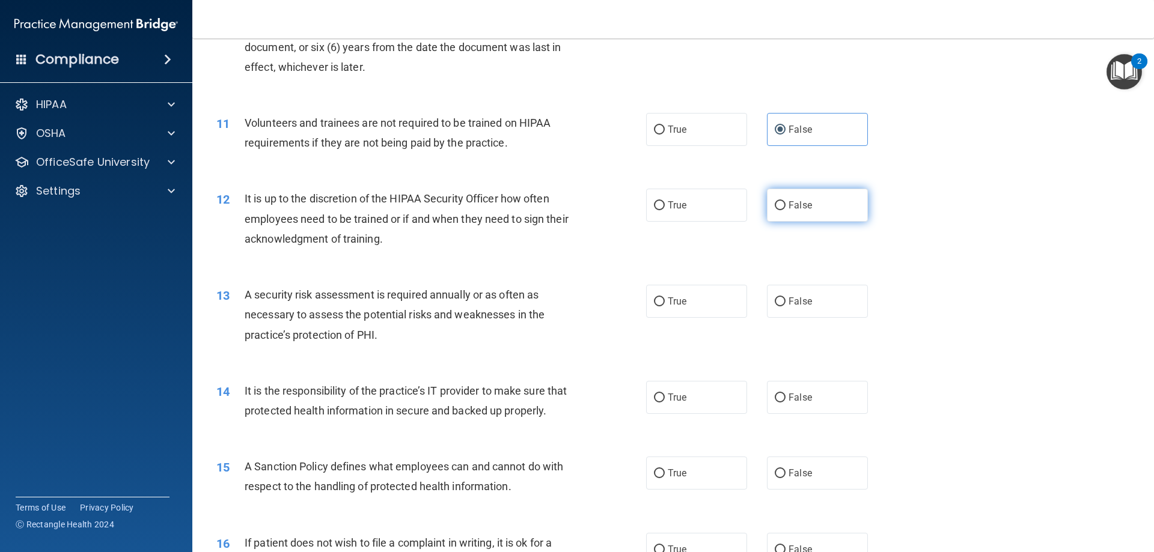
drag, startPoint x: 810, startPoint y: 216, endPoint x: 802, endPoint y: 219, distance: 8.4
click at [811, 216] on label "False" at bounding box center [817, 205] width 101 height 33
click at [785, 210] on input "False" at bounding box center [780, 205] width 11 height 9
radio input "true"
click at [705, 302] on label "True" at bounding box center [696, 301] width 101 height 33
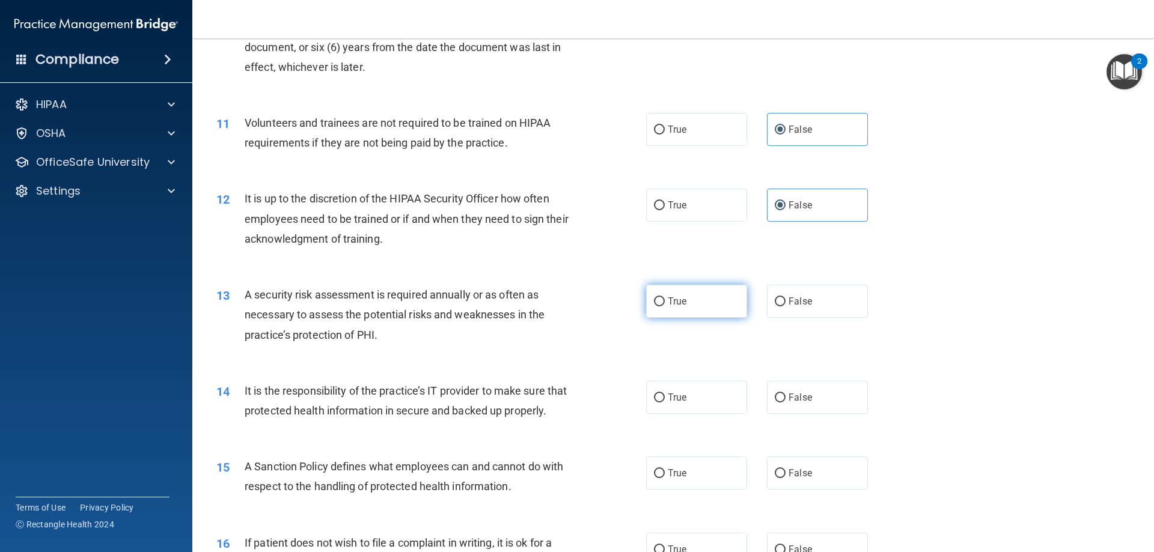
click at [665, 302] on input "True" at bounding box center [659, 301] width 11 height 9
radio input "true"
click at [795, 389] on label "False" at bounding box center [817, 397] width 101 height 33
click at [785, 394] on input "False" at bounding box center [780, 398] width 11 height 9
radio input "true"
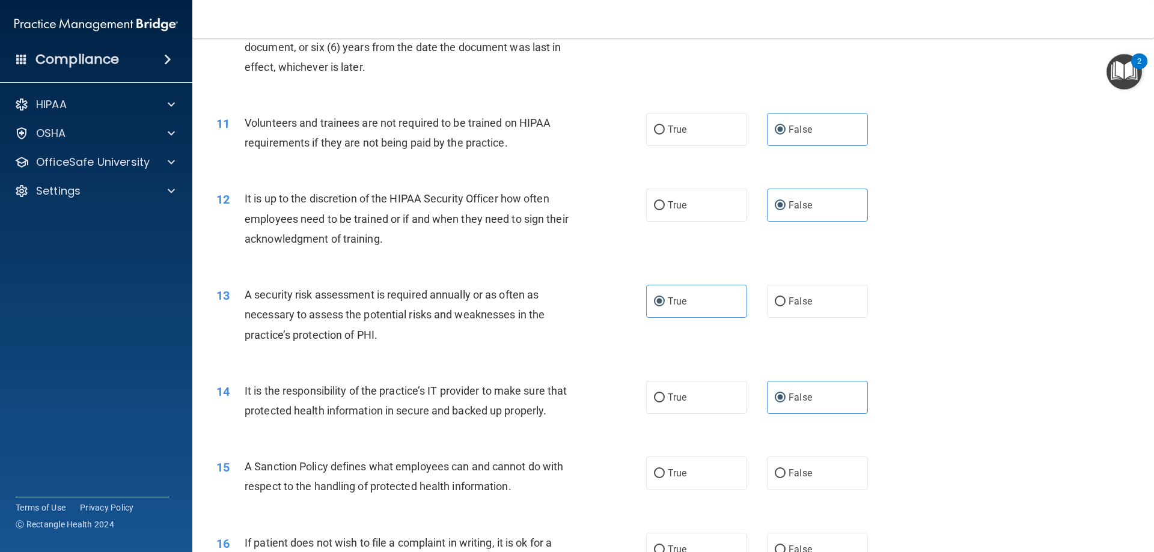
scroll to position [1302, 0]
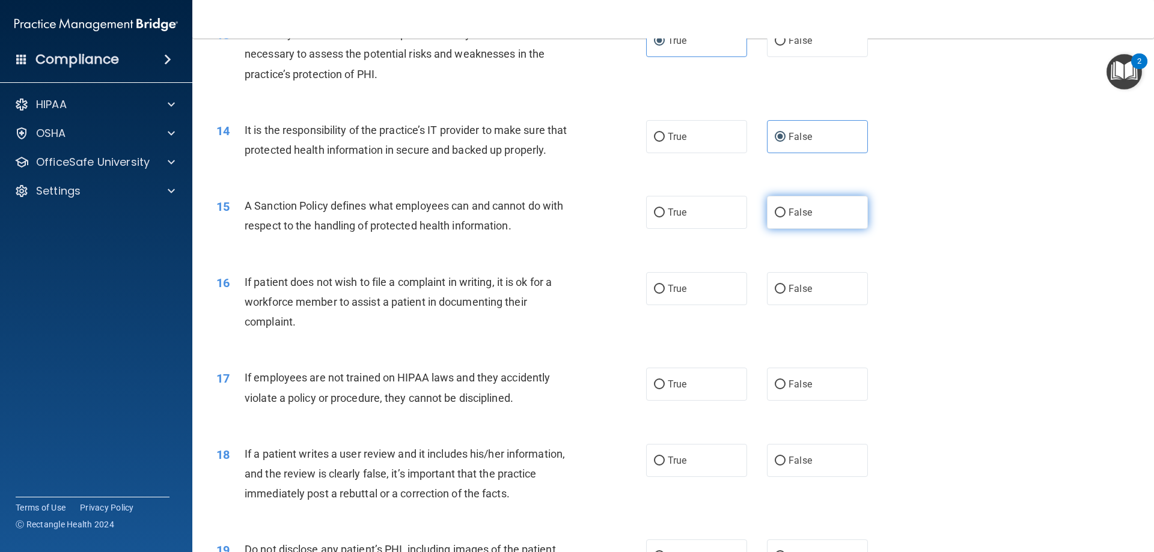
click at [817, 229] on label "False" at bounding box center [817, 212] width 101 height 33
click at [785, 218] on input "False" at bounding box center [780, 213] width 11 height 9
radio input "true"
click at [716, 305] on label "True" at bounding box center [696, 288] width 101 height 33
click at [665, 294] on input "True" at bounding box center [659, 289] width 11 height 9
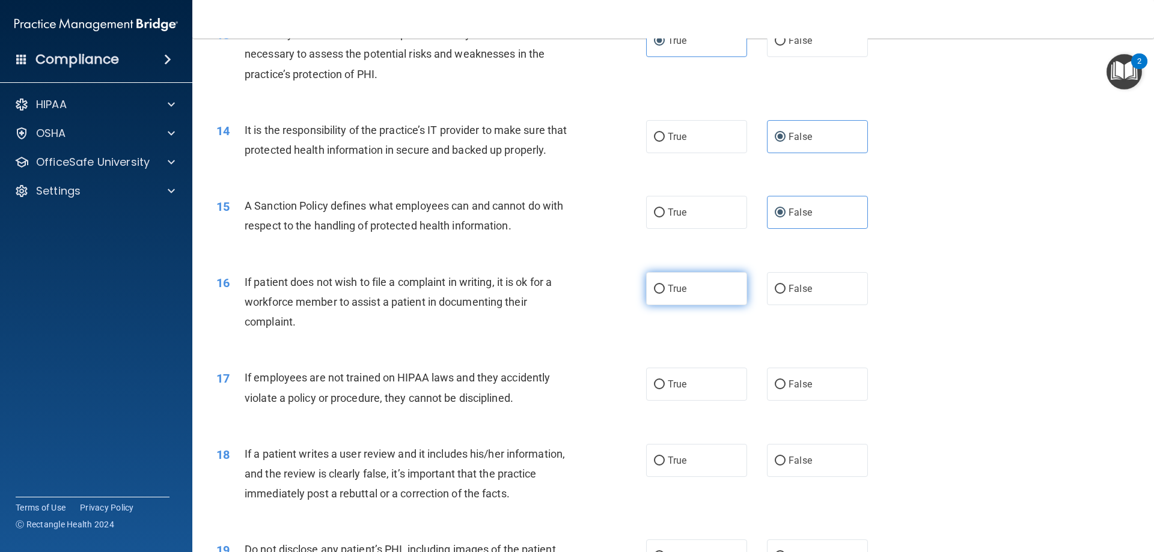
radio input "true"
click at [767, 400] on label "False" at bounding box center [817, 384] width 101 height 33
click at [775, 389] on input "False" at bounding box center [780, 384] width 11 height 9
radio input "true"
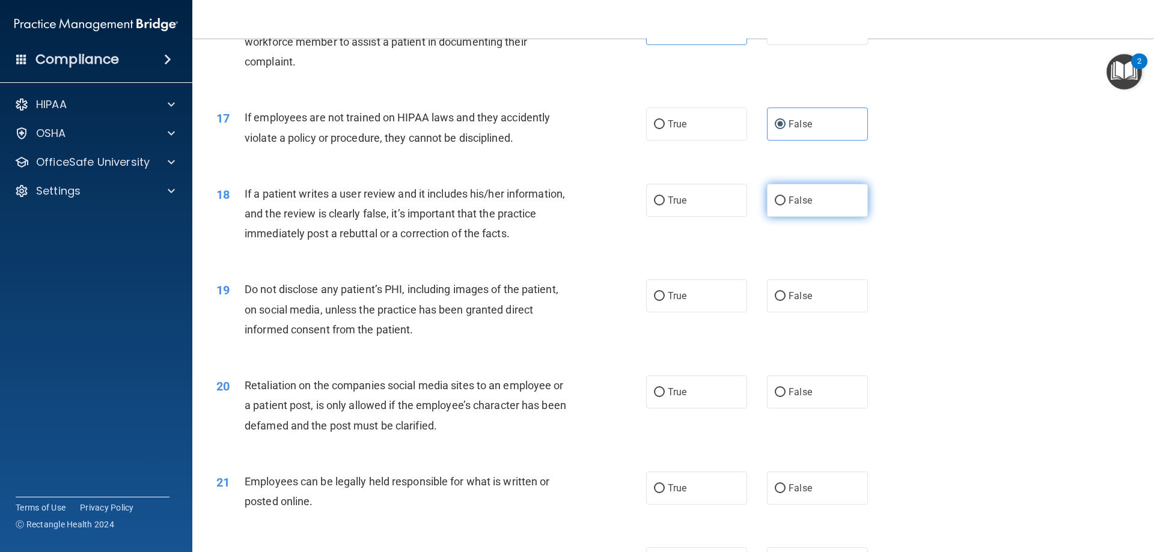
click at [791, 217] on label "False" at bounding box center [817, 200] width 101 height 33
click at [785, 206] on input "False" at bounding box center [780, 200] width 11 height 9
radio input "true"
click at [708, 312] on label "True" at bounding box center [696, 295] width 101 height 33
click at [665, 301] on input "True" at bounding box center [659, 296] width 11 height 9
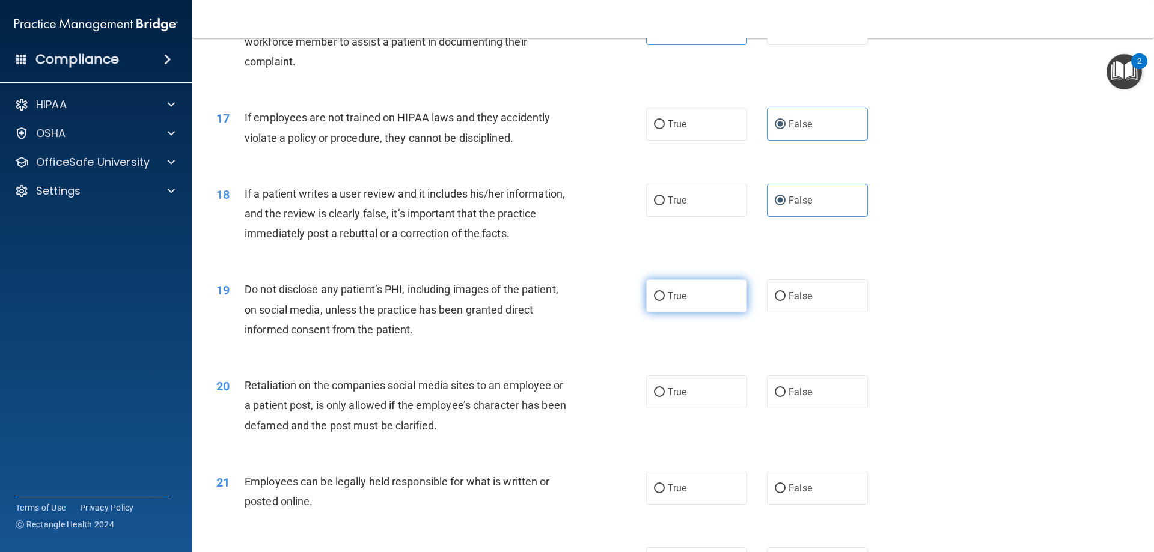
radio input "true"
click at [788, 398] on span "False" at bounding box center [799, 391] width 23 height 11
click at [783, 397] on input "False" at bounding box center [780, 392] width 11 height 9
radio input "true"
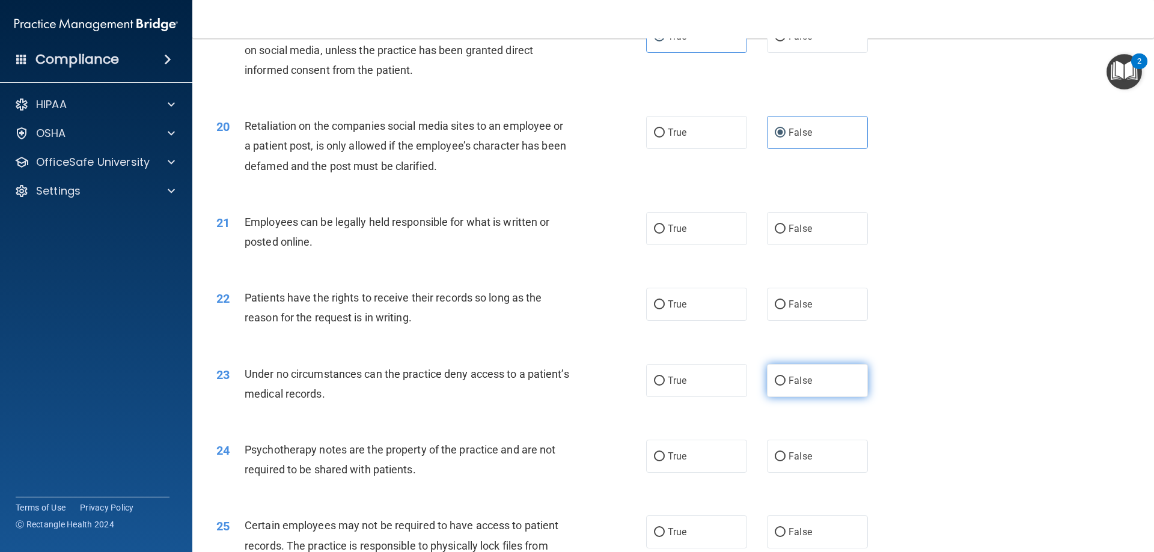
scroll to position [1823, 0]
click at [692, 245] on label "True" at bounding box center [696, 228] width 101 height 33
click at [665, 233] on input "True" at bounding box center [659, 228] width 11 height 9
radio input "true"
click at [778, 309] on input "False" at bounding box center [780, 304] width 11 height 9
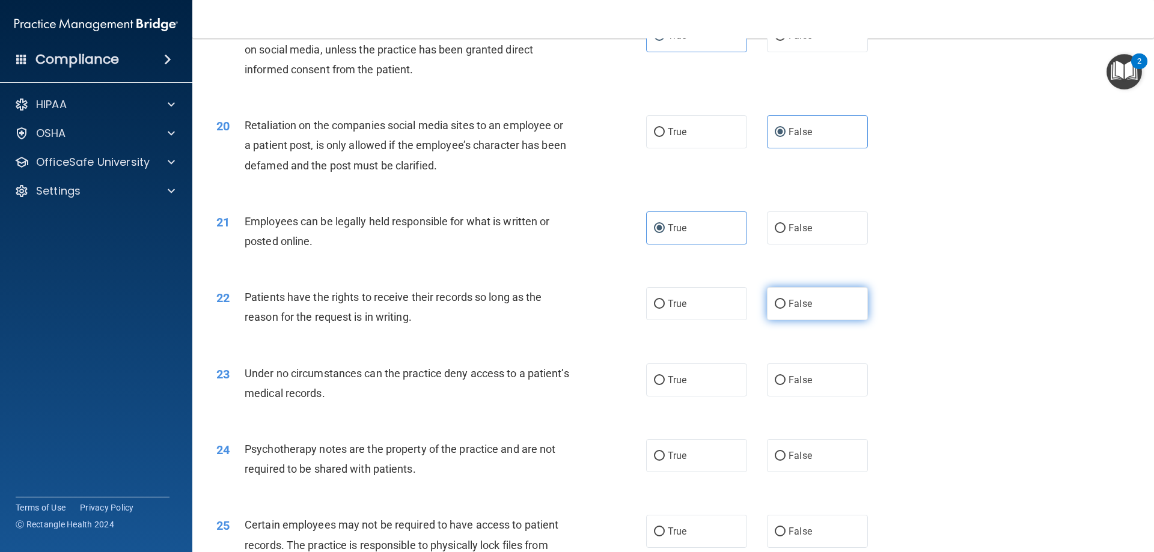
radio input "true"
click at [796, 386] on span "False" at bounding box center [799, 379] width 23 height 11
click at [785, 385] on input "False" at bounding box center [780, 380] width 11 height 9
radio input "true"
click at [717, 472] on label "True" at bounding box center [696, 455] width 101 height 33
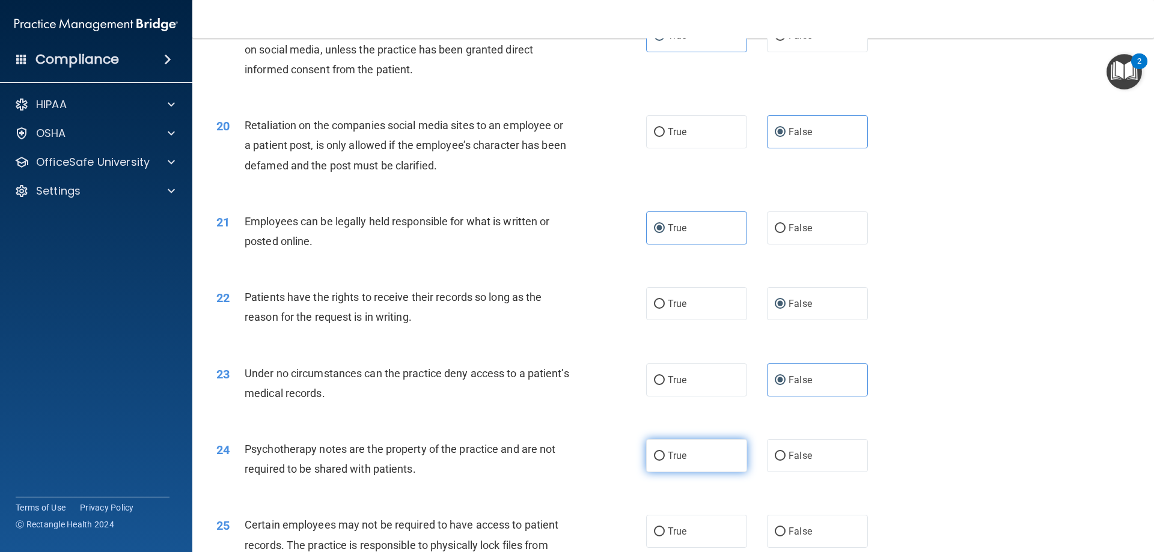
click at [665, 461] on input "True" at bounding box center [659, 456] width 11 height 9
radio input "true"
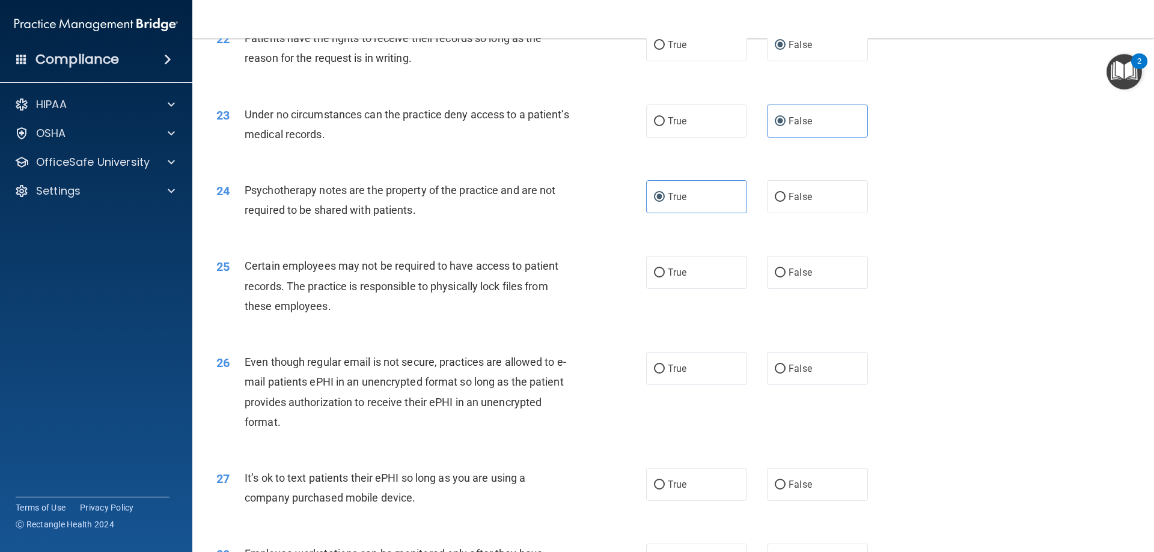
scroll to position [2083, 0]
click at [701, 287] on label "True" at bounding box center [696, 270] width 101 height 33
click at [665, 276] on input "True" at bounding box center [659, 271] width 11 height 9
radio input "true"
click at [699, 383] on label "True" at bounding box center [696, 366] width 101 height 33
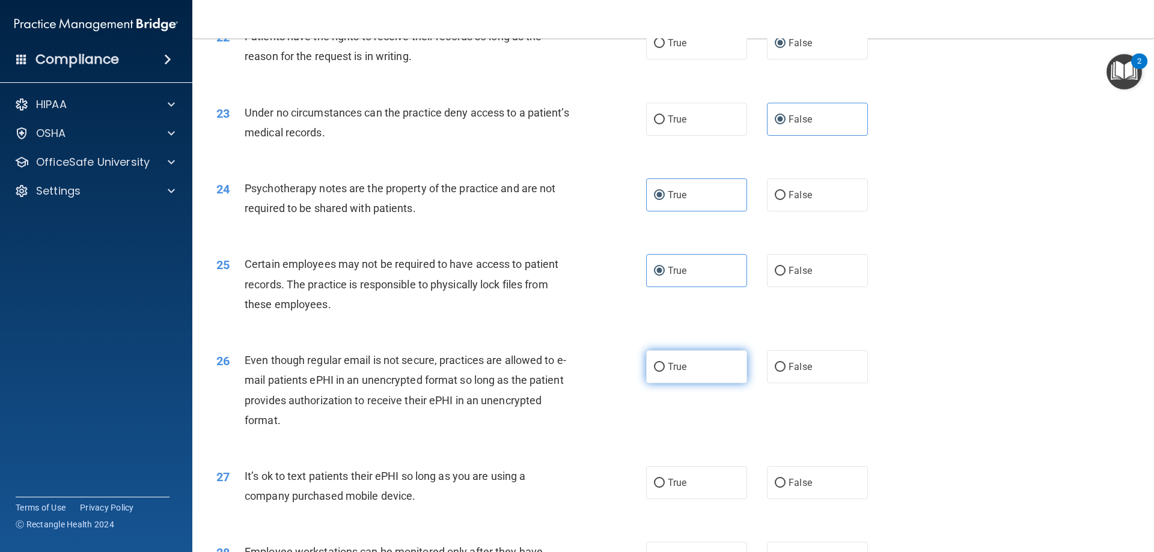
click at [665, 372] on input "True" at bounding box center [659, 367] width 11 height 9
radio input "true"
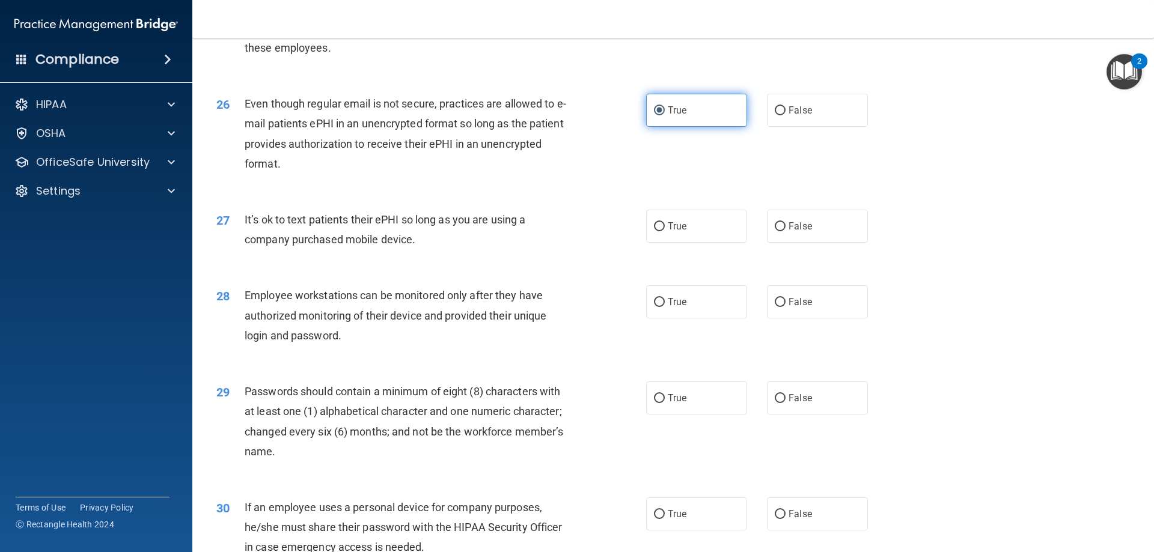
scroll to position [2344, 0]
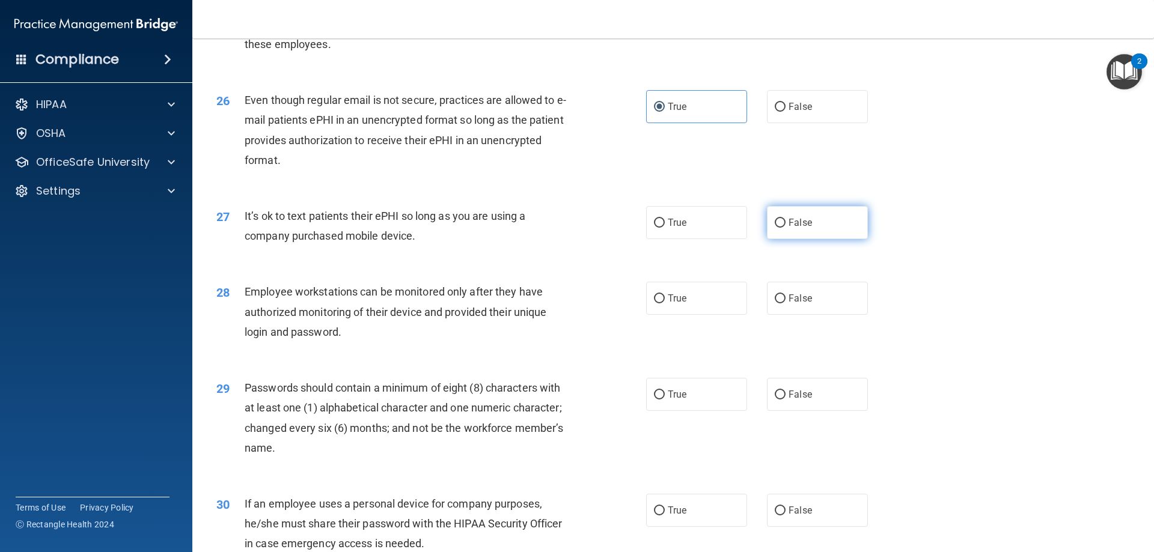
click at [769, 239] on label "False" at bounding box center [817, 222] width 101 height 33
click at [775, 228] on input "False" at bounding box center [780, 223] width 11 height 9
radio input "true"
click at [797, 304] on span "False" at bounding box center [799, 298] width 23 height 11
click at [785, 303] on input "False" at bounding box center [780, 298] width 11 height 9
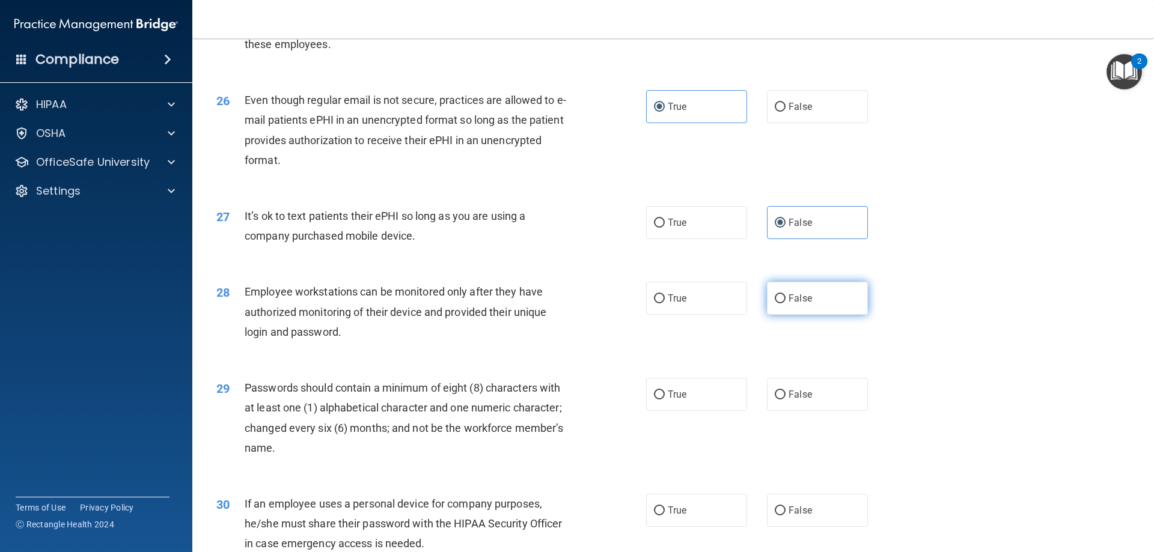
radio input "true"
click at [668, 400] on span "True" at bounding box center [677, 394] width 19 height 11
click at [665, 400] on input "True" at bounding box center [659, 395] width 11 height 9
radio input "true"
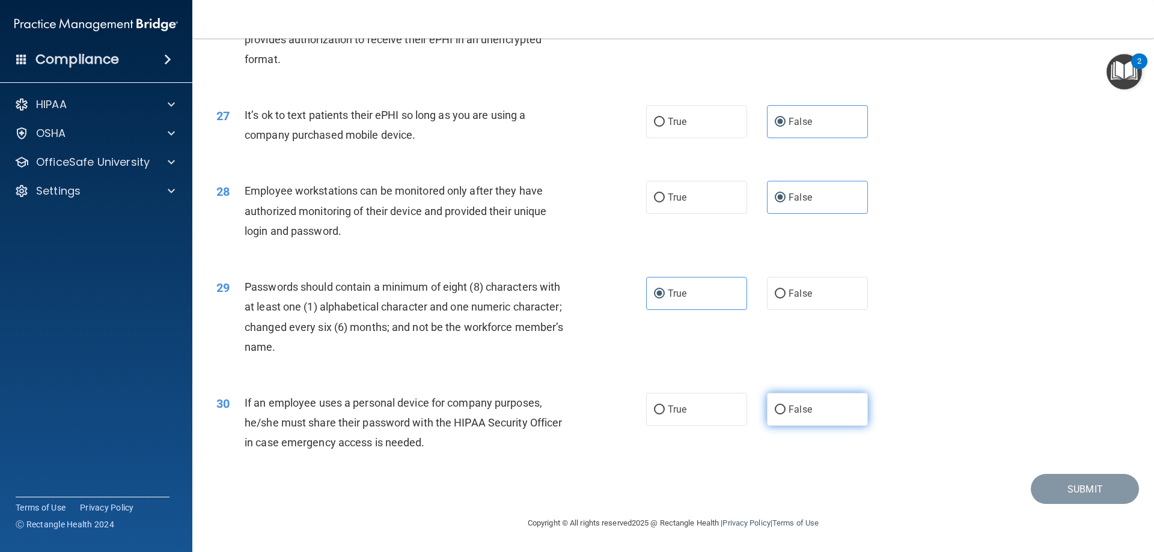
drag, startPoint x: 825, startPoint y: 409, endPoint x: 850, endPoint y: 412, distance: 24.8
click at [824, 409] on label "False" at bounding box center [817, 409] width 101 height 33
click at [785, 409] on input "False" at bounding box center [780, 410] width 11 height 9
radio input "true"
click at [1053, 485] on button "Submit" at bounding box center [1085, 489] width 108 height 31
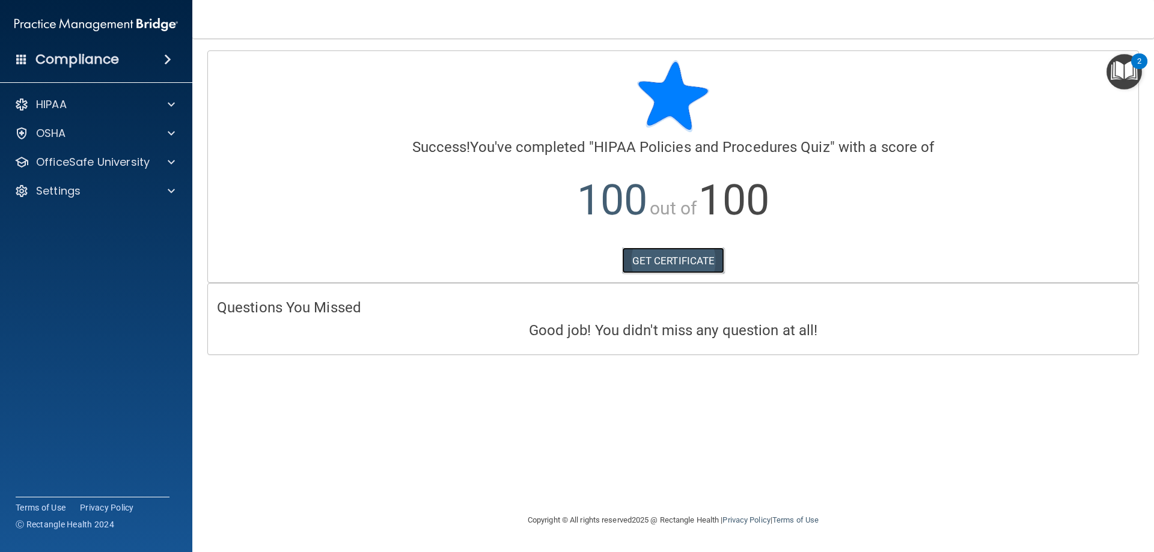
click at [656, 264] on link "GET CERTIFICATE" at bounding box center [673, 261] width 103 height 26
click at [89, 167] on p "OfficeSafe University" at bounding box center [93, 162] width 114 height 14
click at [114, 190] on div "HIPAA Training" at bounding box center [90, 191] width 164 height 12
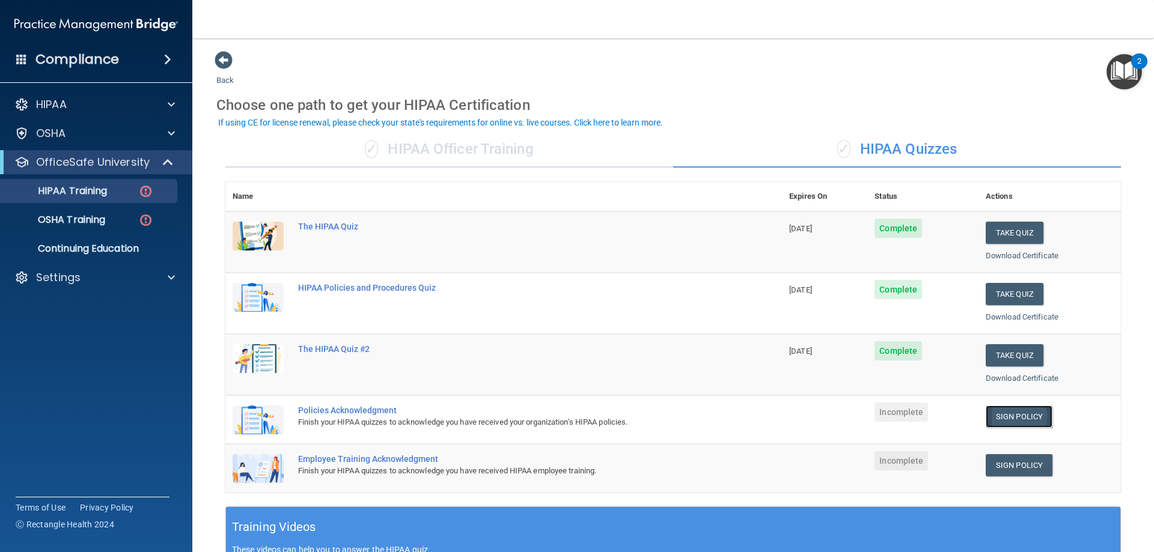
click at [1003, 415] on link "Sign Policy" at bounding box center [1018, 417] width 67 height 22
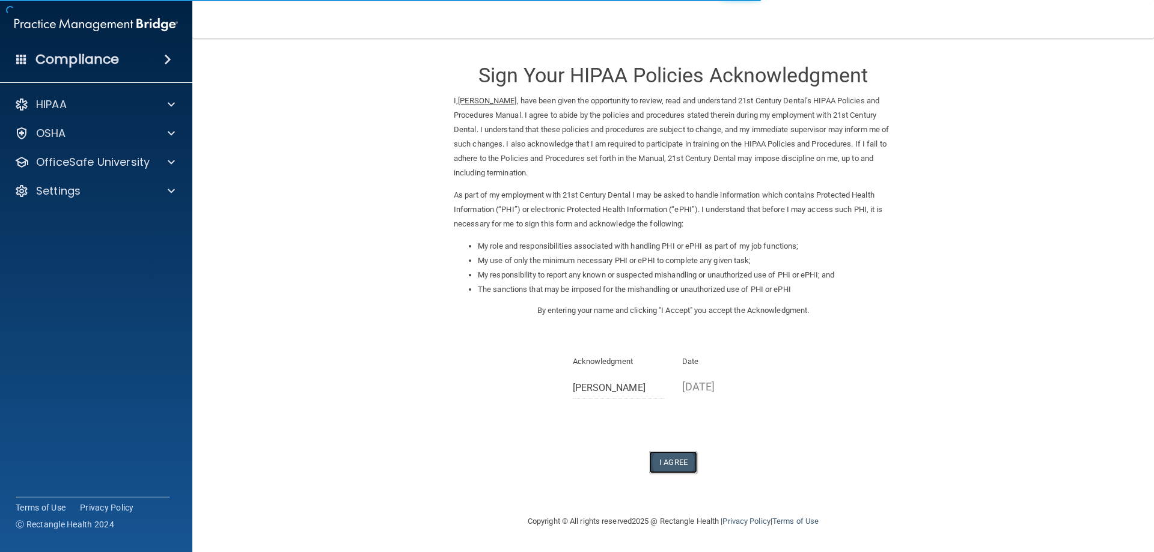
click at [681, 457] on button "I Agree" at bounding box center [673, 462] width 48 height 22
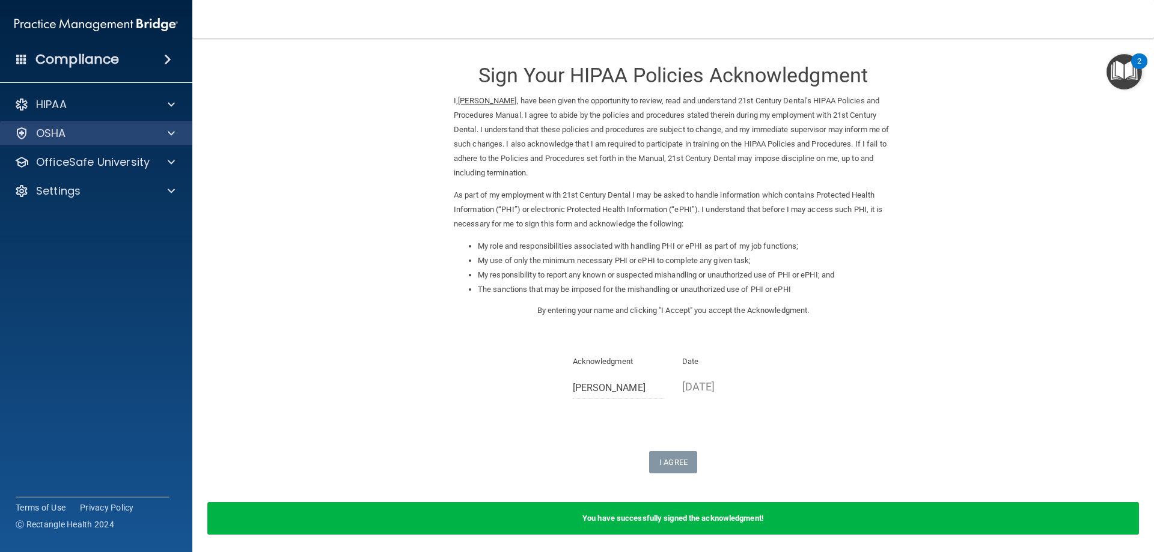
click at [122, 145] on div "OSHA" at bounding box center [96, 133] width 193 height 24
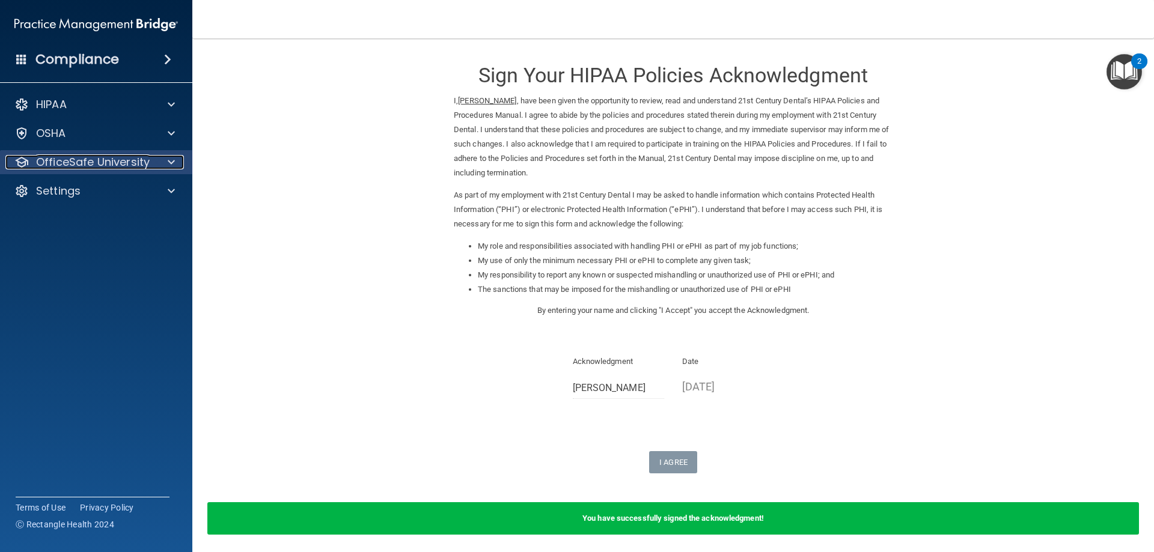
click at [128, 157] on p "OfficeSafe University" at bounding box center [93, 162] width 114 height 14
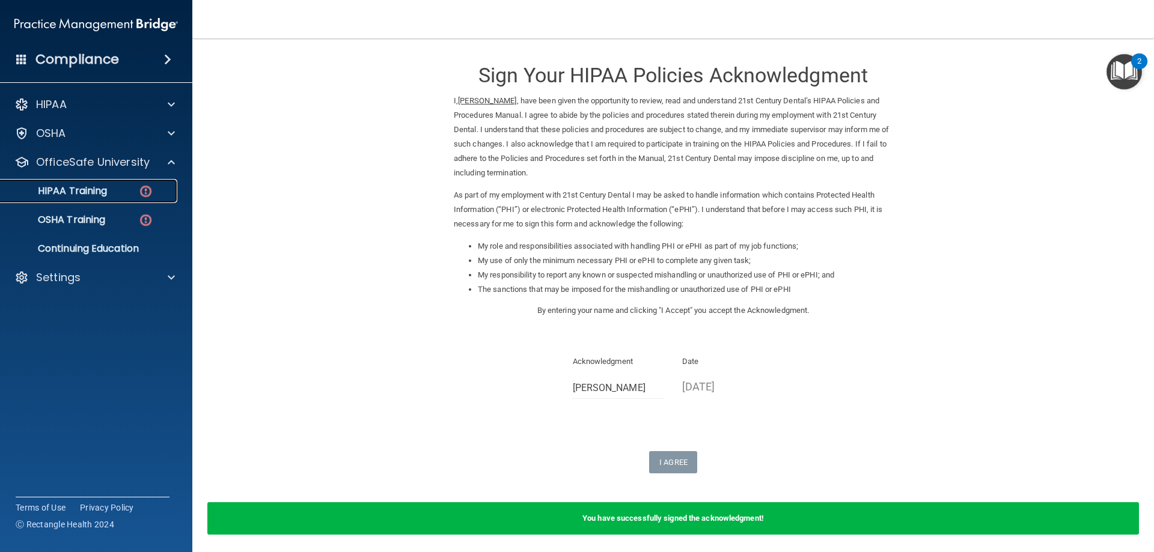
click at [105, 193] on p "HIPAA Training" at bounding box center [57, 191] width 99 height 12
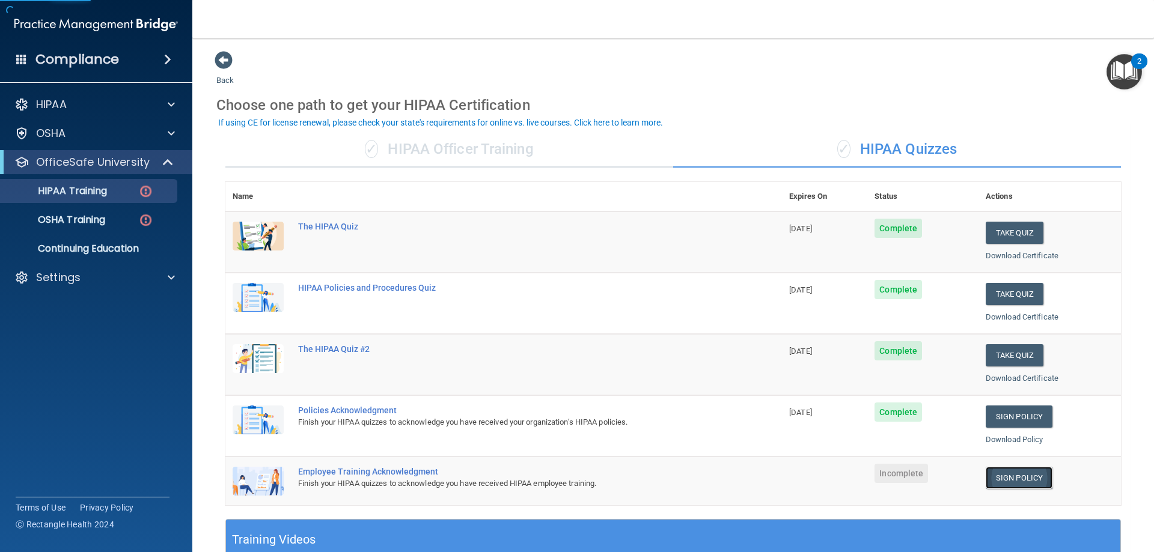
click at [1017, 483] on link "Sign Policy" at bounding box center [1018, 478] width 67 height 22
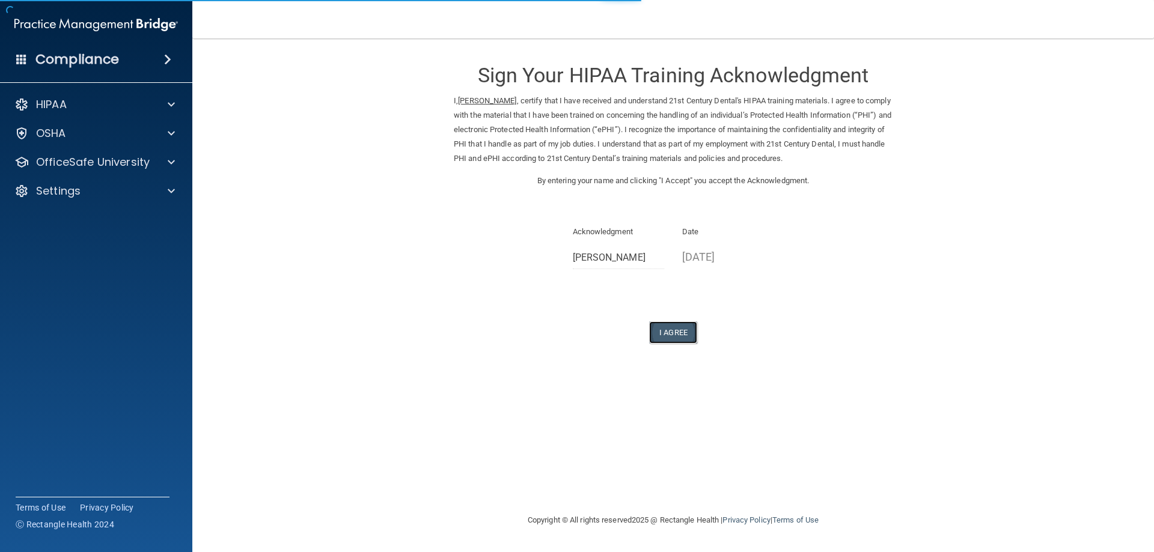
click at [674, 330] on button "I Agree" at bounding box center [673, 332] width 48 height 22
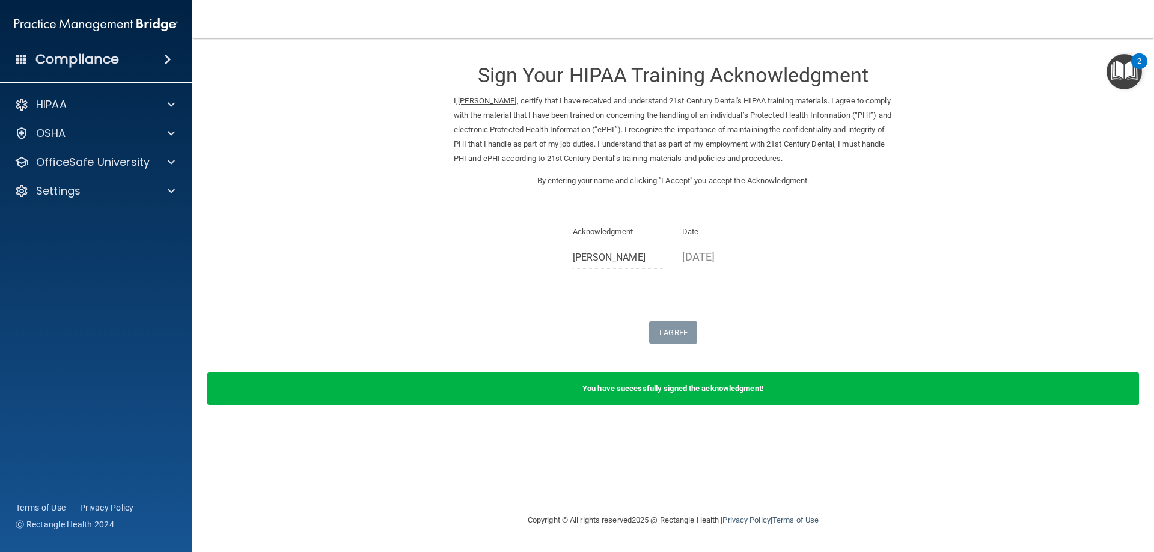
click at [61, 149] on div "HIPAA Documents and Policies Report an Incident Business Associates Emergency P…" at bounding box center [96, 150] width 193 height 125
click at [60, 155] on p "OfficeSafe University" at bounding box center [93, 162] width 114 height 14
click at [106, 188] on p "HIPAA Training" at bounding box center [57, 191] width 99 height 12
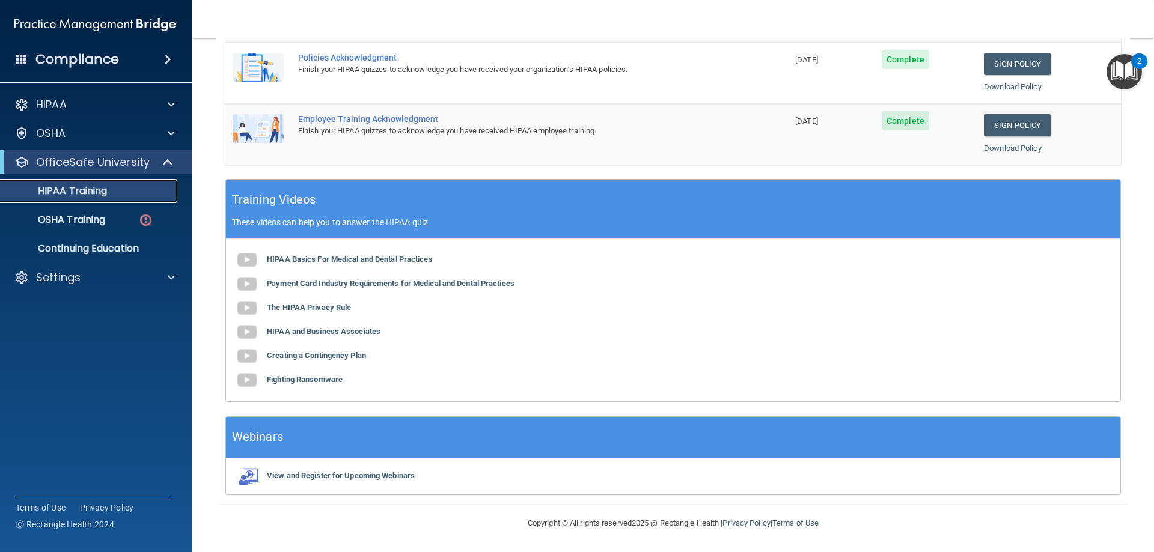
scroll to position [93, 0]
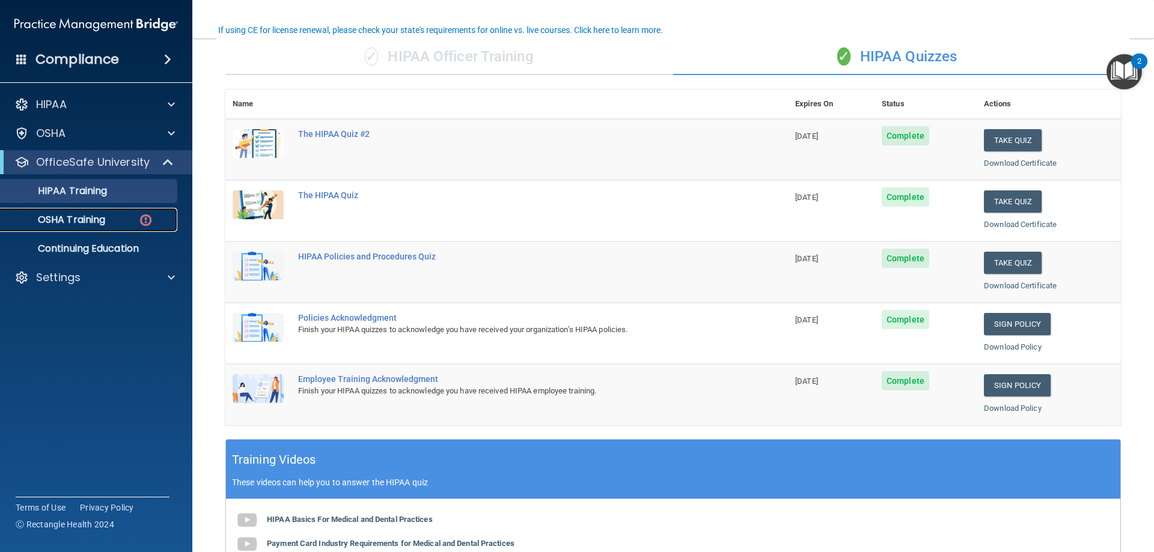
click at [93, 219] on p "OSHA Training" at bounding box center [56, 220] width 97 height 12
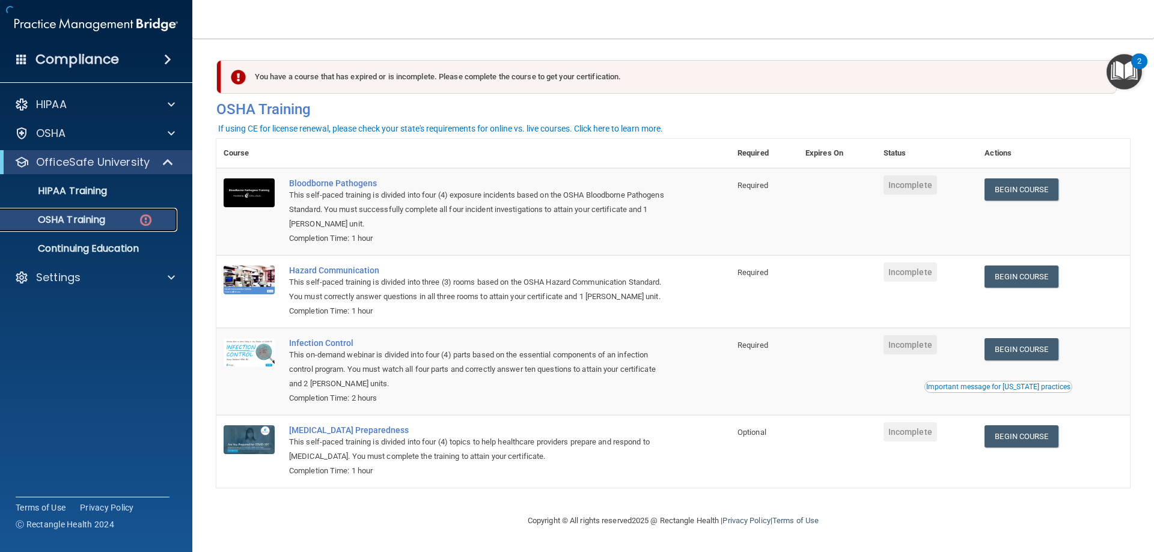
scroll to position [15, 0]
